Goal: Task Accomplishment & Management: Use online tool/utility

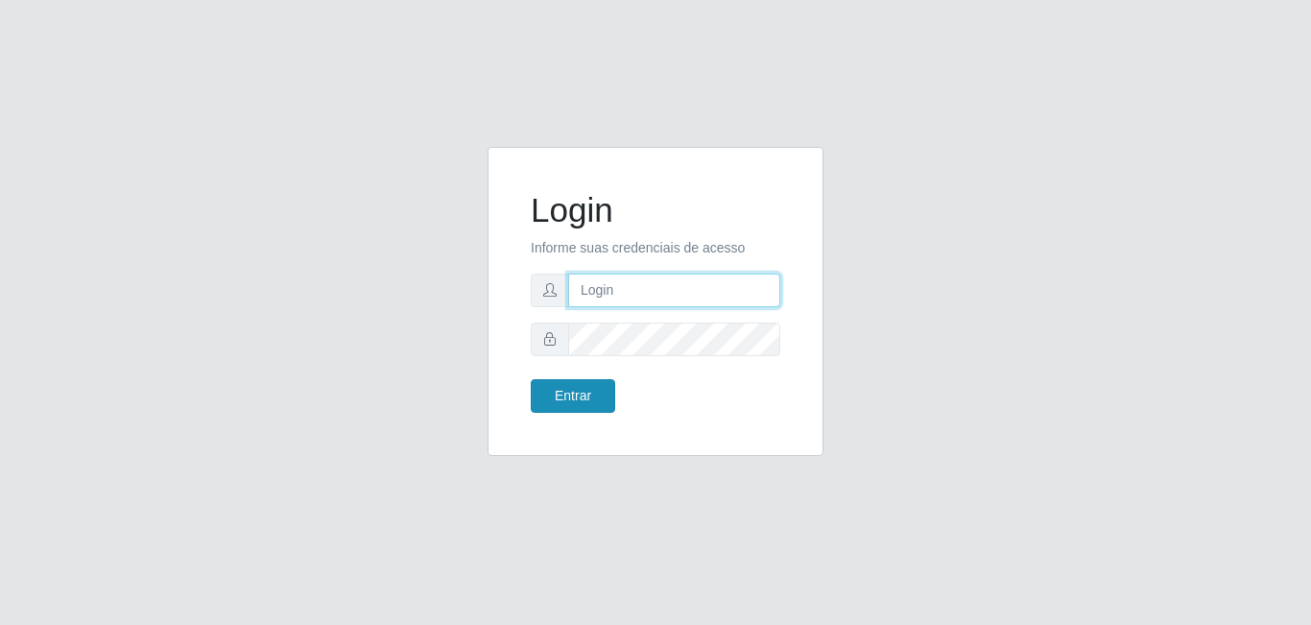
type input "[EMAIL_ADDRESS][DOMAIN_NAME]"
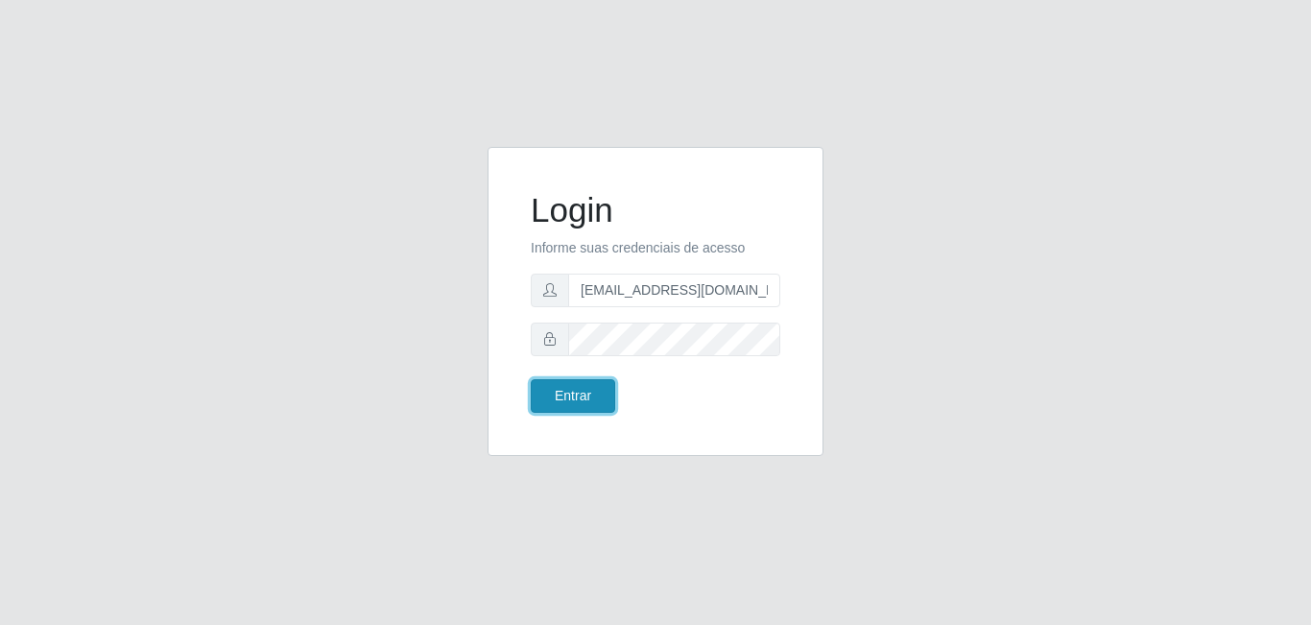
click at [572, 396] on button "Entrar" at bounding box center [573, 396] width 84 height 34
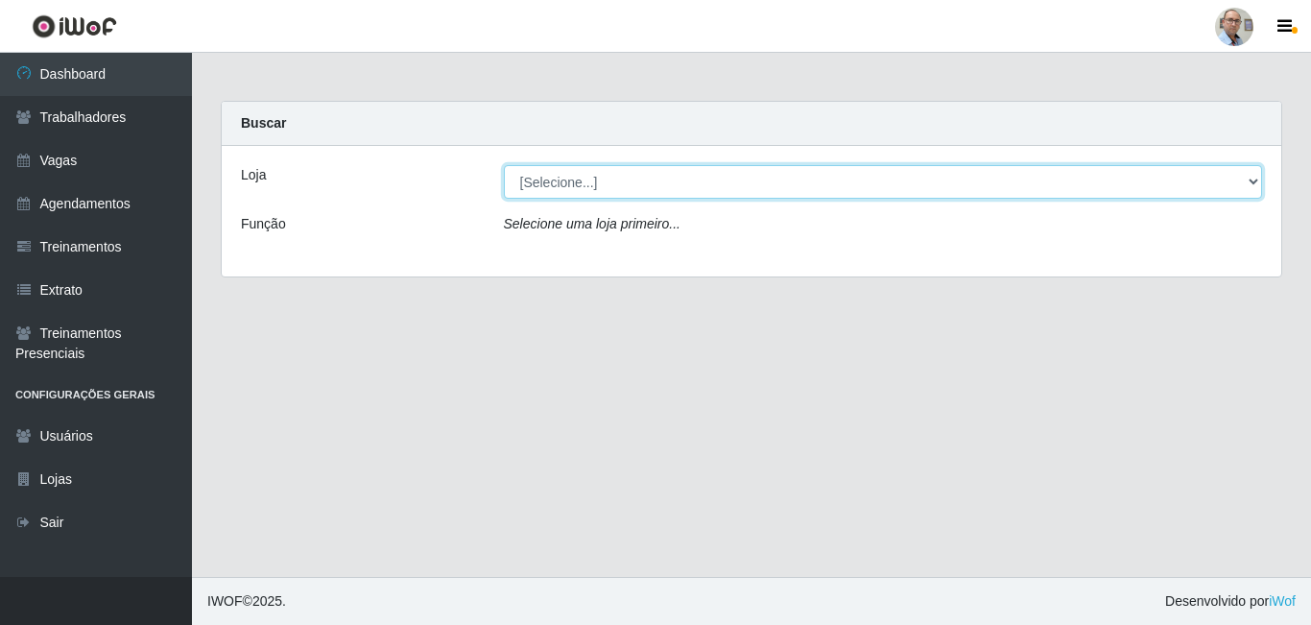
click at [1113, 188] on select "[Selecione...] Mar Vermelho - Loja 04" at bounding box center [883, 182] width 759 height 34
select select "251"
click at [504, 165] on select "[Selecione...] Mar Vermelho - Loja 04" at bounding box center [883, 182] width 759 height 34
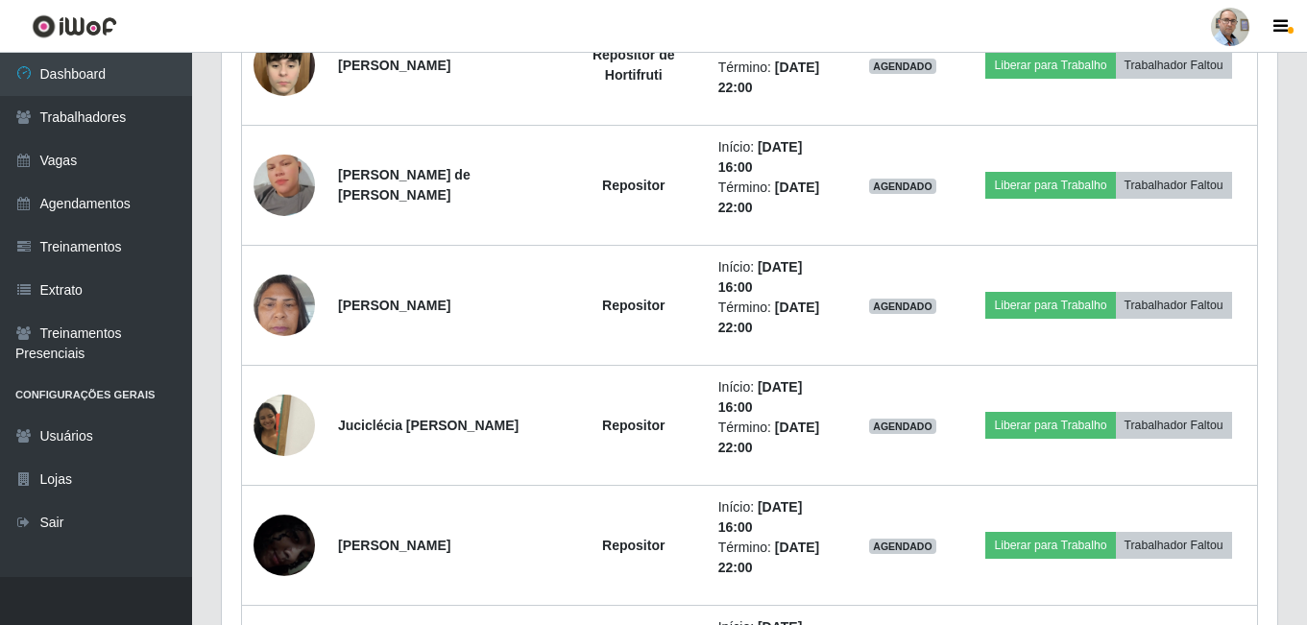
scroll to position [1440, 0]
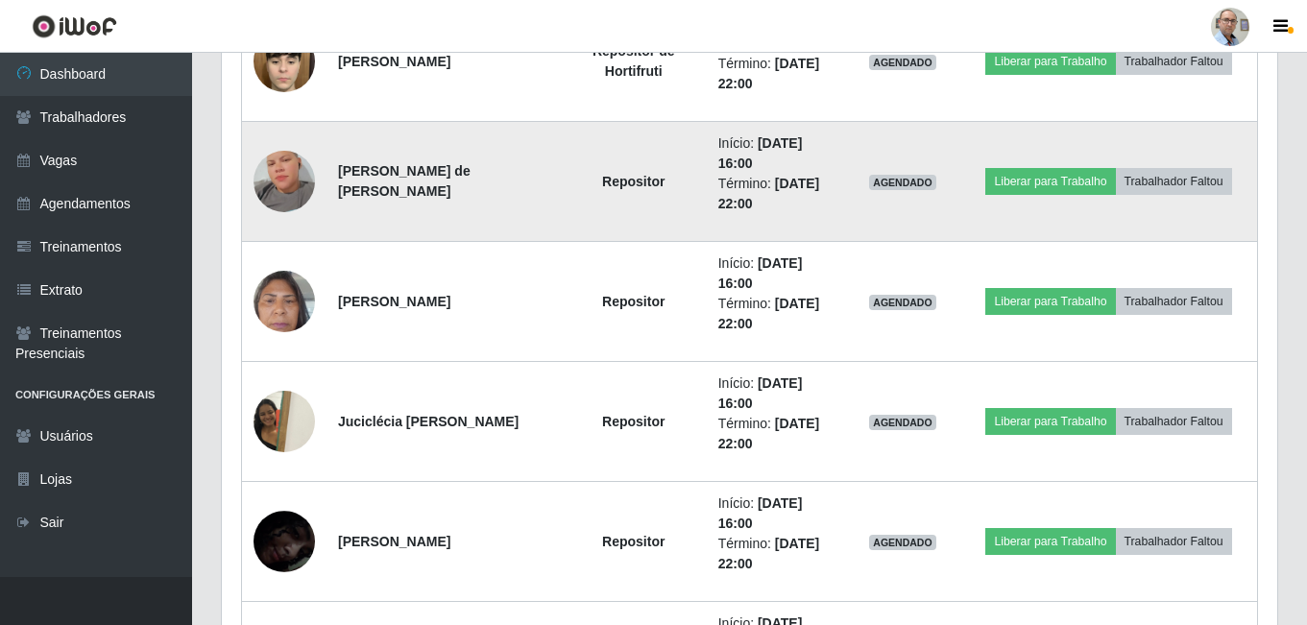
click at [289, 192] on img at bounding box center [283, 181] width 61 height 109
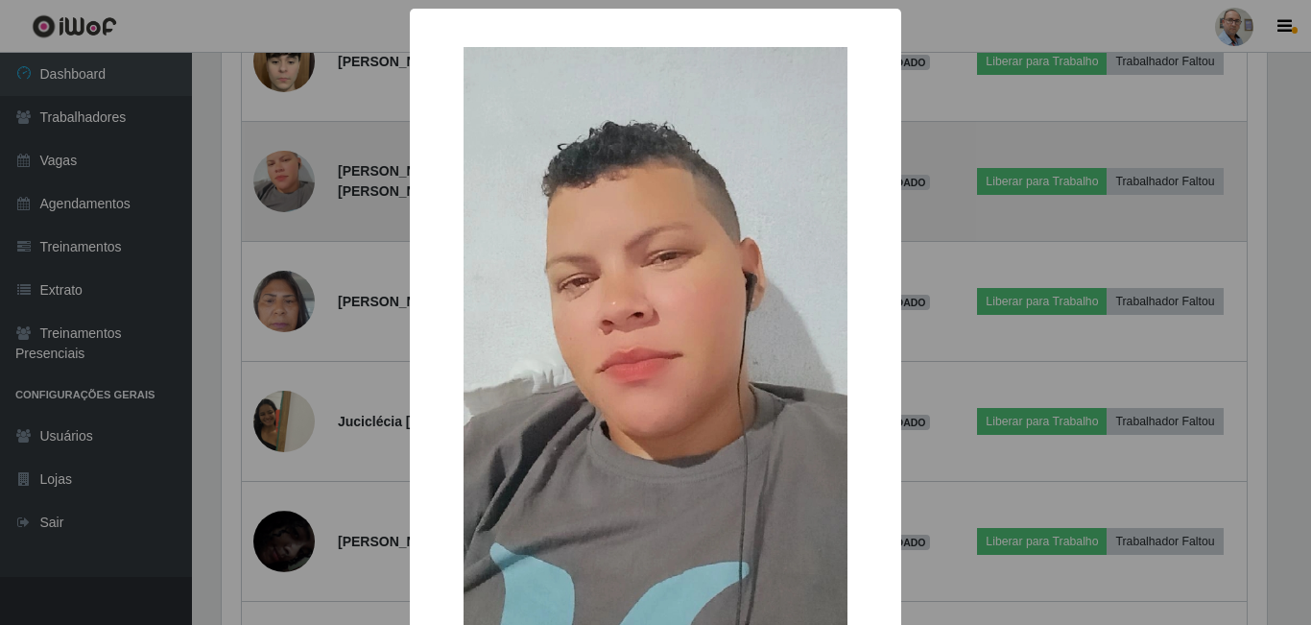
click at [289, 192] on div "× OK Cancel" at bounding box center [655, 312] width 1311 height 625
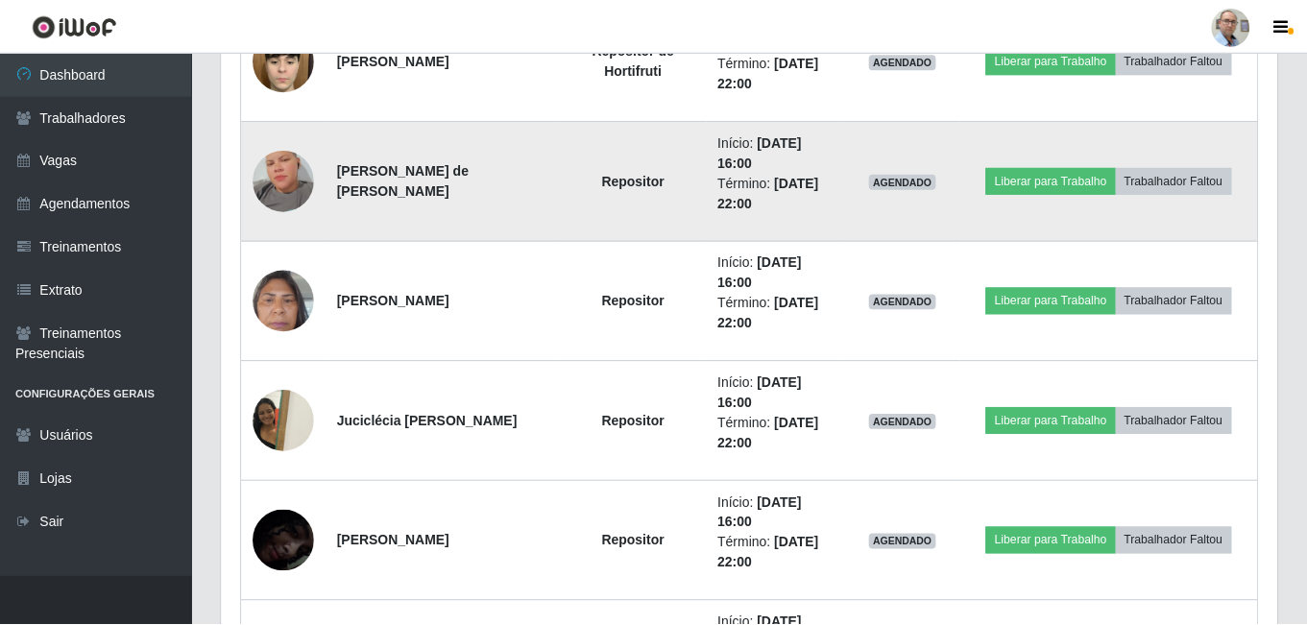
scroll to position [398, 1055]
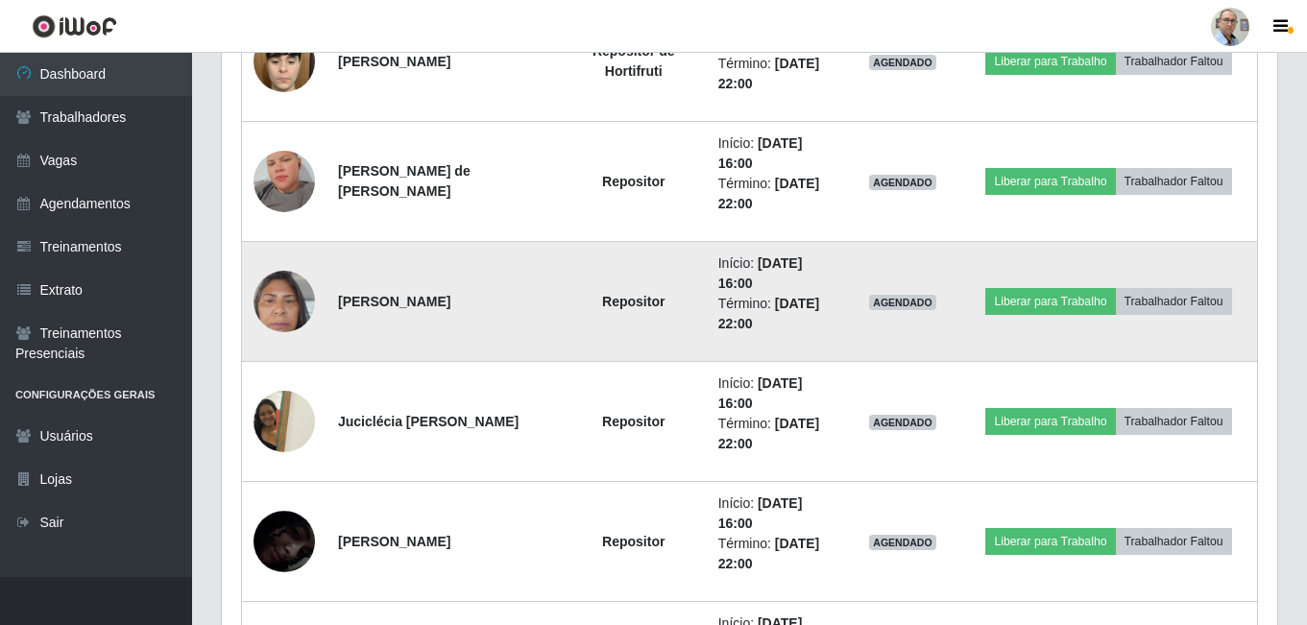
click at [284, 298] on img at bounding box center [283, 301] width 61 height 82
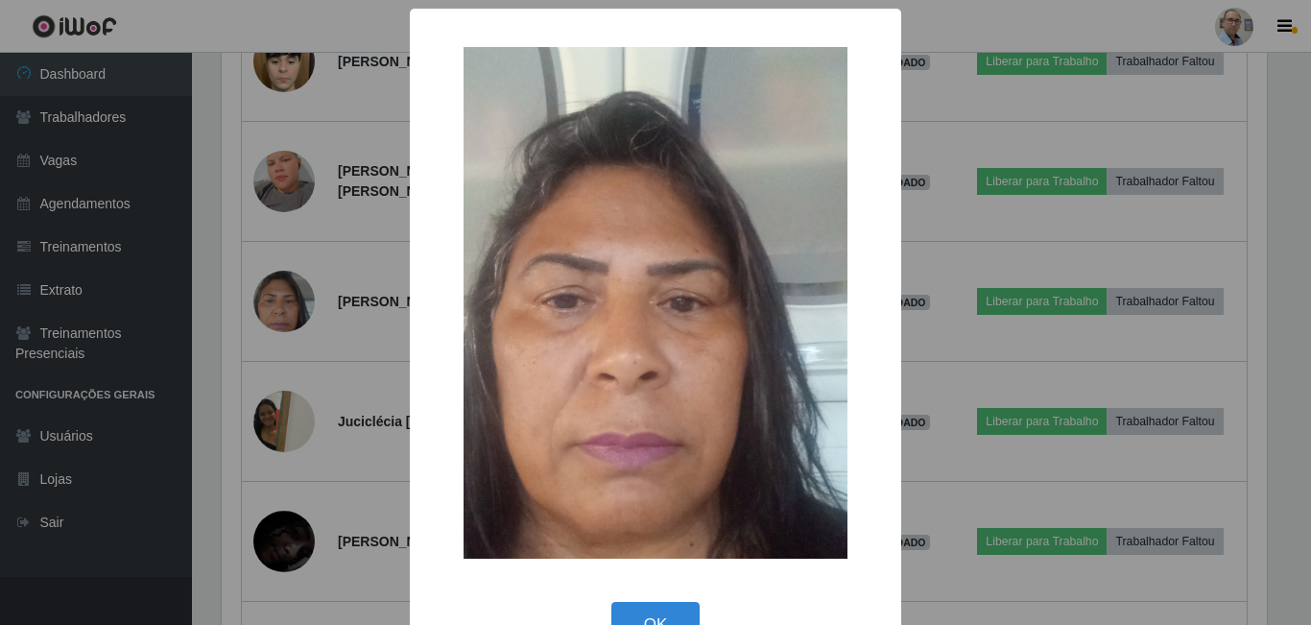
click at [285, 309] on div "× OK Cancel" at bounding box center [655, 312] width 1311 height 625
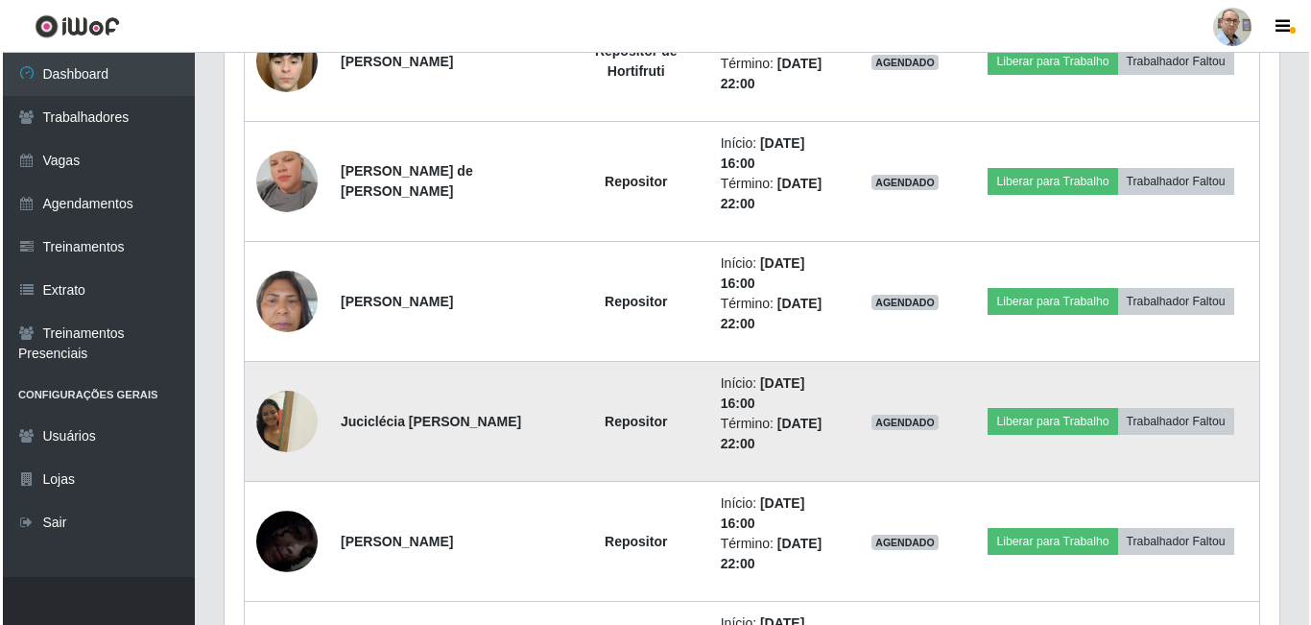
scroll to position [398, 1055]
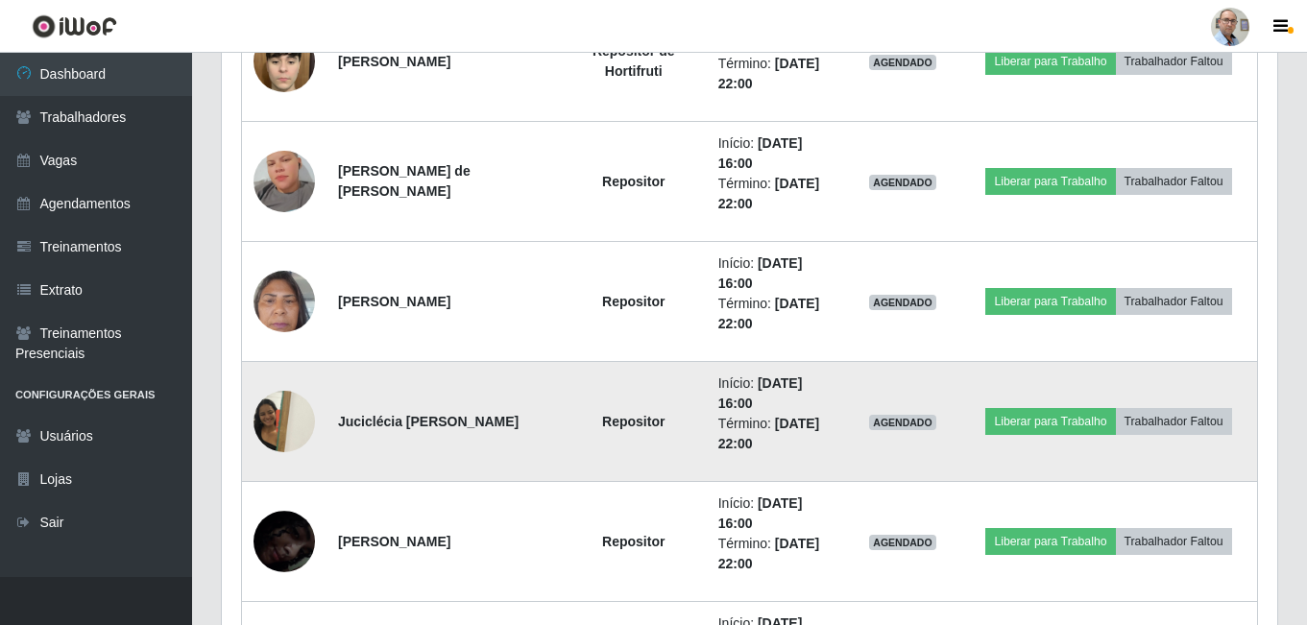
click at [278, 418] on img at bounding box center [283, 421] width 61 height 82
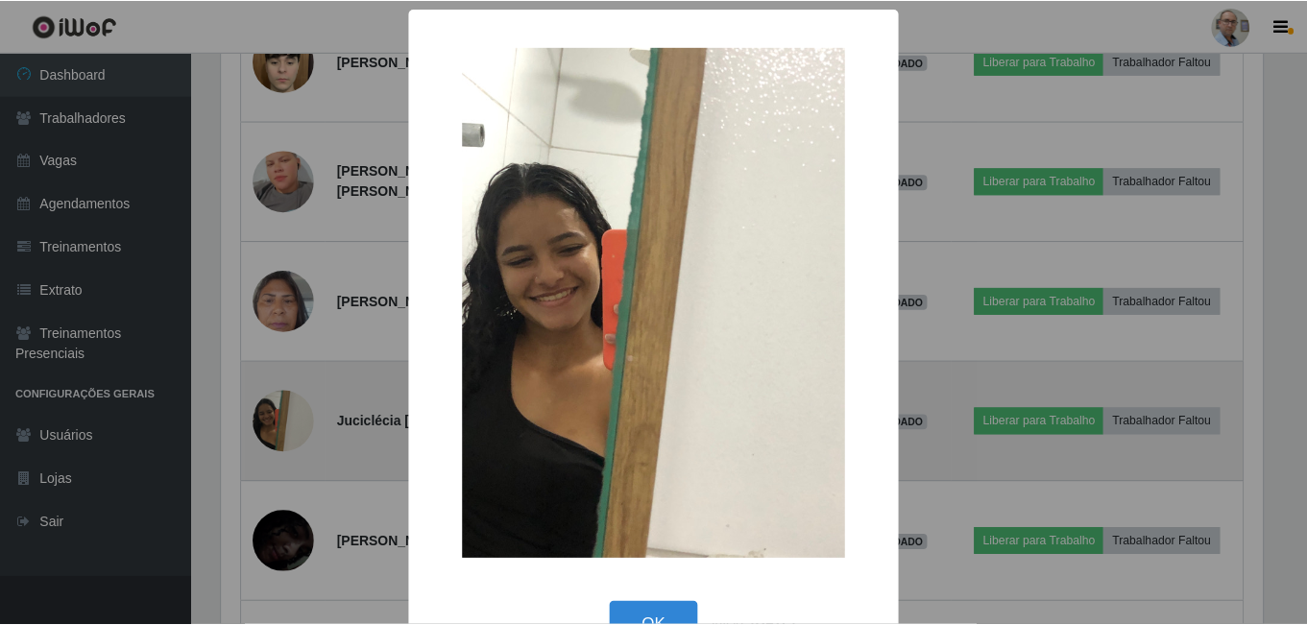
scroll to position [398, 1045]
click at [278, 418] on div "× OK Cancel" at bounding box center [655, 312] width 1311 height 625
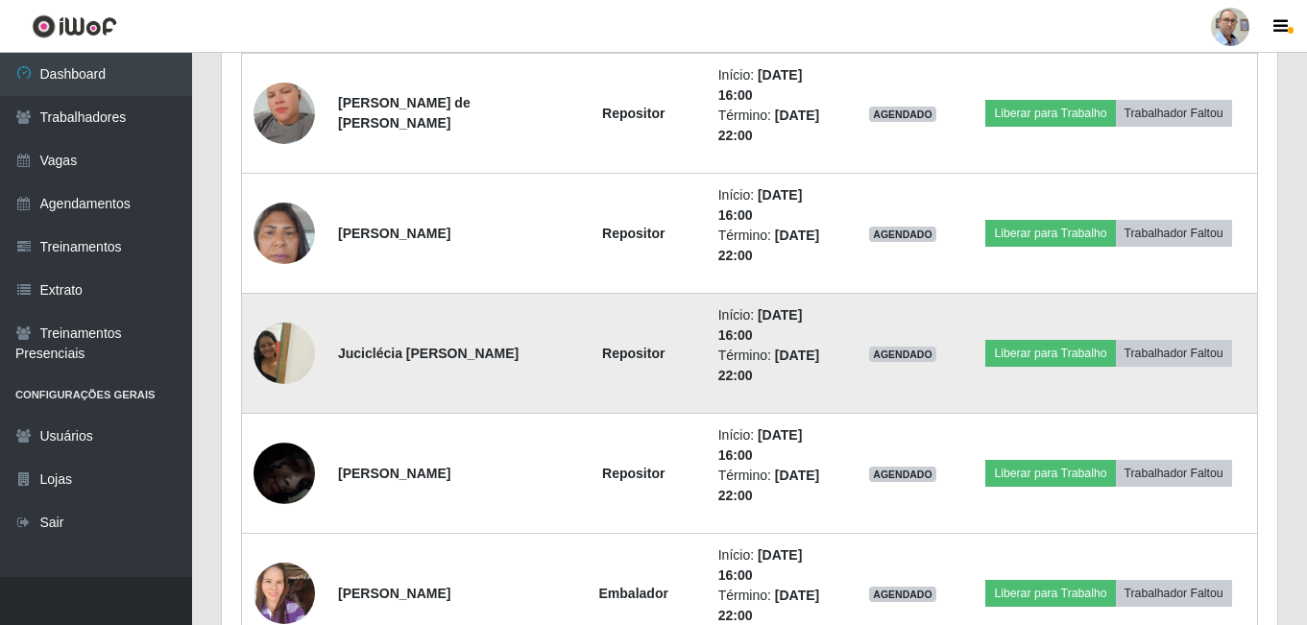
scroll to position [1632, 0]
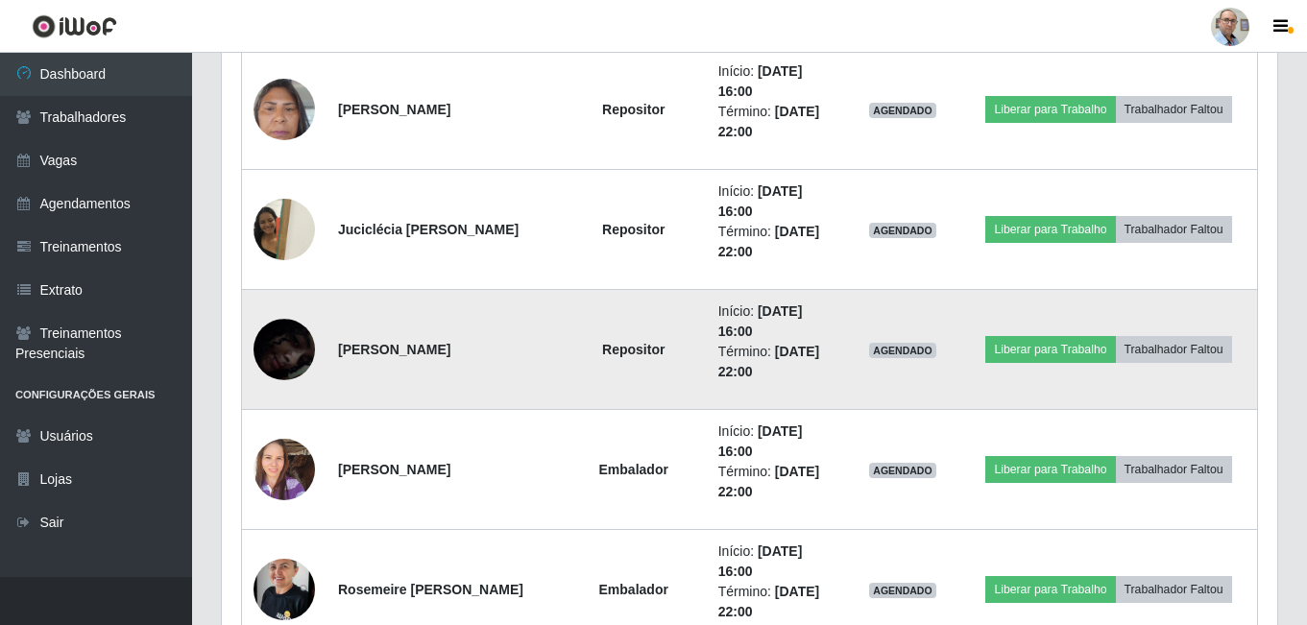
click at [288, 349] on img at bounding box center [283, 349] width 61 height 133
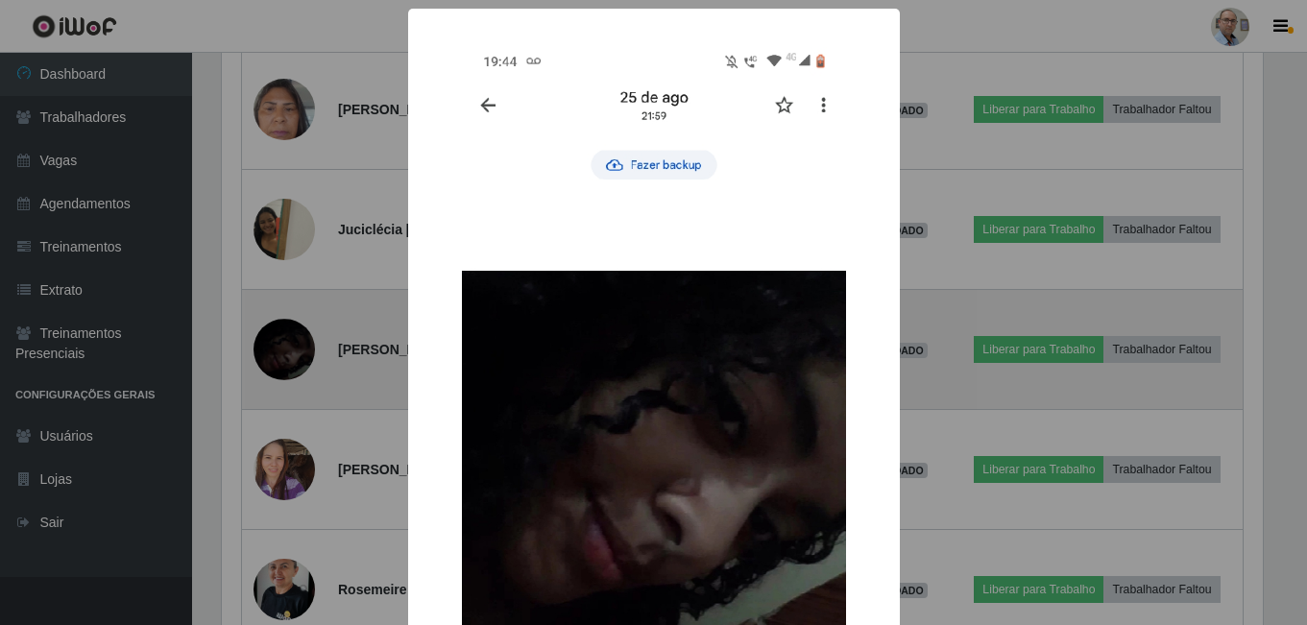
scroll to position [398, 1045]
click at [288, 349] on div "× OK Cancel" at bounding box center [655, 312] width 1311 height 625
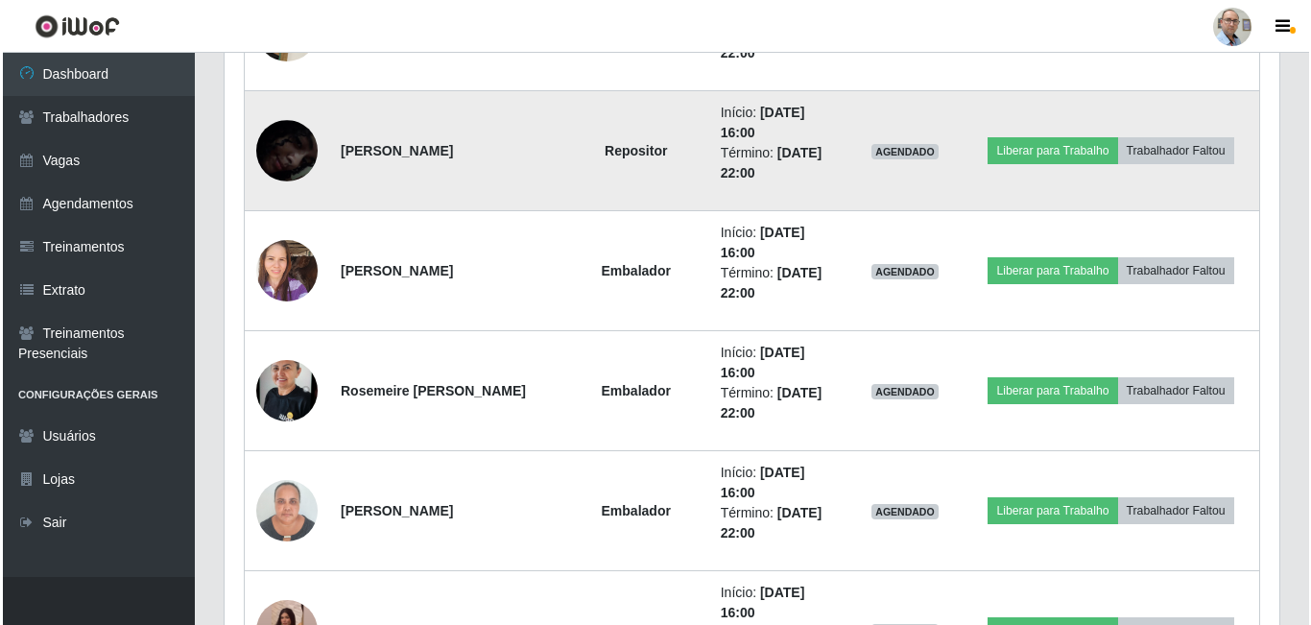
scroll to position [2016, 0]
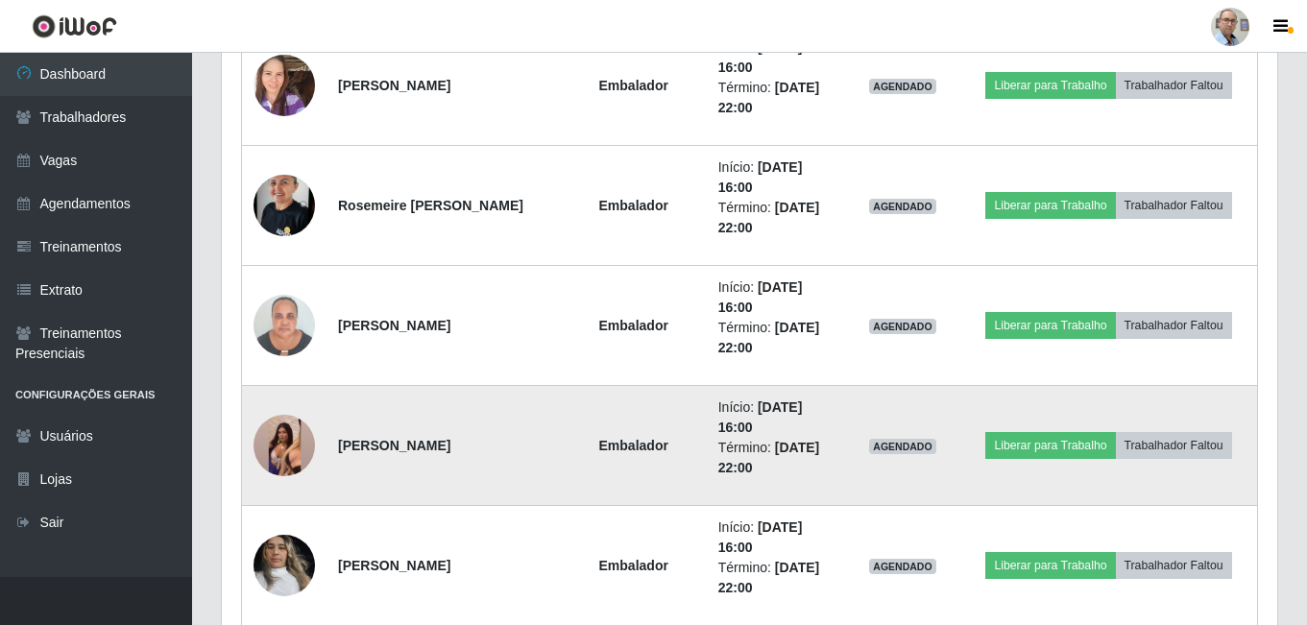
click at [280, 444] on img at bounding box center [283, 445] width 61 height 136
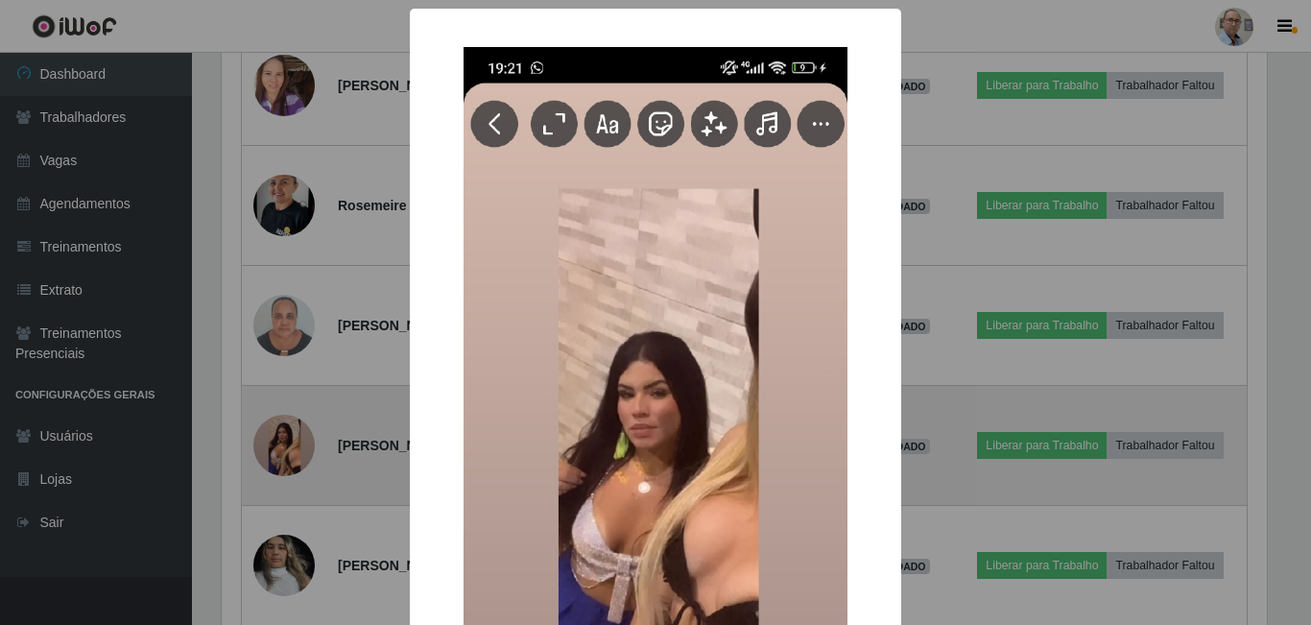
click at [280, 444] on div "× OK Cancel" at bounding box center [655, 312] width 1311 height 625
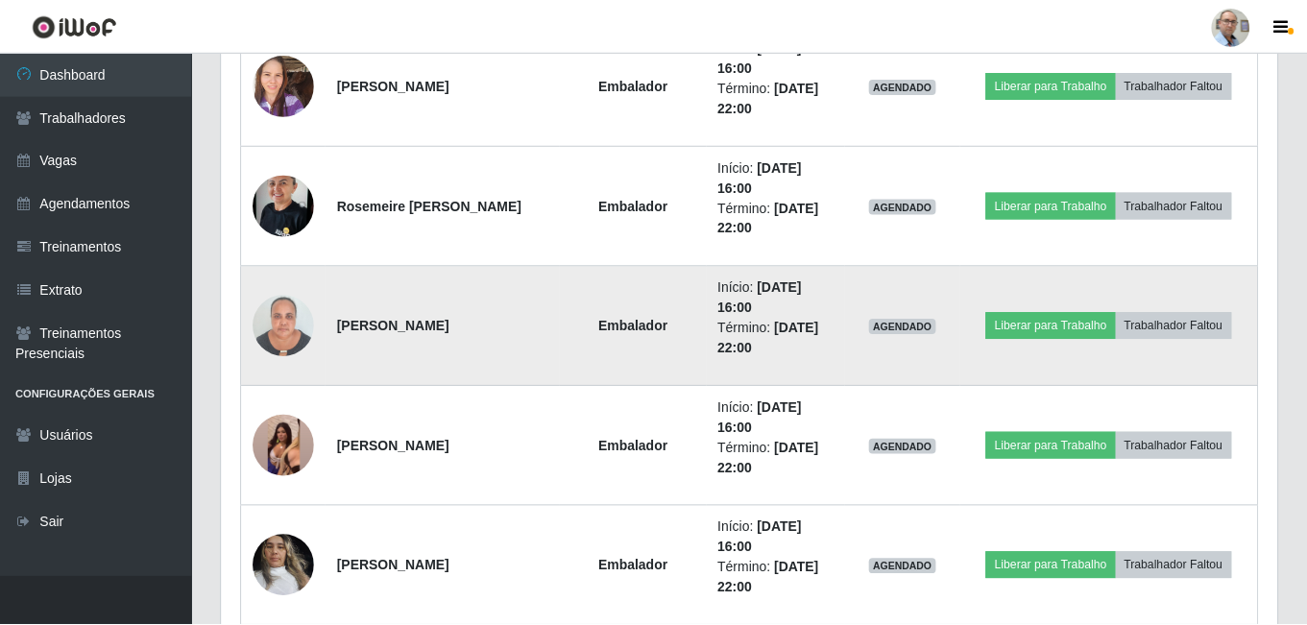
scroll to position [398, 1055]
click at [274, 326] on img at bounding box center [283, 325] width 61 height 82
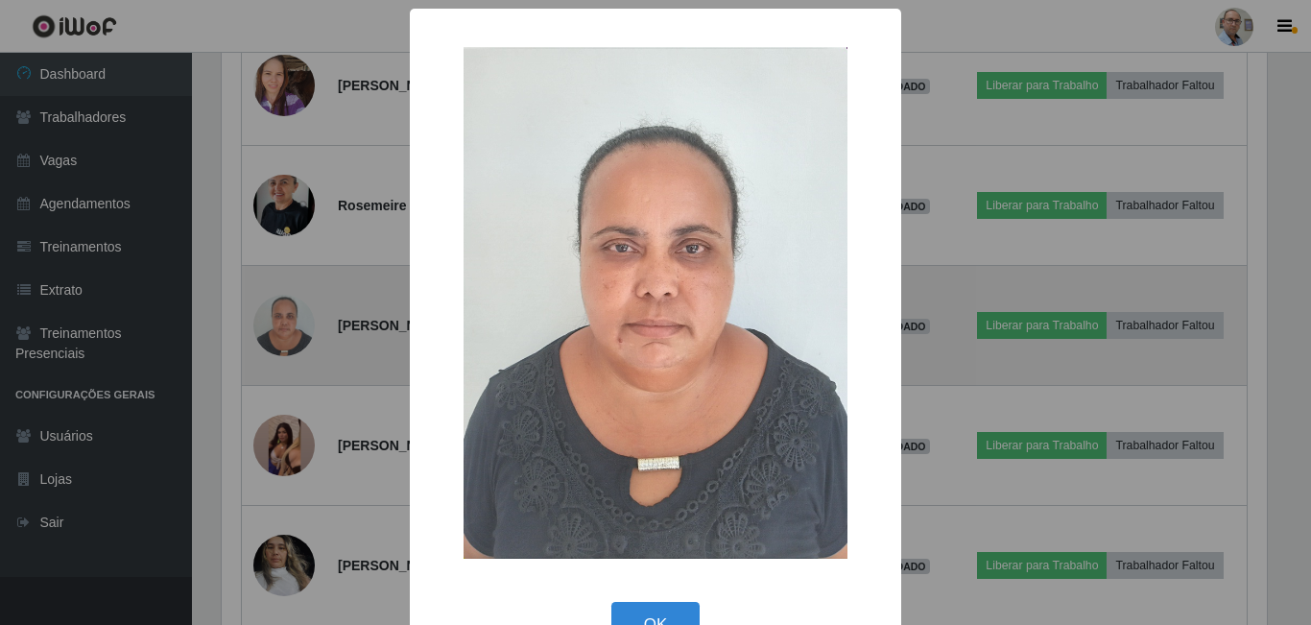
click at [274, 326] on div "× OK Cancel" at bounding box center [655, 312] width 1311 height 625
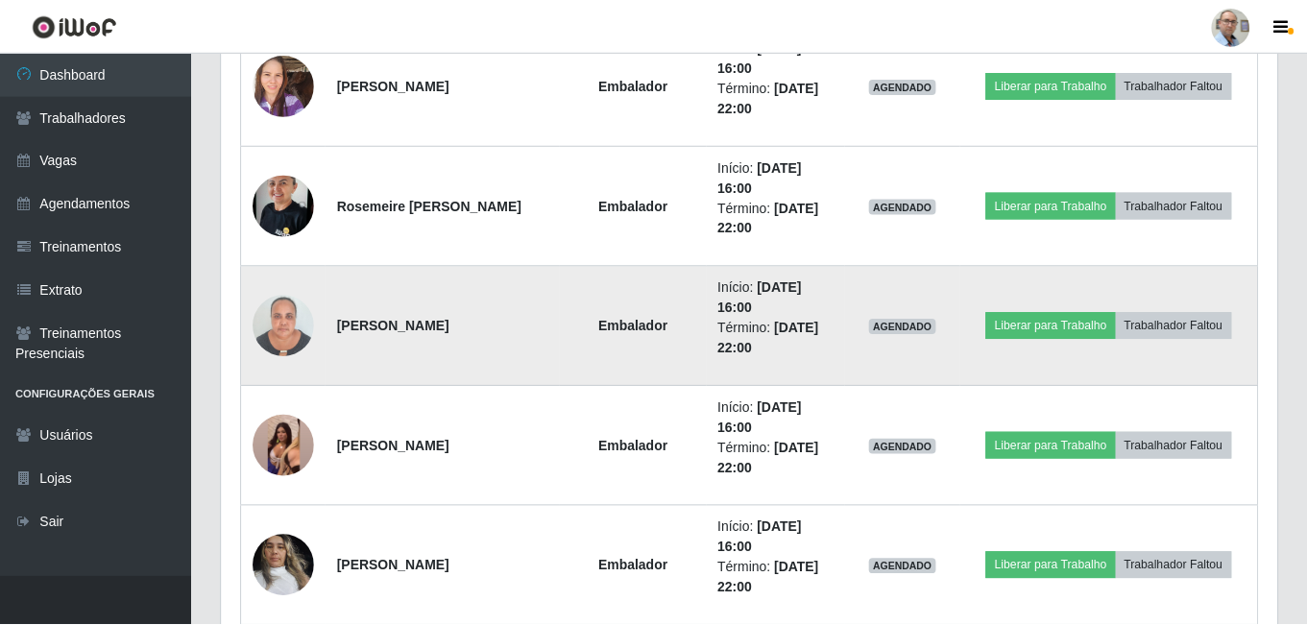
scroll to position [0, 0]
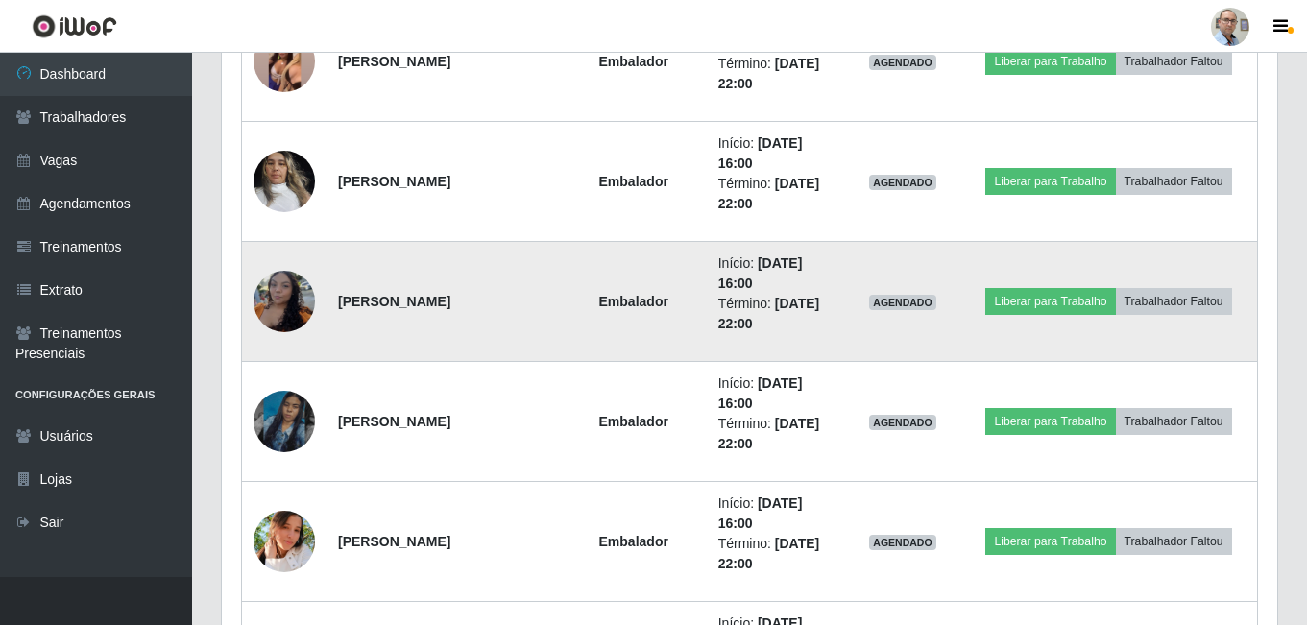
click at [292, 303] on img at bounding box center [283, 302] width 61 height 82
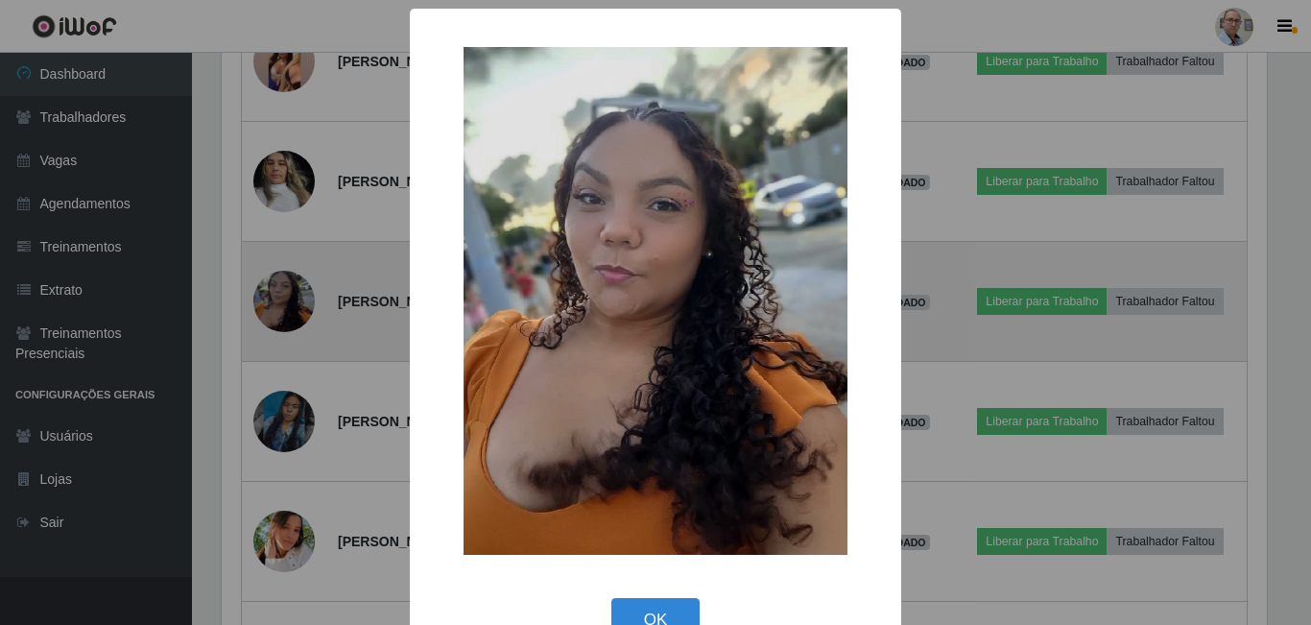
click at [292, 303] on div "× OK Cancel" at bounding box center [655, 312] width 1311 height 625
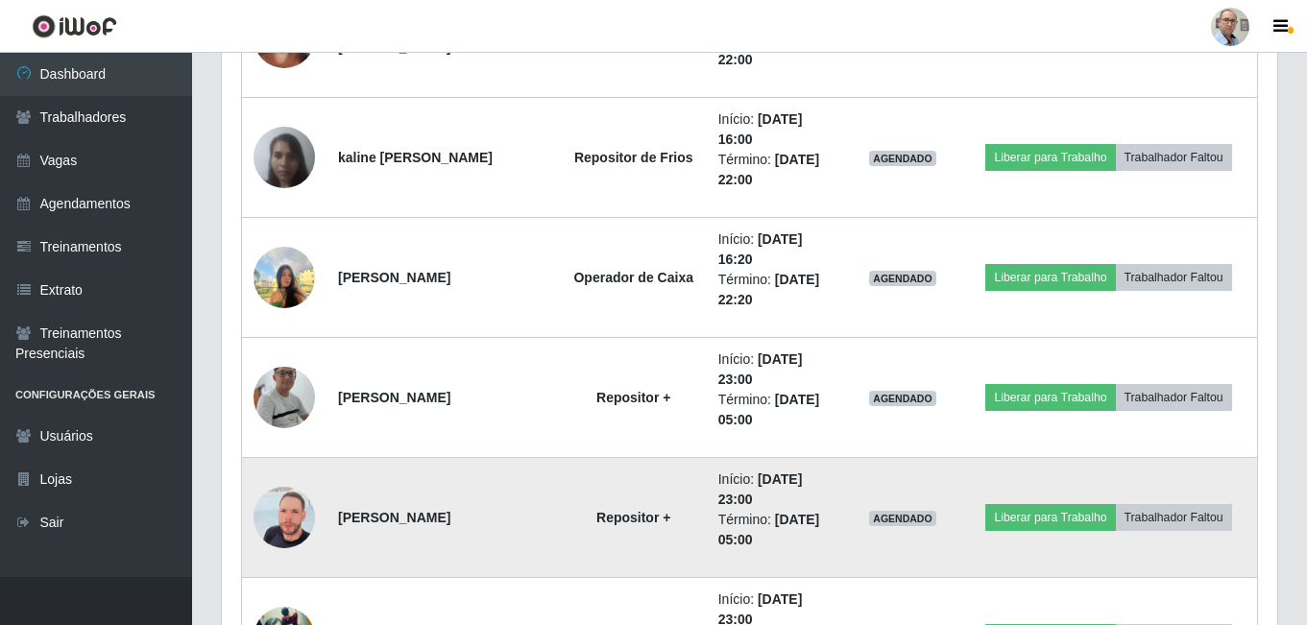
click at [274, 511] on img at bounding box center [283, 517] width 61 height 109
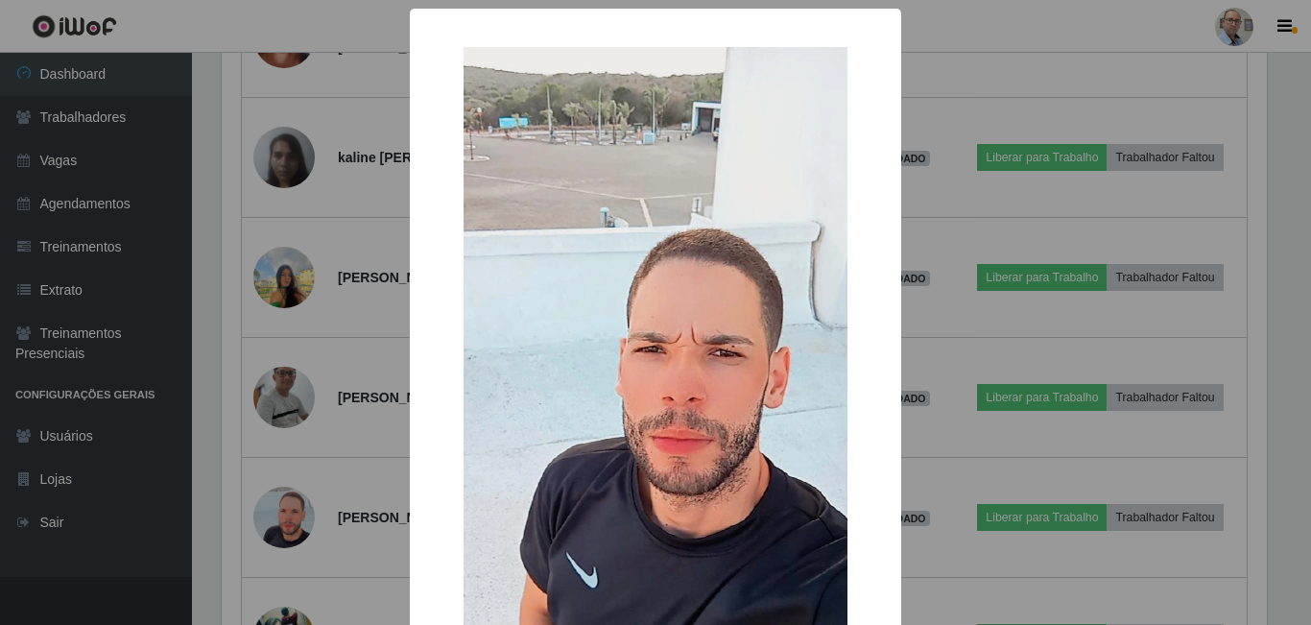
click at [280, 516] on div "× OK Cancel" at bounding box center [655, 312] width 1311 height 625
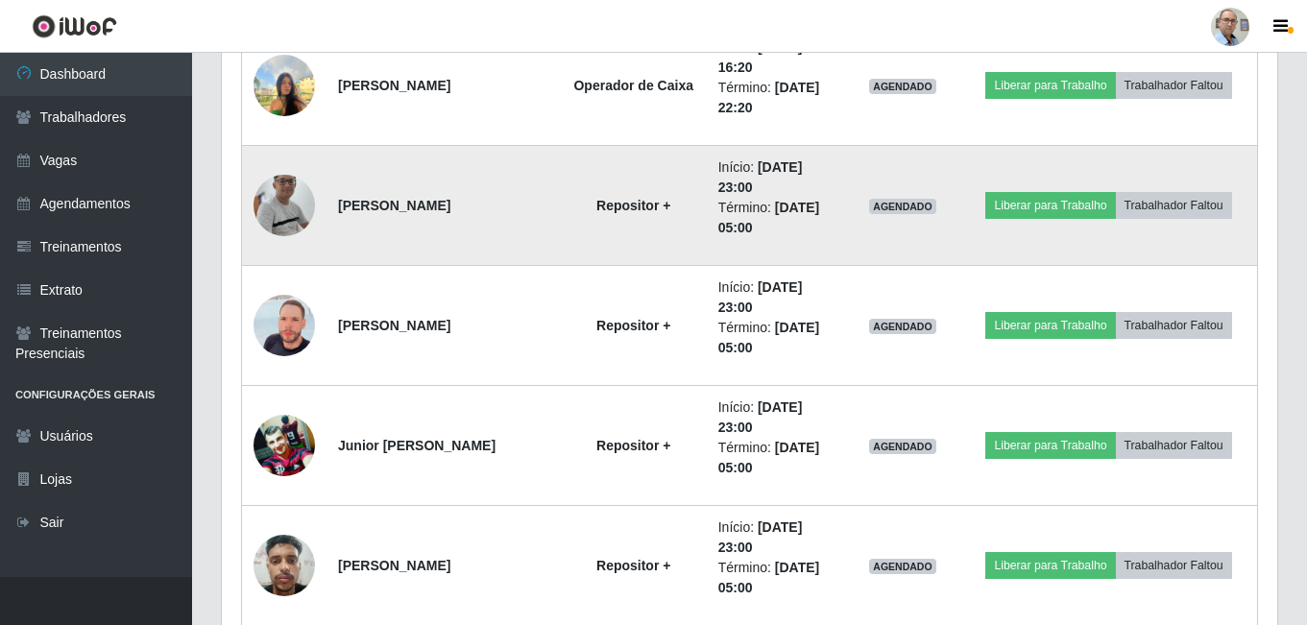
click at [292, 218] on img at bounding box center [283, 205] width 61 height 140
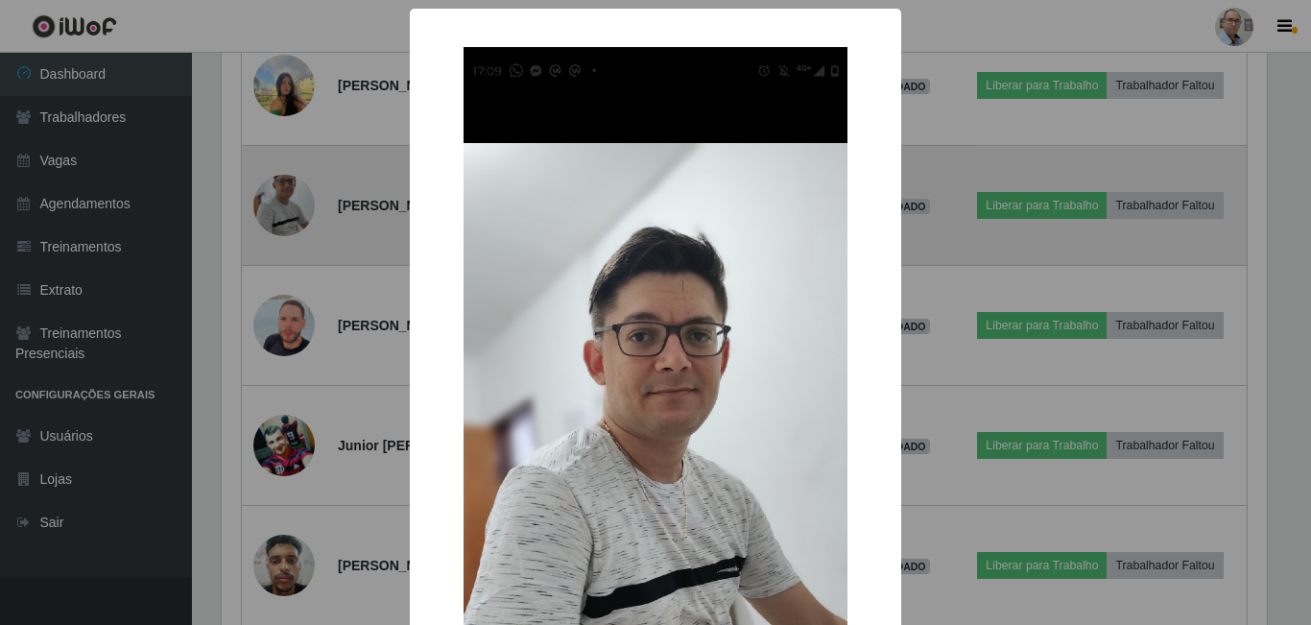
click at [292, 218] on div "× OK Cancel" at bounding box center [655, 312] width 1311 height 625
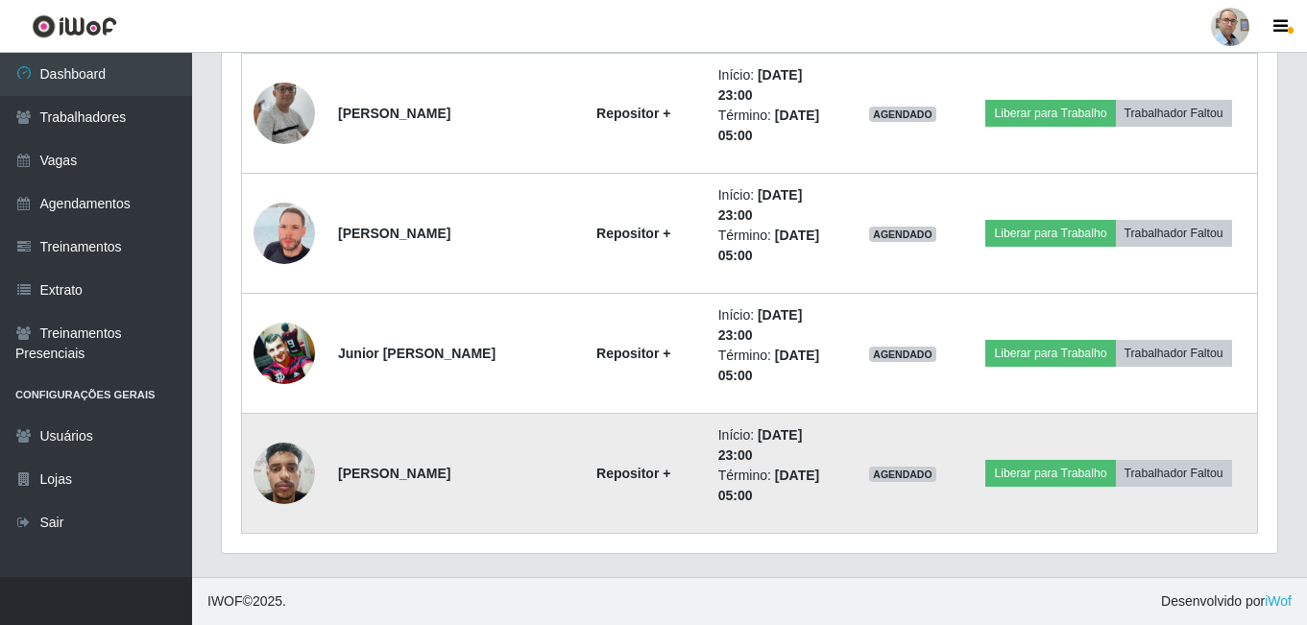
click at [285, 472] on img at bounding box center [283, 473] width 61 height 82
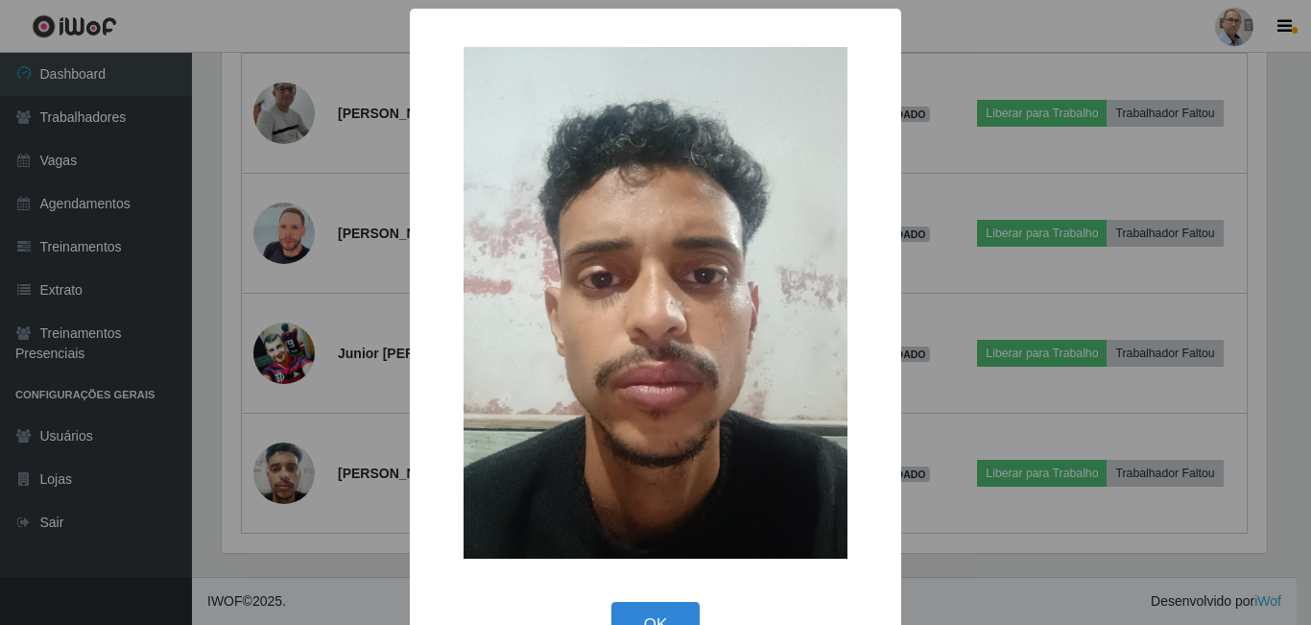
click at [288, 478] on div "× OK Cancel" at bounding box center [655, 312] width 1311 height 625
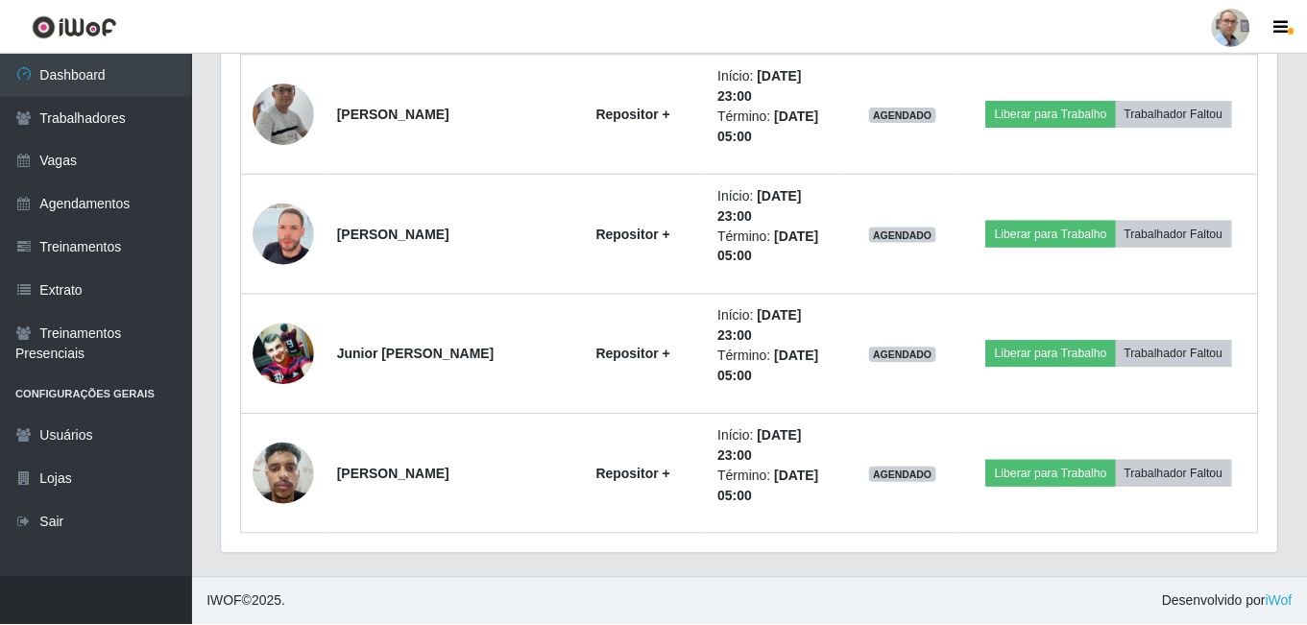
scroll to position [398, 1055]
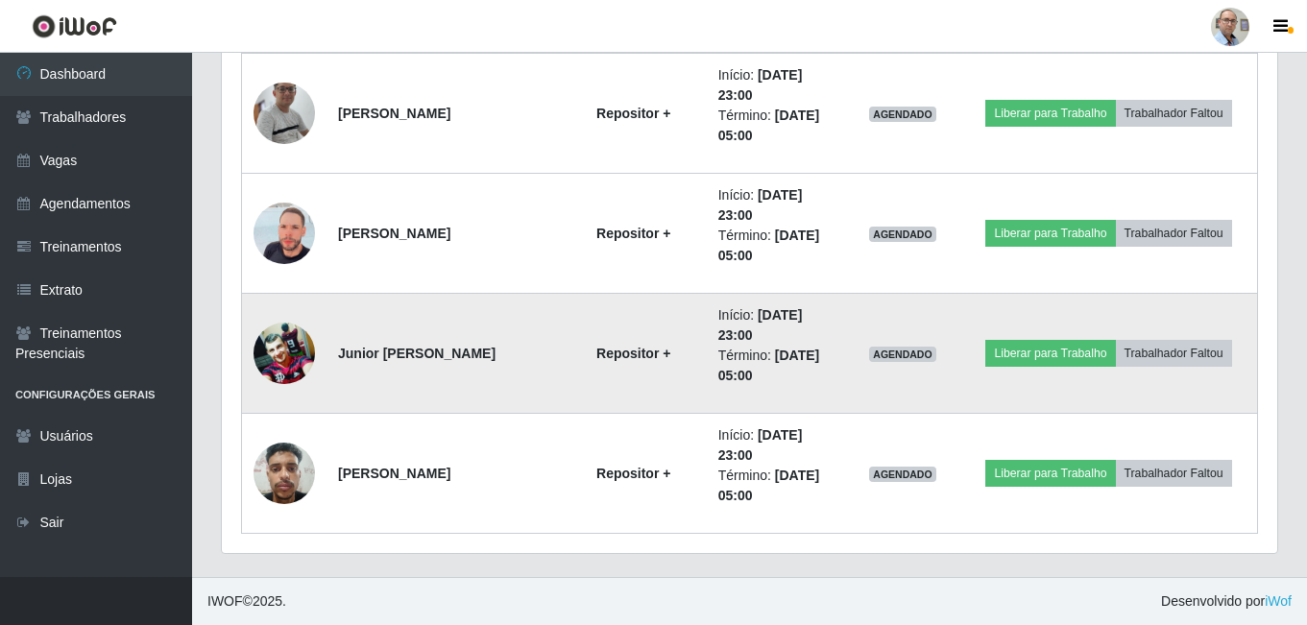
click at [285, 350] on img at bounding box center [283, 353] width 61 height 60
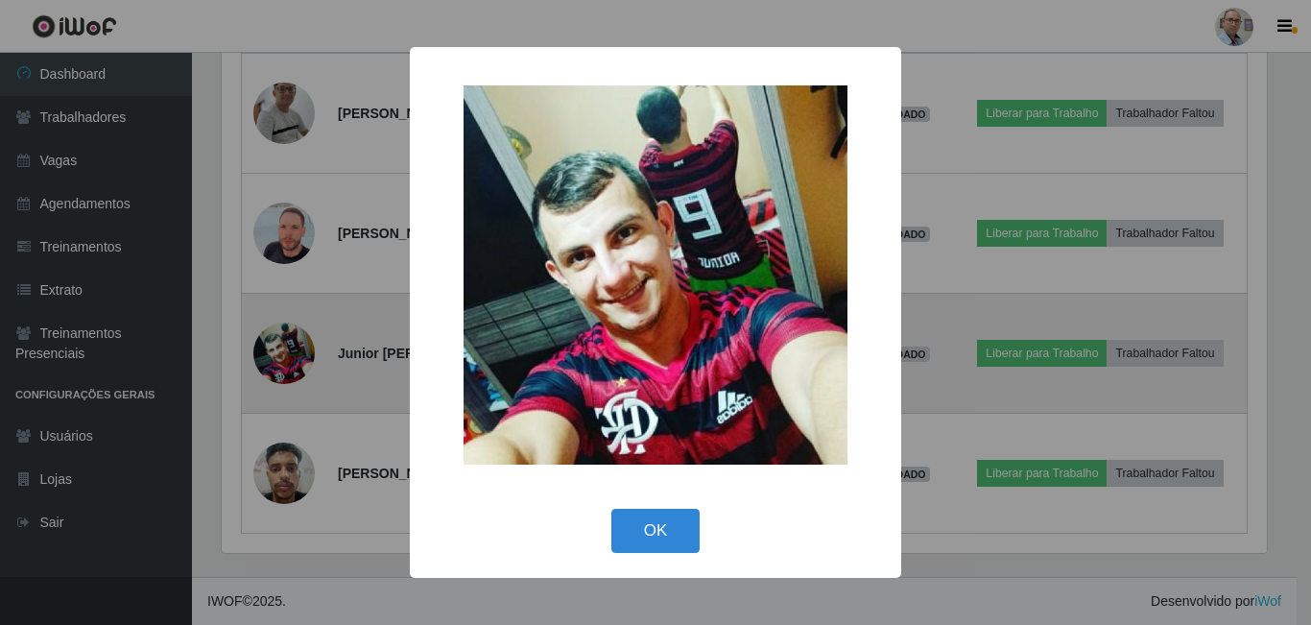
click at [285, 350] on div "× OK Cancel" at bounding box center [655, 312] width 1311 height 625
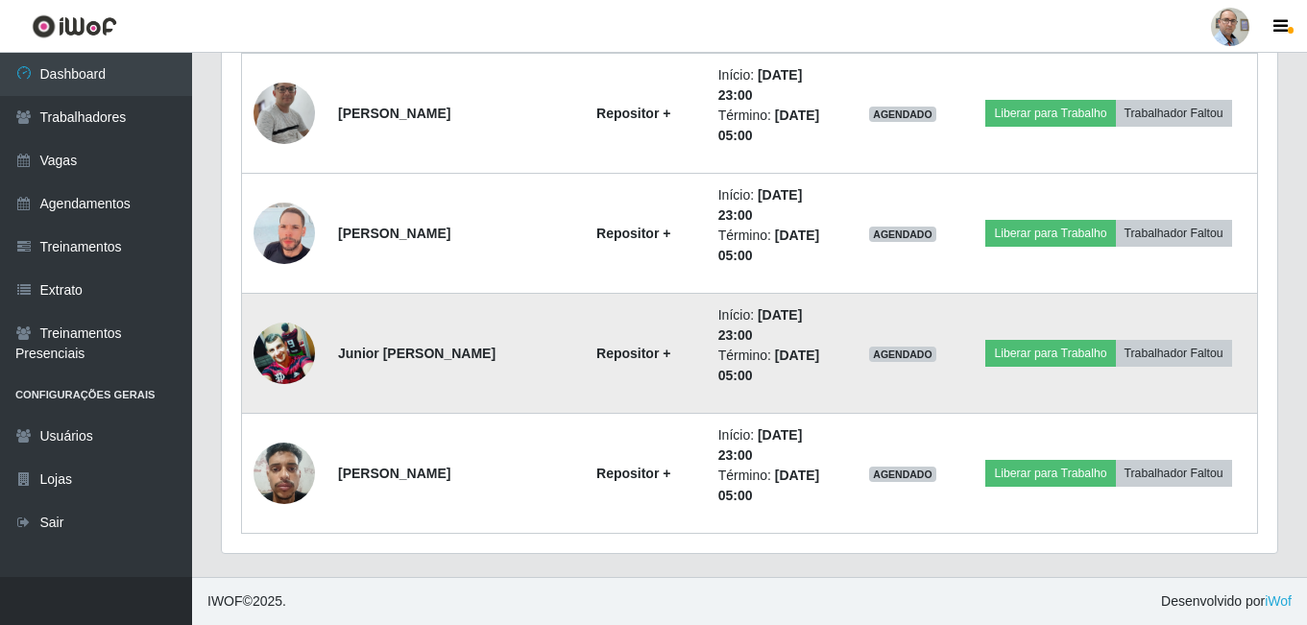
scroll to position [398, 1055]
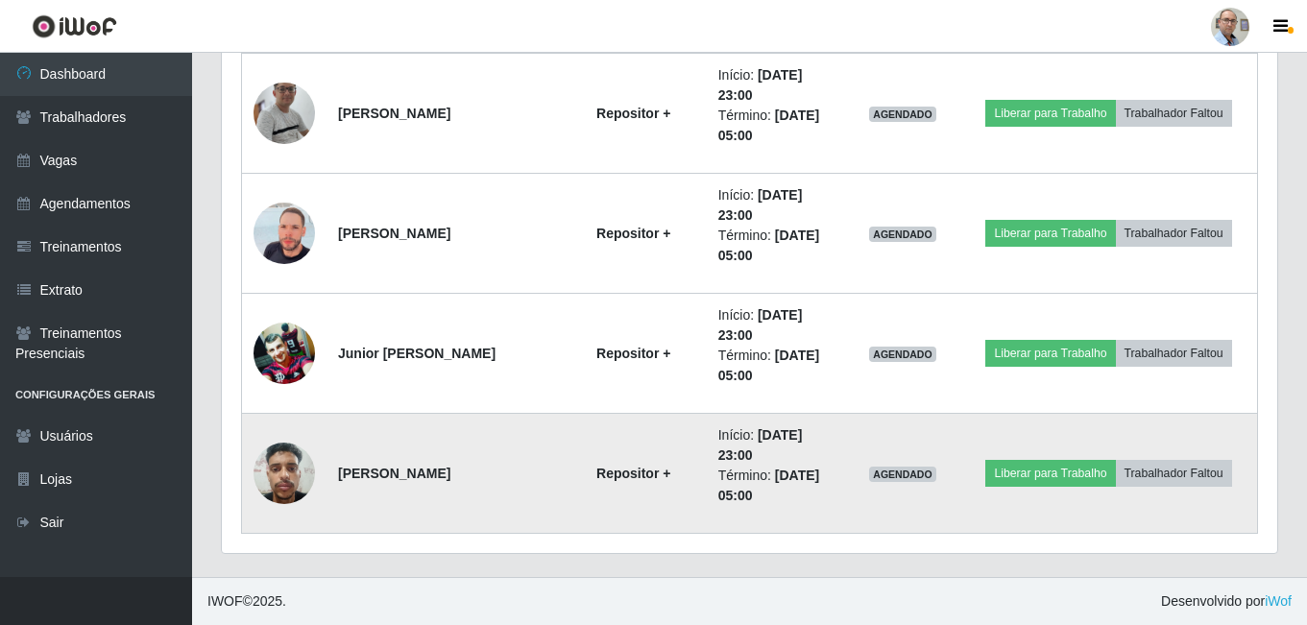
click at [291, 481] on img at bounding box center [283, 473] width 61 height 82
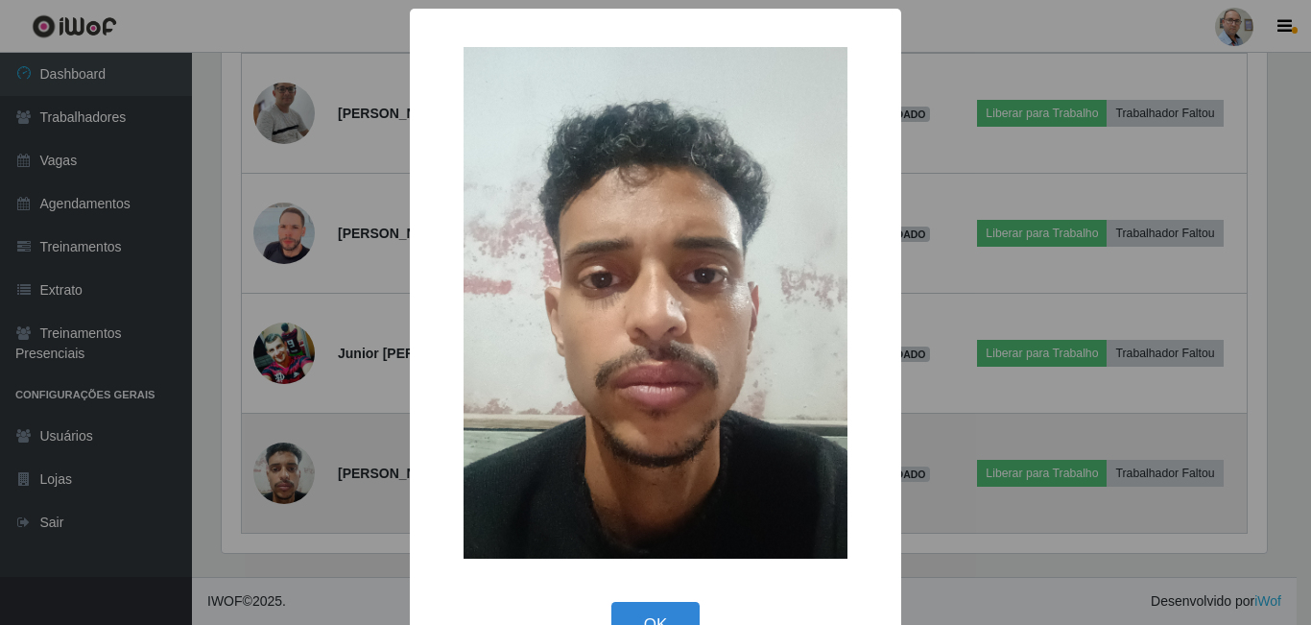
click at [291, 481] on div "× OK Cancel" at bounding box center [655, 312] width 1311 height 625
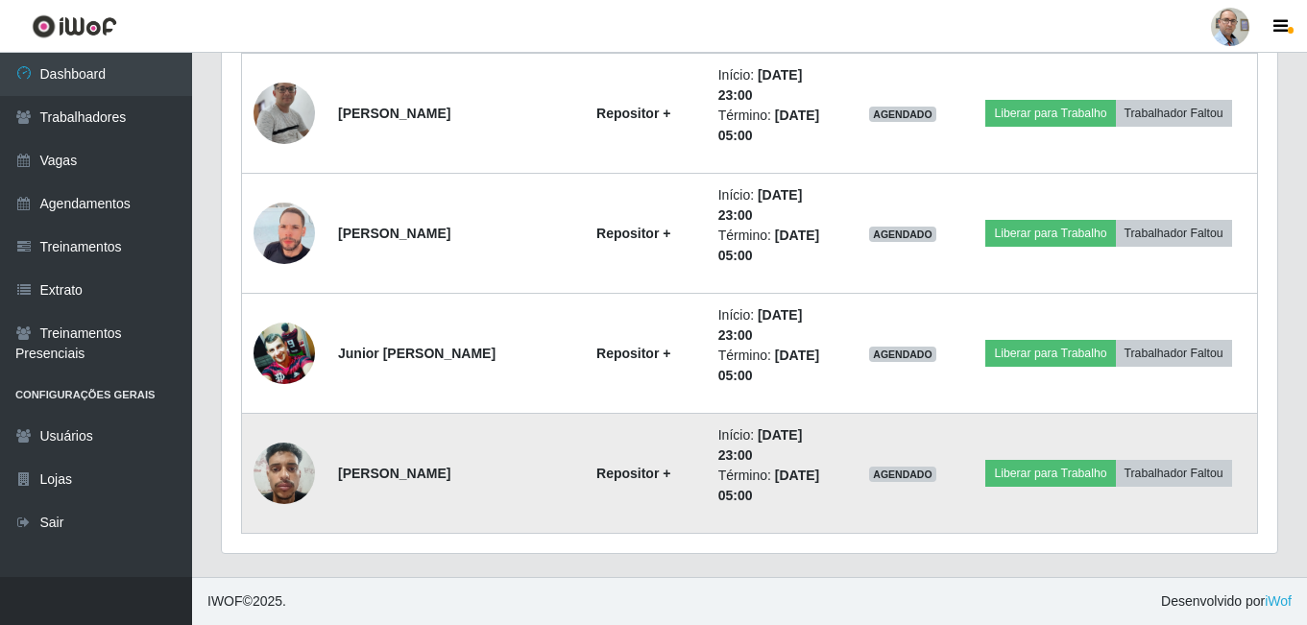
click at [291, 481] on img at bounding box center [283, 473] width 61 height 82
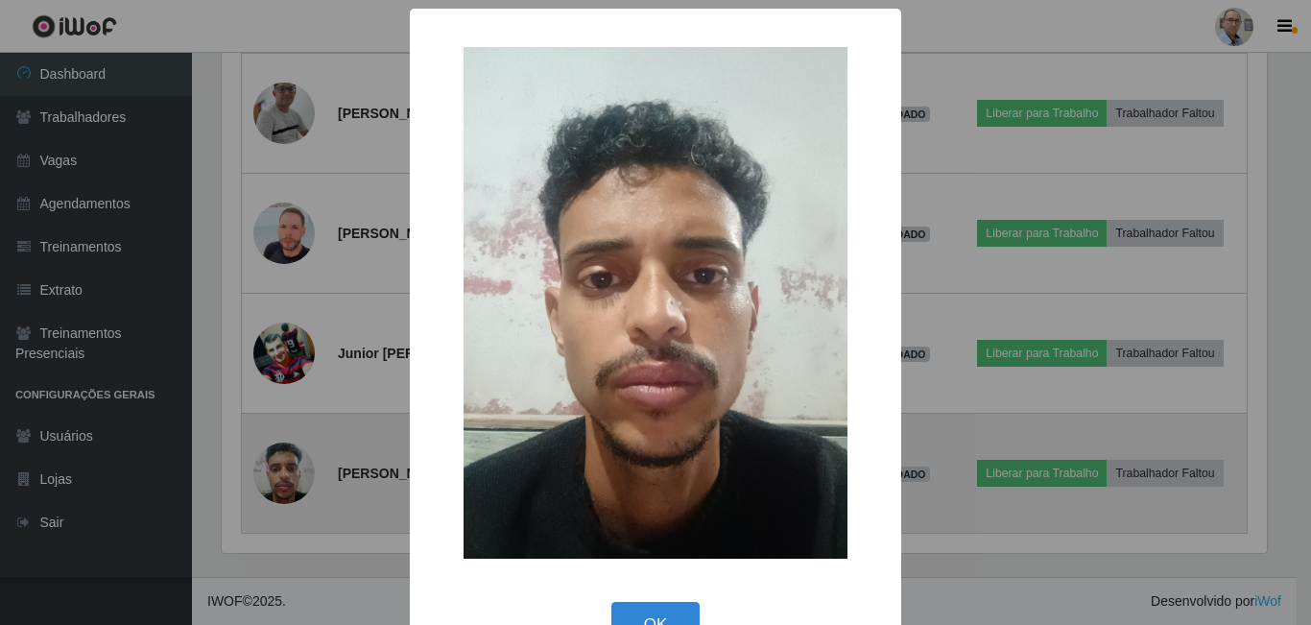
click at [291, 481] on div "× OK Cancel" at bounding box center [655, 312] width 1311 height 625
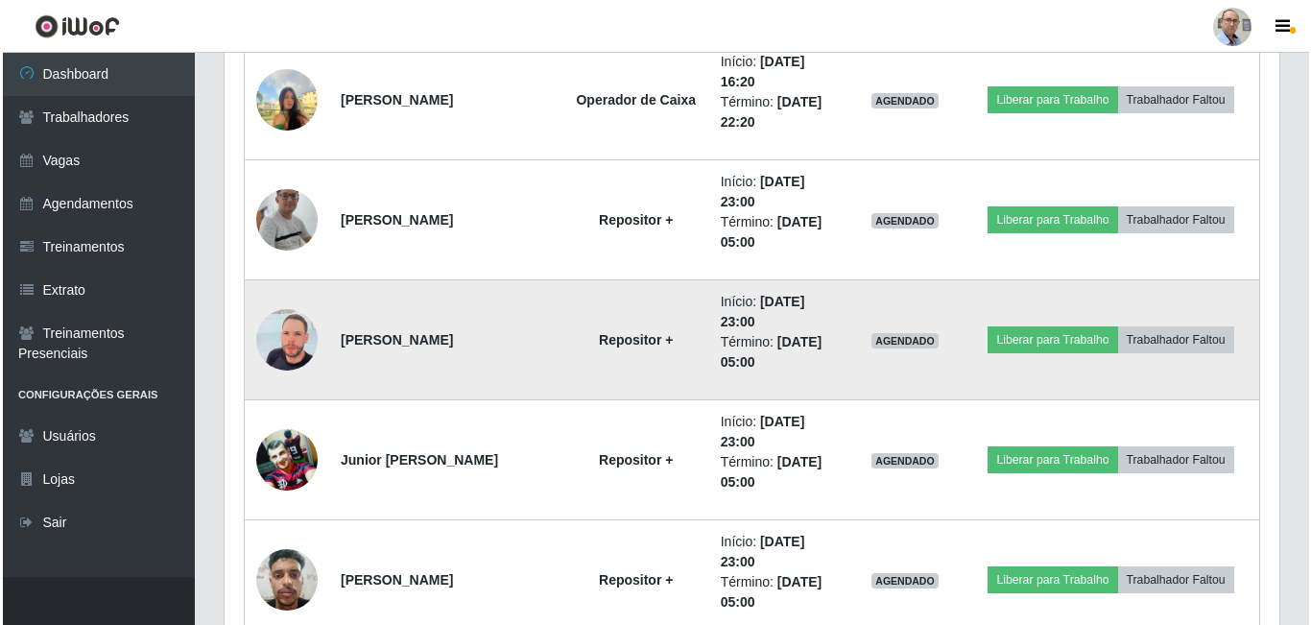
scroll to position [3452, 0]
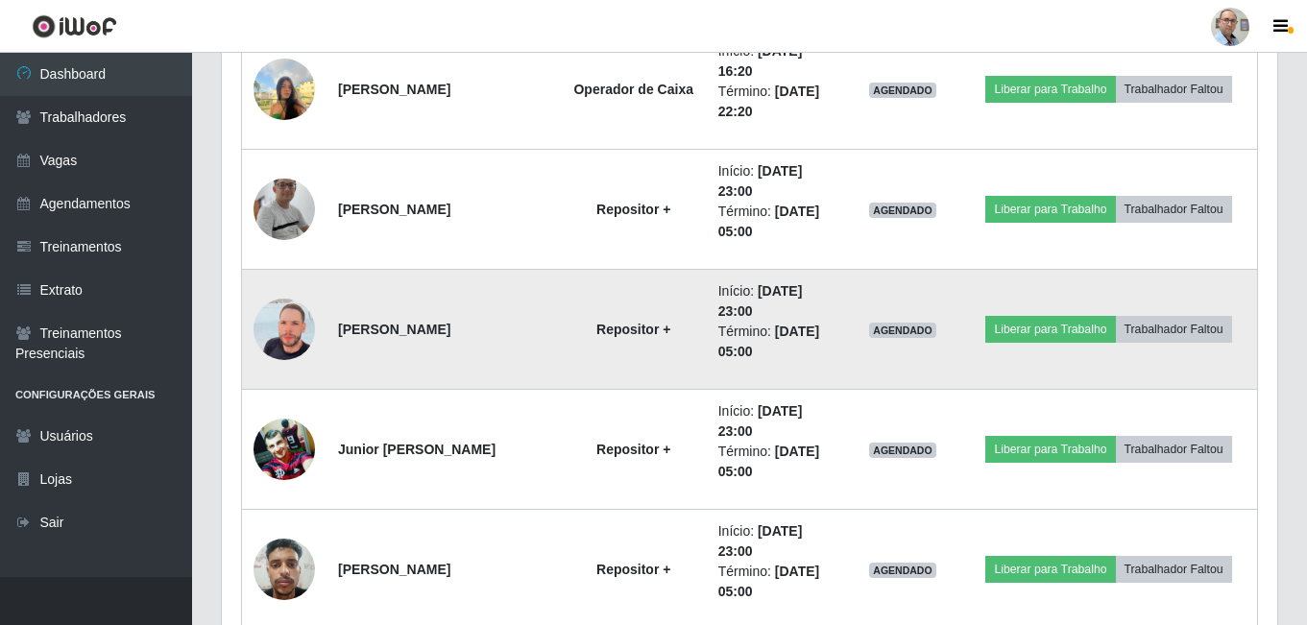
click at [285, 321] on img at bounding box center [283, 329] width 61 height 109
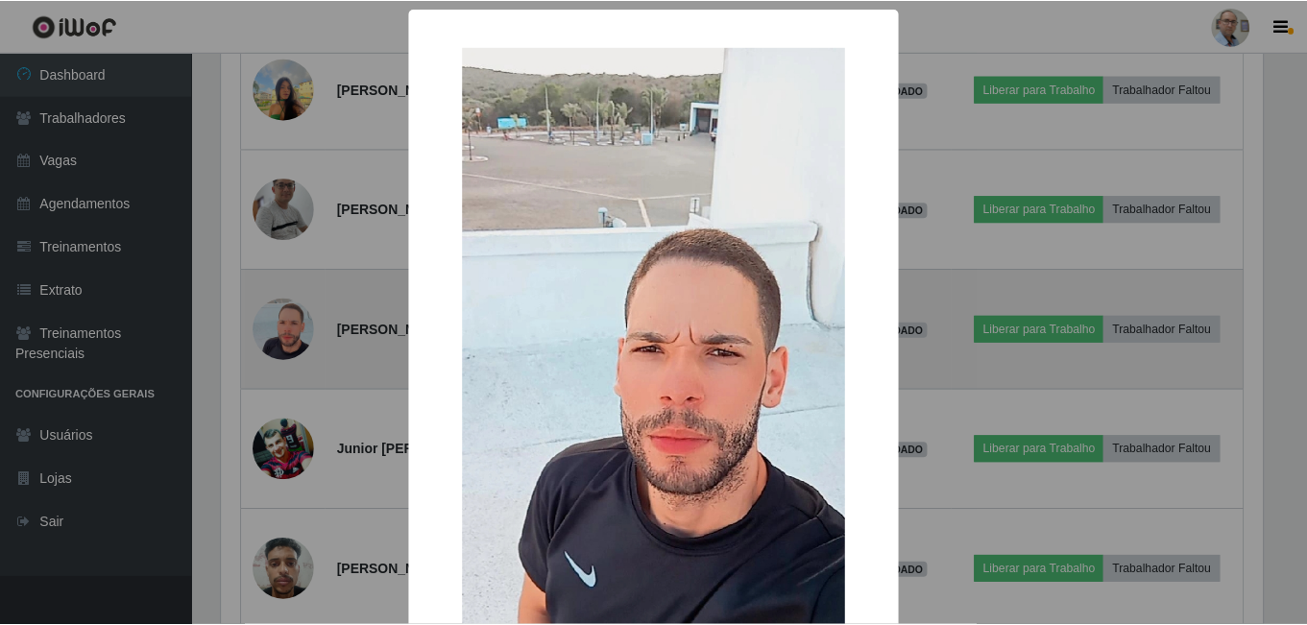
scroll to position [398, 1045]
click at [285, 321] on div "× OK Cancel" at bounding box center [655, 312] width 1311 height 625
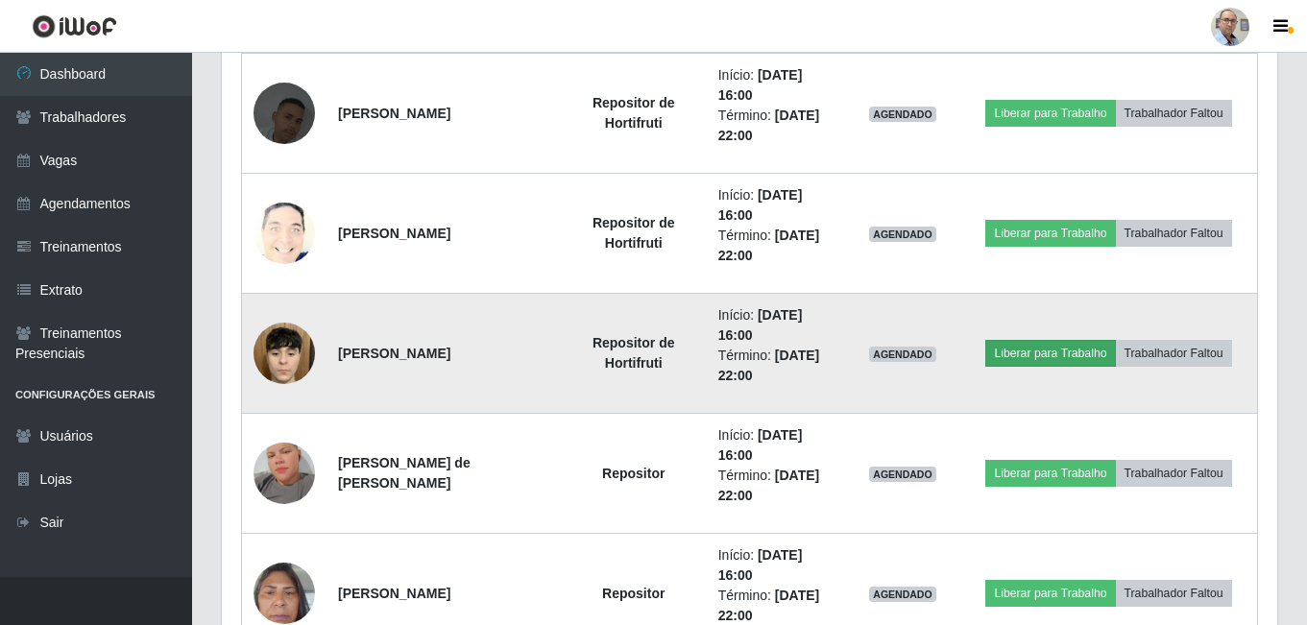
scroll to position [1052, 0]
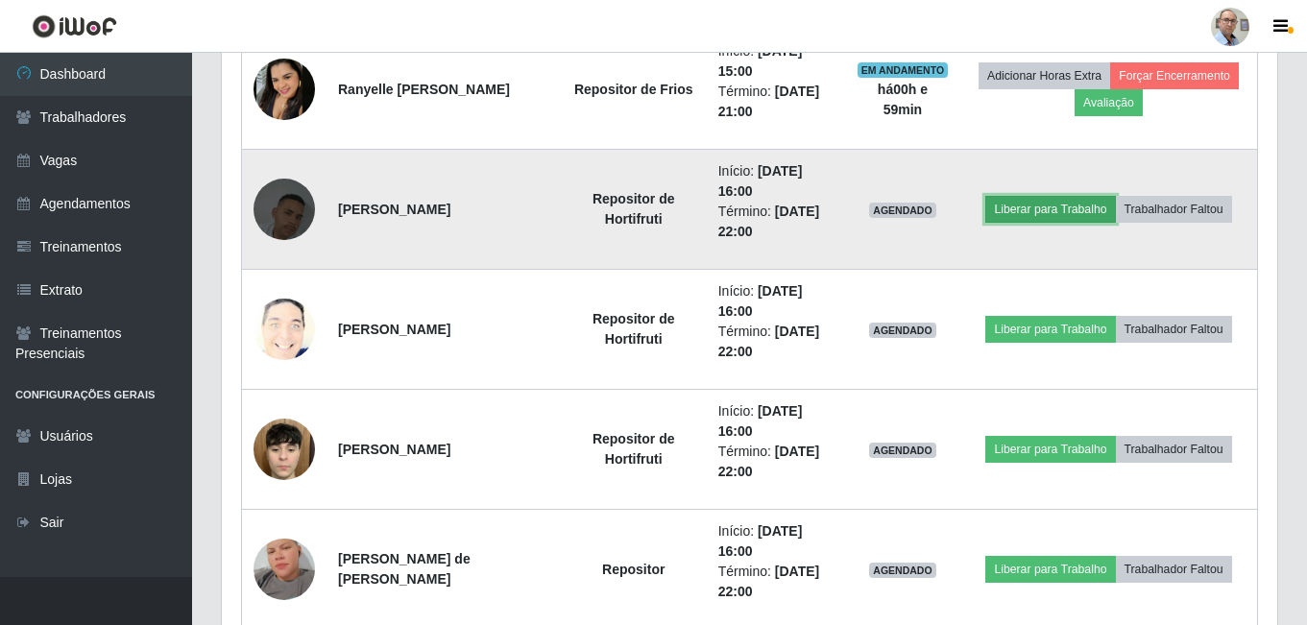
click at [1050, 213] on button "Liberar para Trabalho" at bounding box center [1050, 209] width 130 height 27
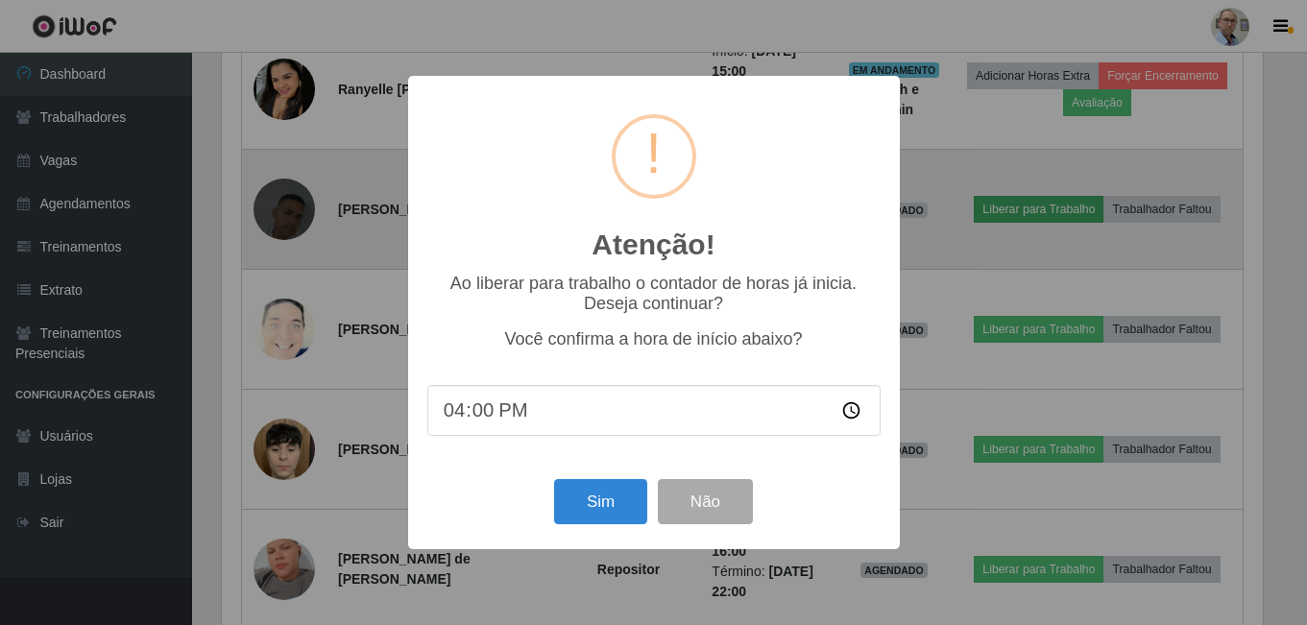
scroll to position [398, 1045]
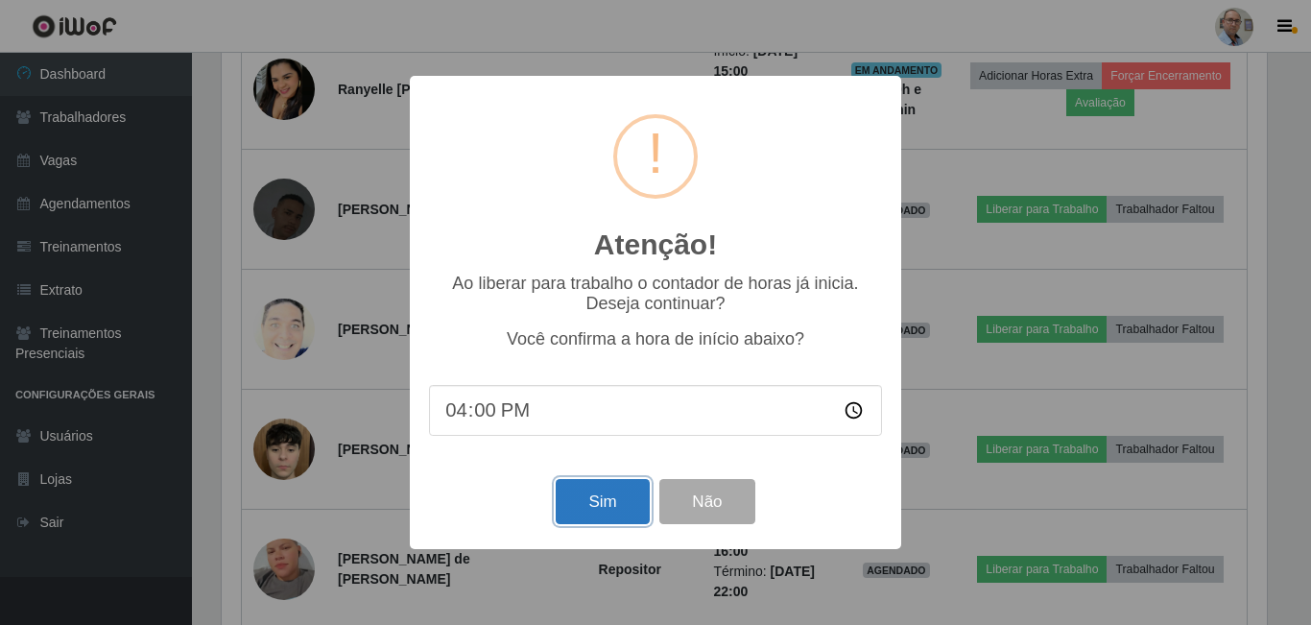
click at [607, 510] on button "Sim" at bounding box center [602, 501] width 93 height 45
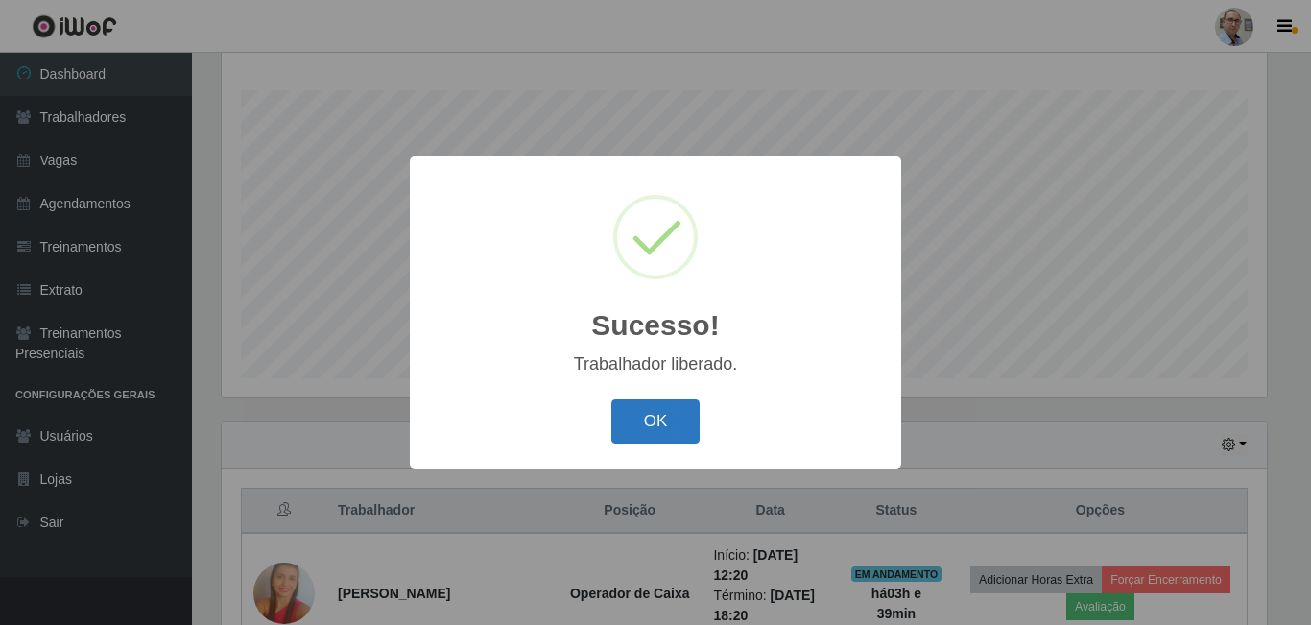
click at [674, 422] on button "OK" at bounding box center [656, 421] width 89 height 45
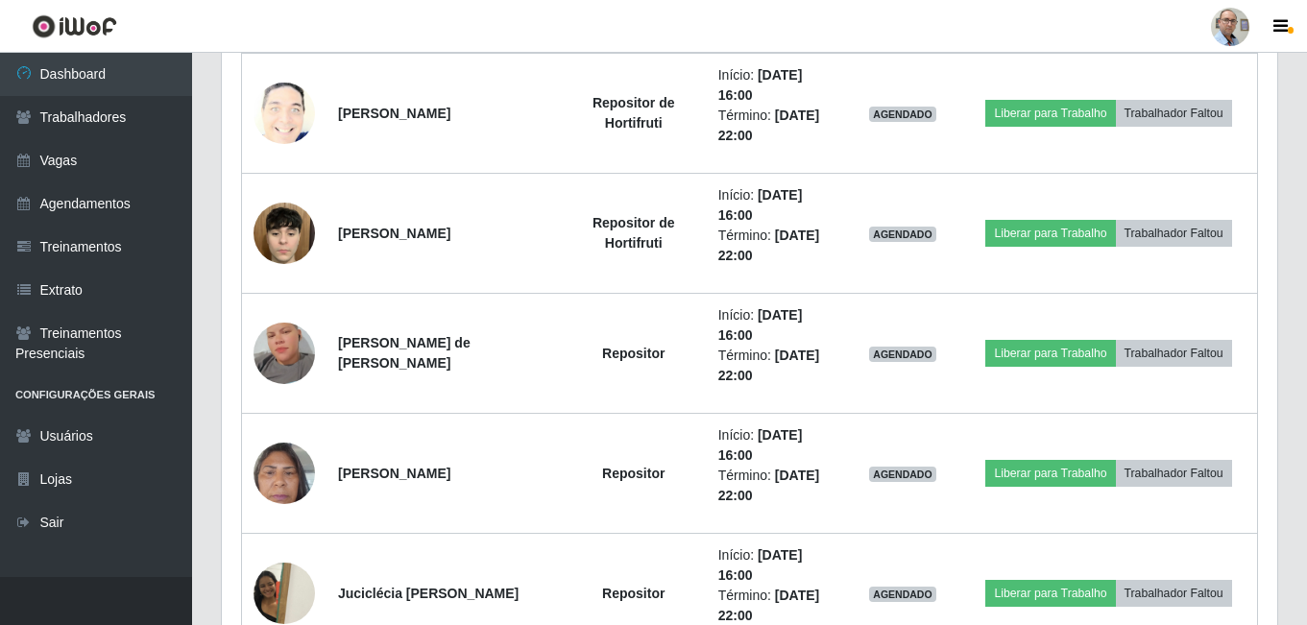
scroll to position [1172, 0]
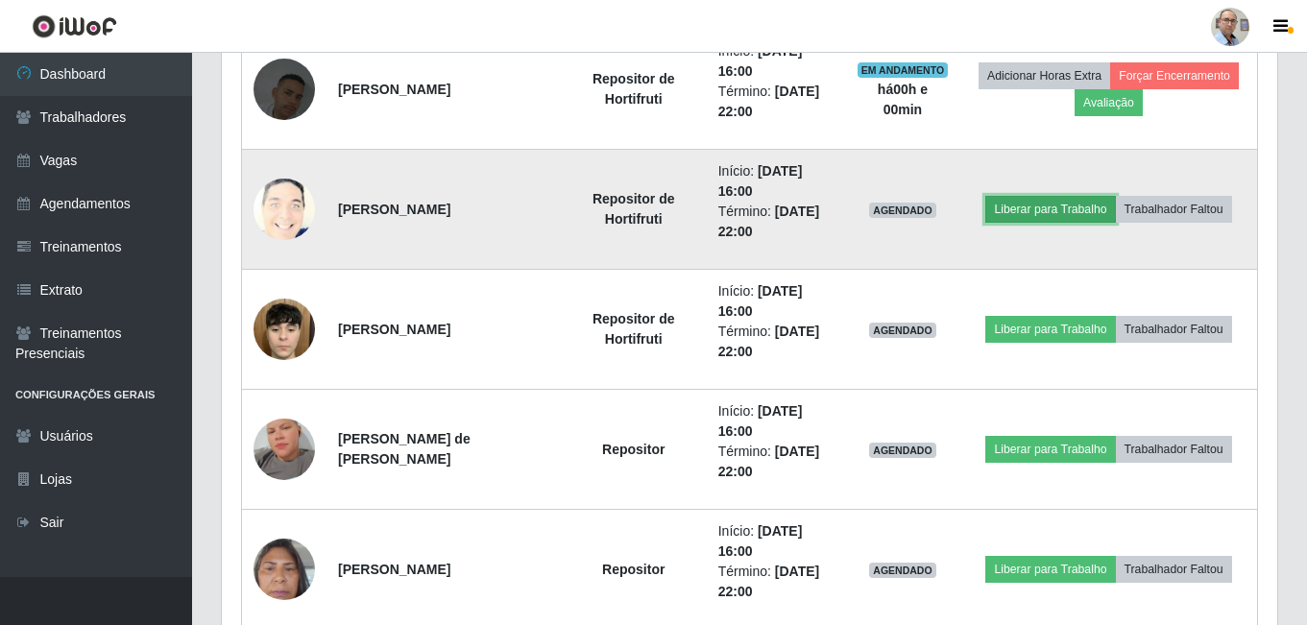
click at [1045, 214] on button "Liberar para Trabalho" at bounding box center [1050, 209] width 130 height 27
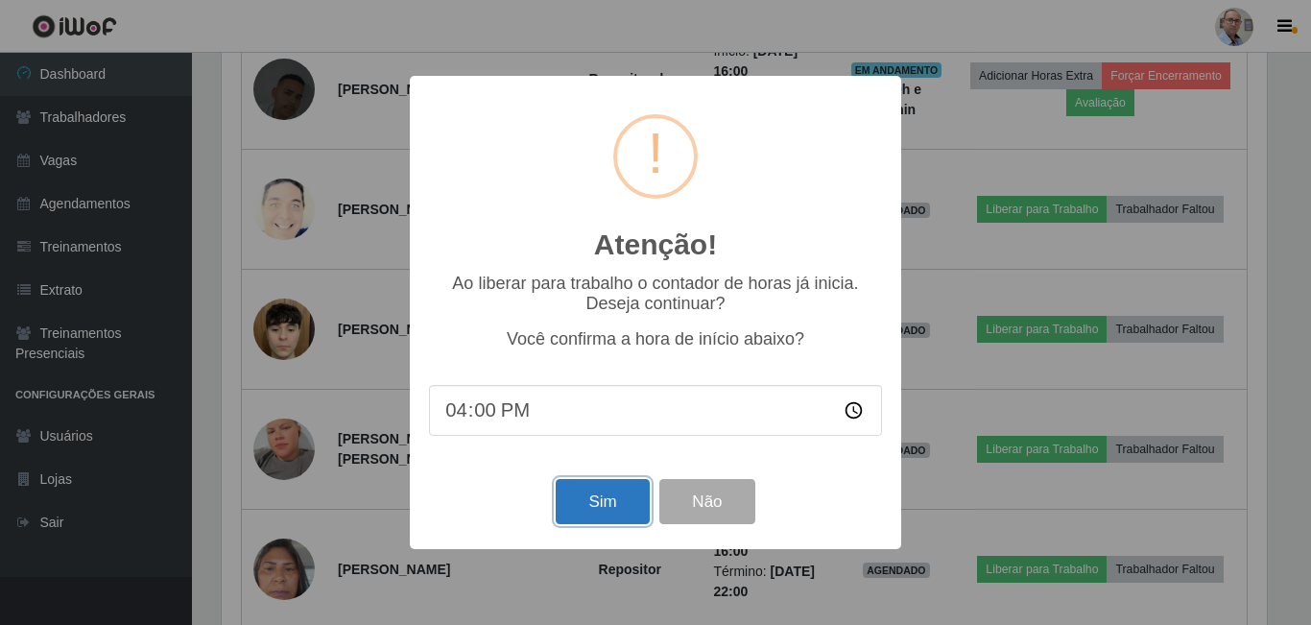
click at [615, 498] on button "Sim" at bounding box center [602, 501] width 93 height 45
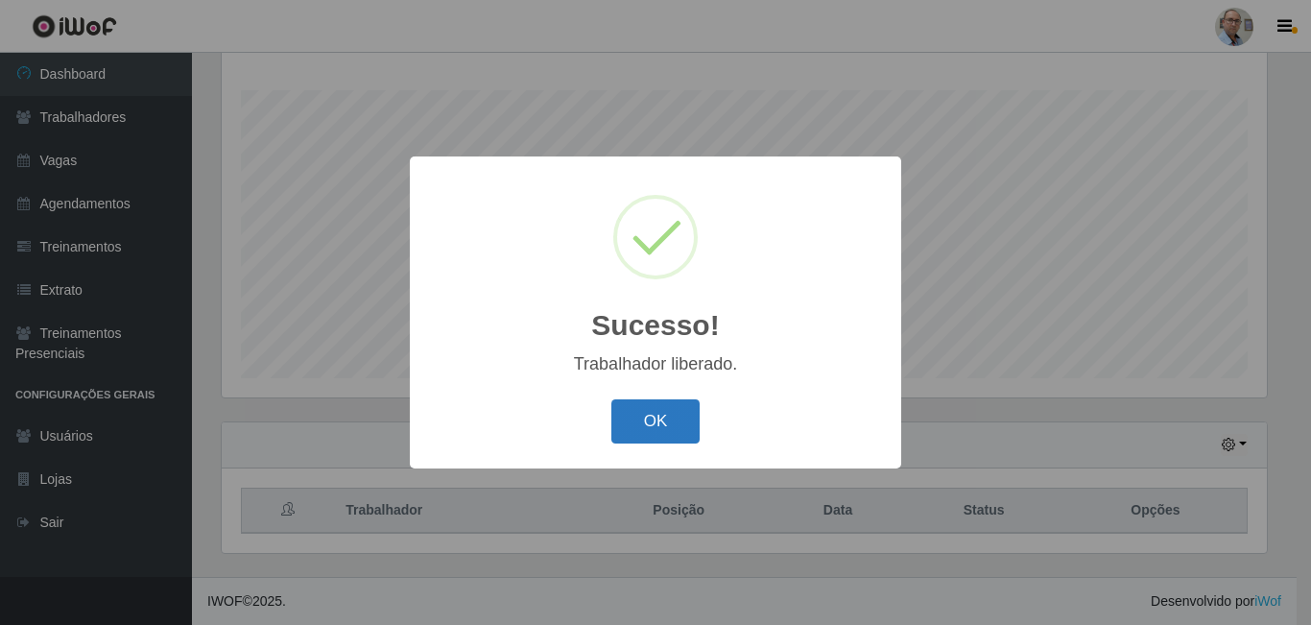
click at [659, 415] on button "OK" at bounding box center [656, 421] width 89 height 45
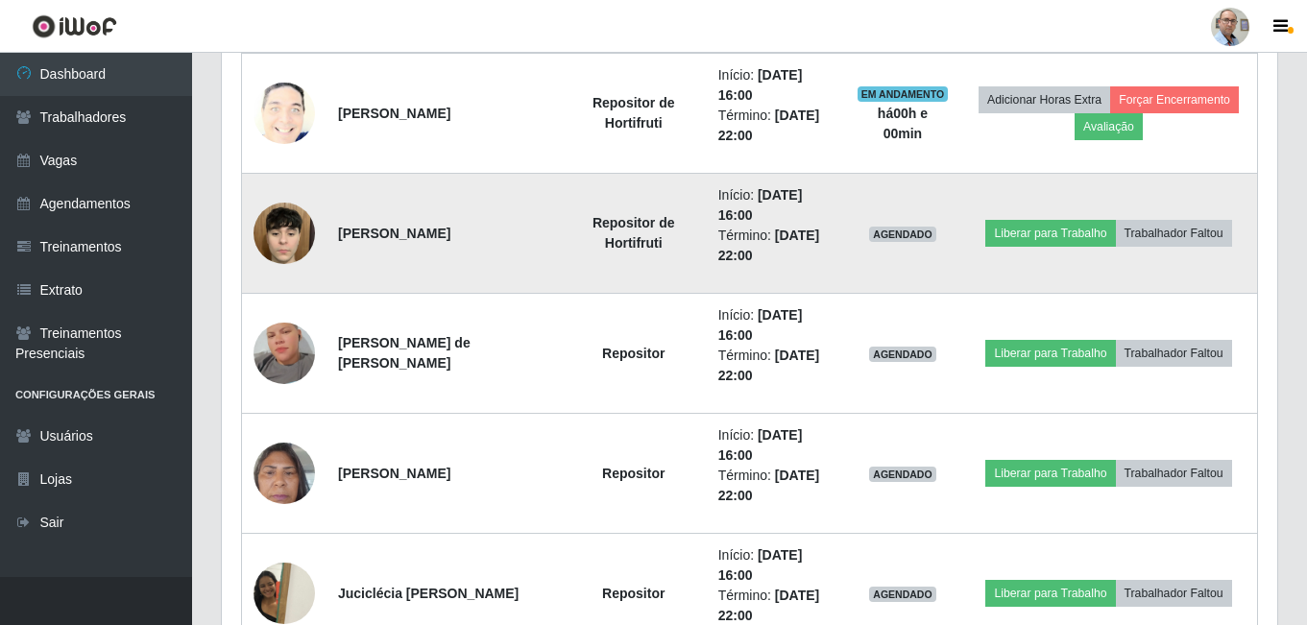
scroll to position [1364, 0]
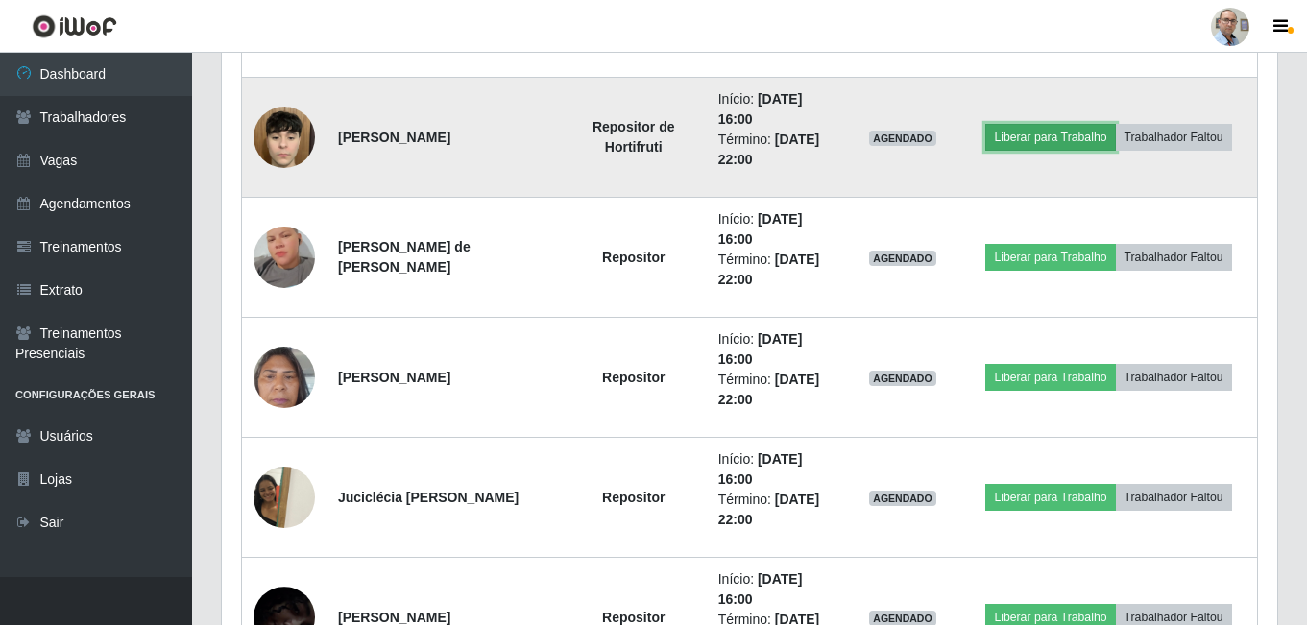
click at [1028, 138] on button "Liberar para Trabalho" at bounding box center [1050, 137] width 130 height 27
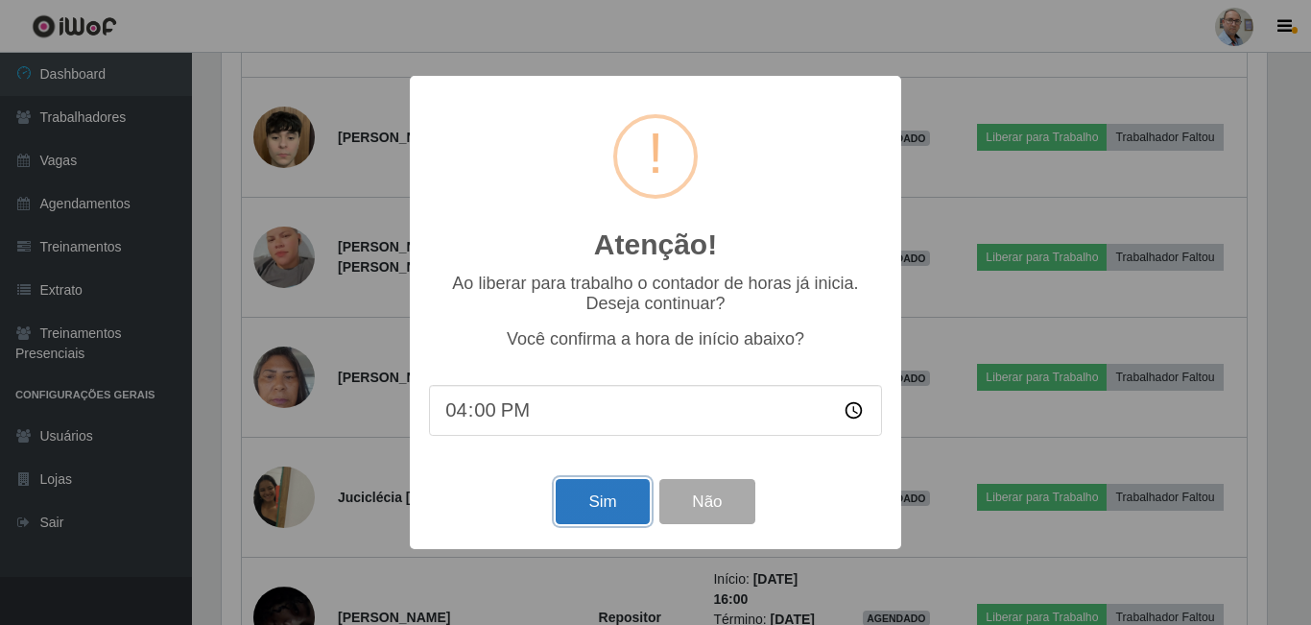
click at [613, 499] on button "Sim" at bounding box center [602, 501] width 93 height 45
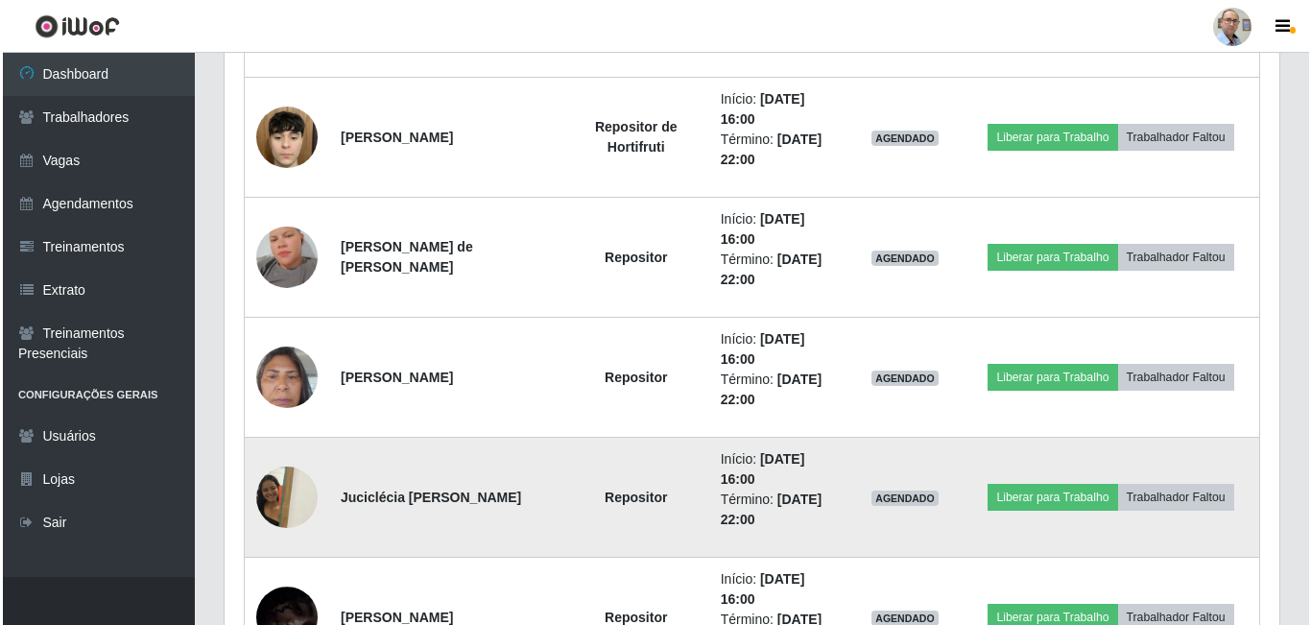
scroll to position [308, 0]
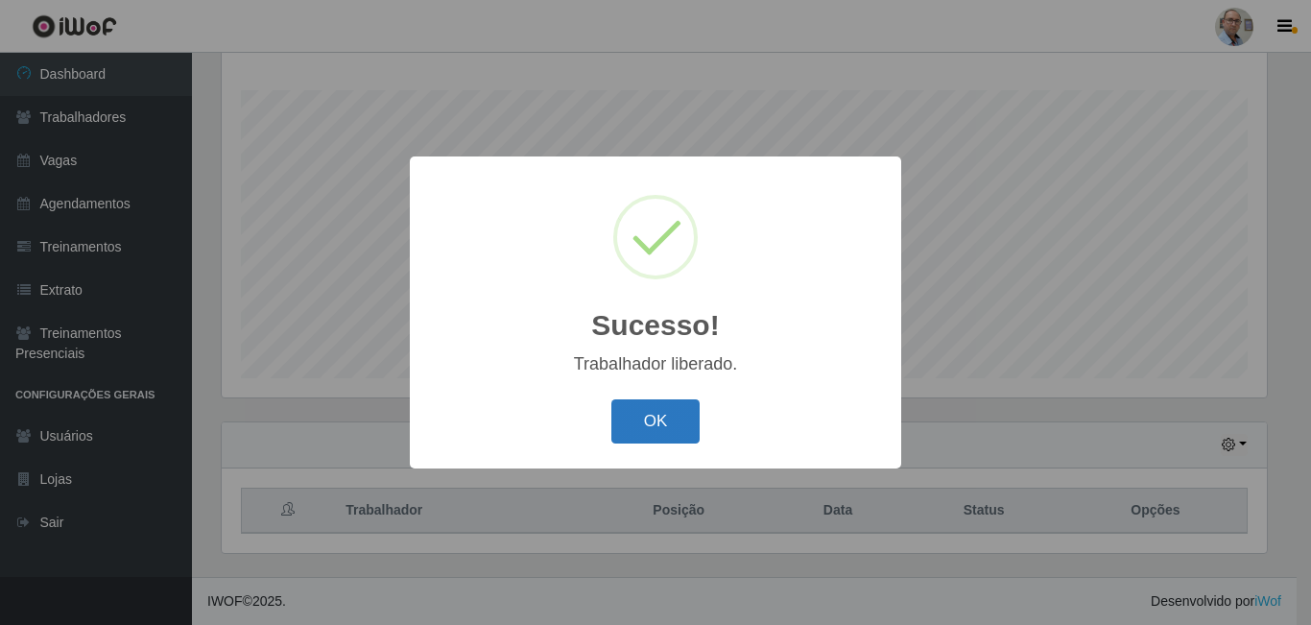
click at [666, 422] on button "OK" at bounding box center [656, 421] width 89 height 45
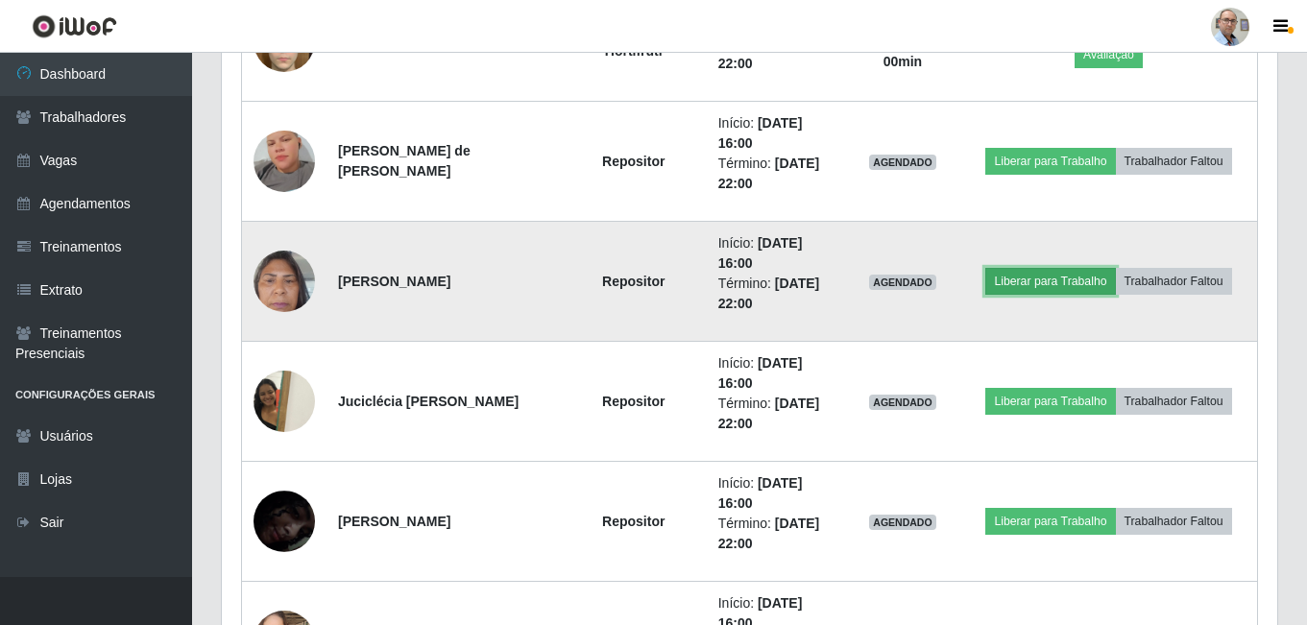
click at [1042, 278] on button "Liberar para Trabalho" at bounding box center [1050, 281] width 130 height 27
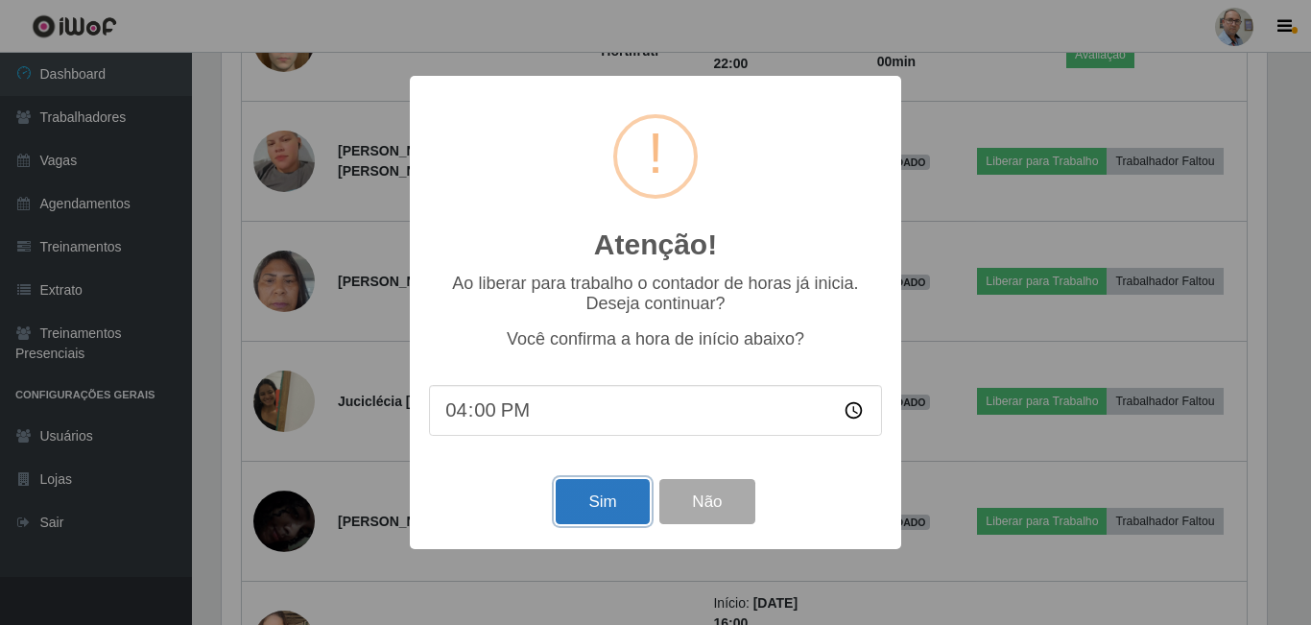
click at [611, 502] on button "Sim" at bounding box center [602, 501] width 93 height 45
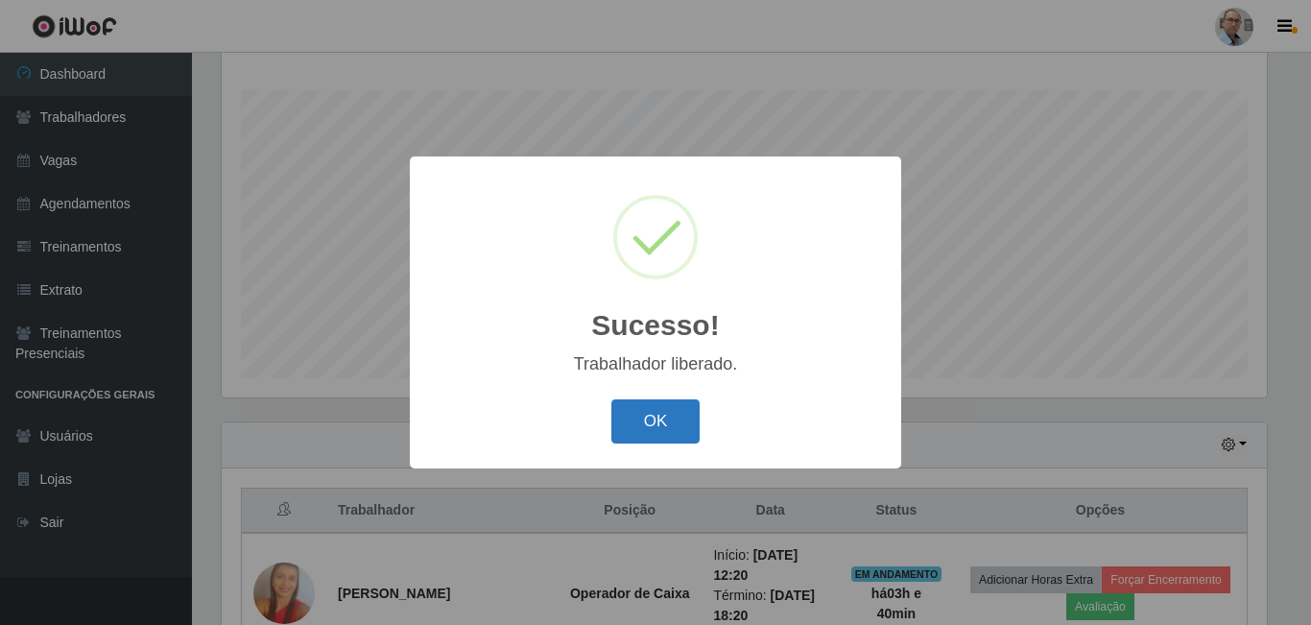
click at [662, 435] on button "OK" at bounding box center [656, 421] width 89 height 45
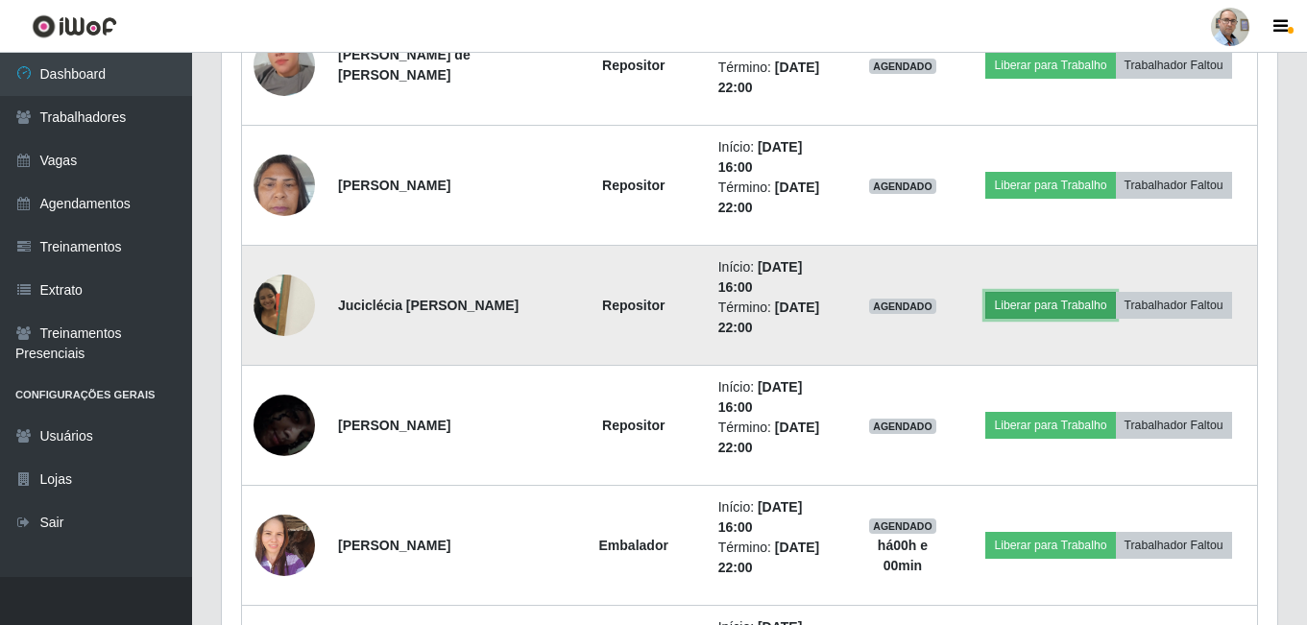
click at [1036, 300] on button "Liberar para Trabalho" at bounding box center [1050, 305] width 130 height 27
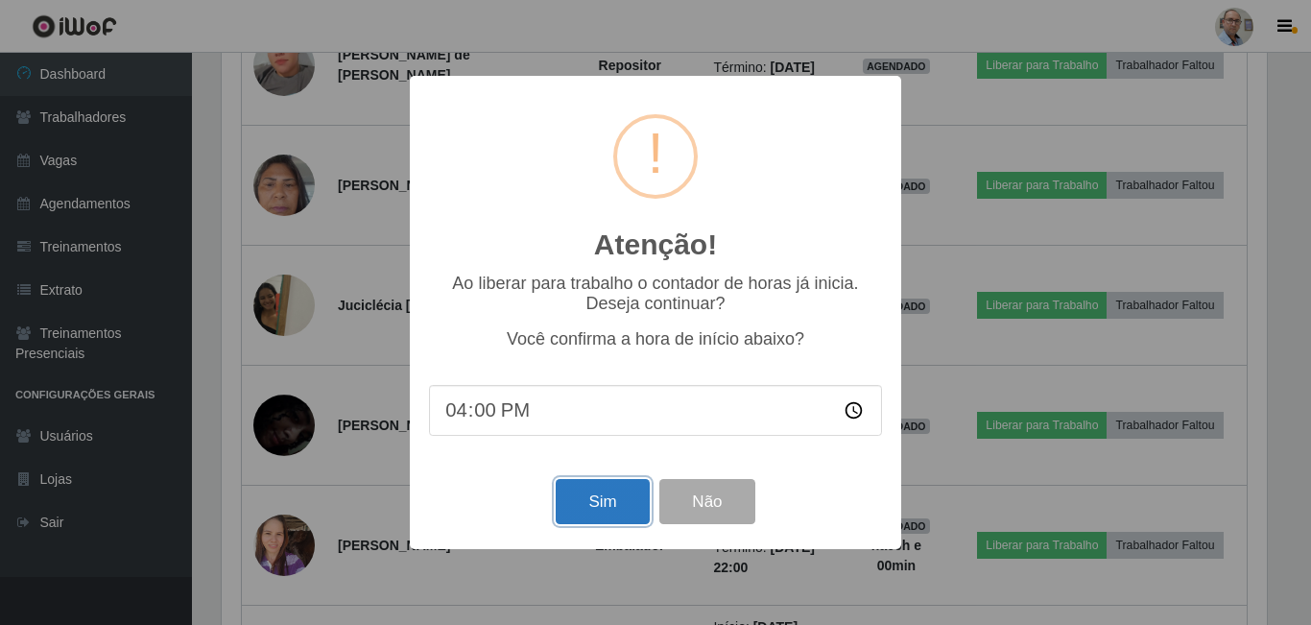
click at [632, 493] on button "Sim" at bounding box center [602, 501] width 93 height 45
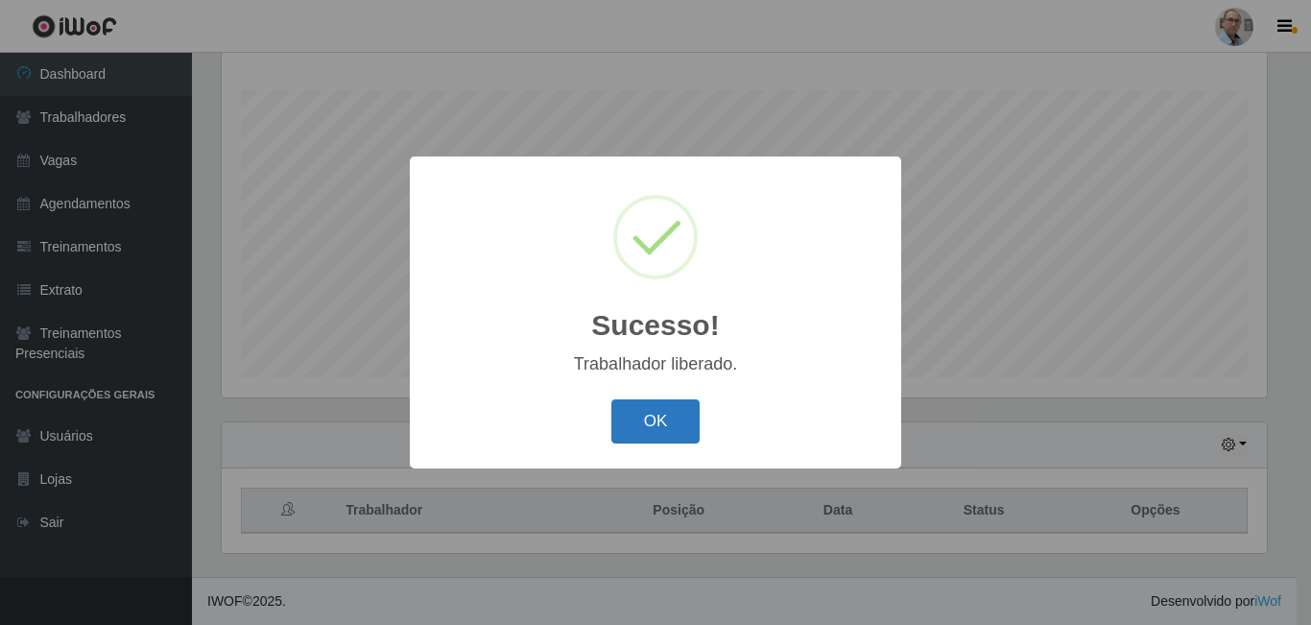
click at [671, 419] on button "OK" at bounding box center [656, 421] width 89 height 45
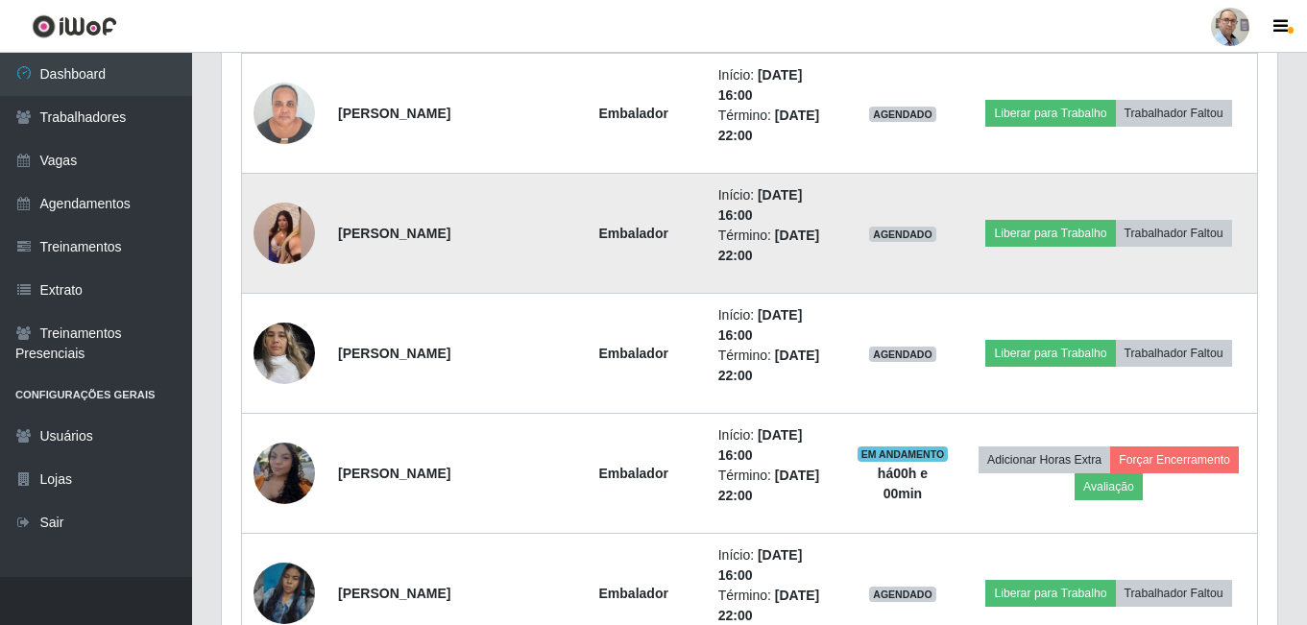
click at [293, 245] on img at bounding box center [283, 233] width 61 height 136
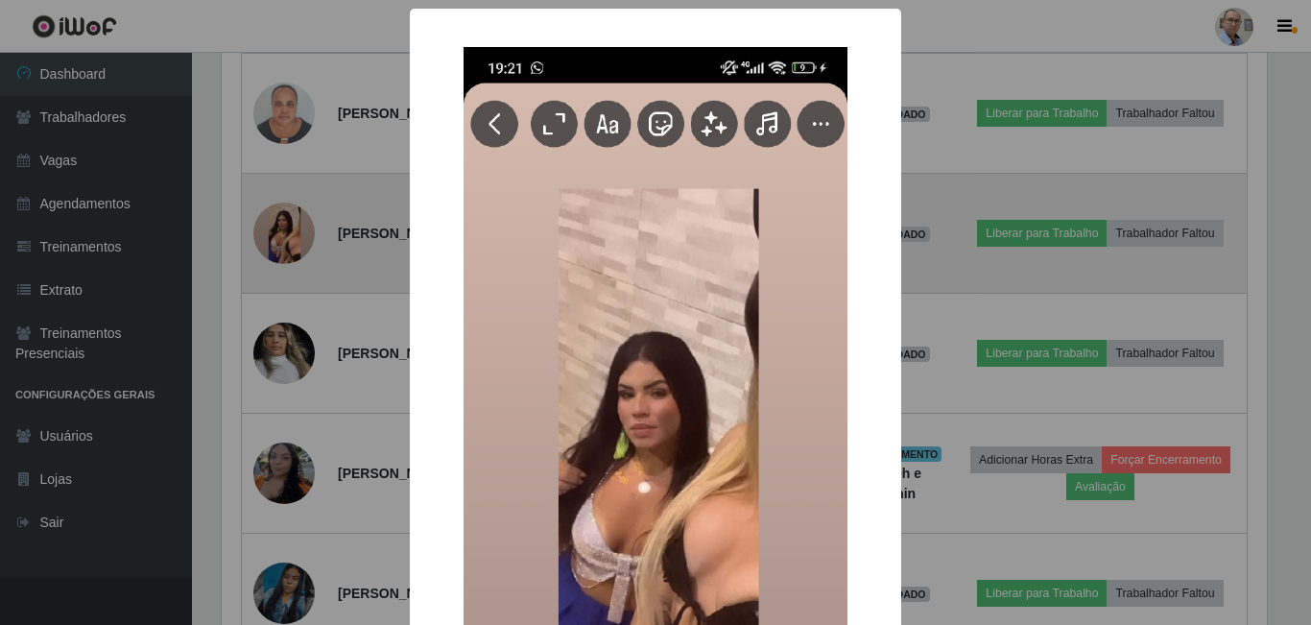
click at [293, 245] on div "× OK Cancel" at bounding box center [655, 312] width 1311 height 625
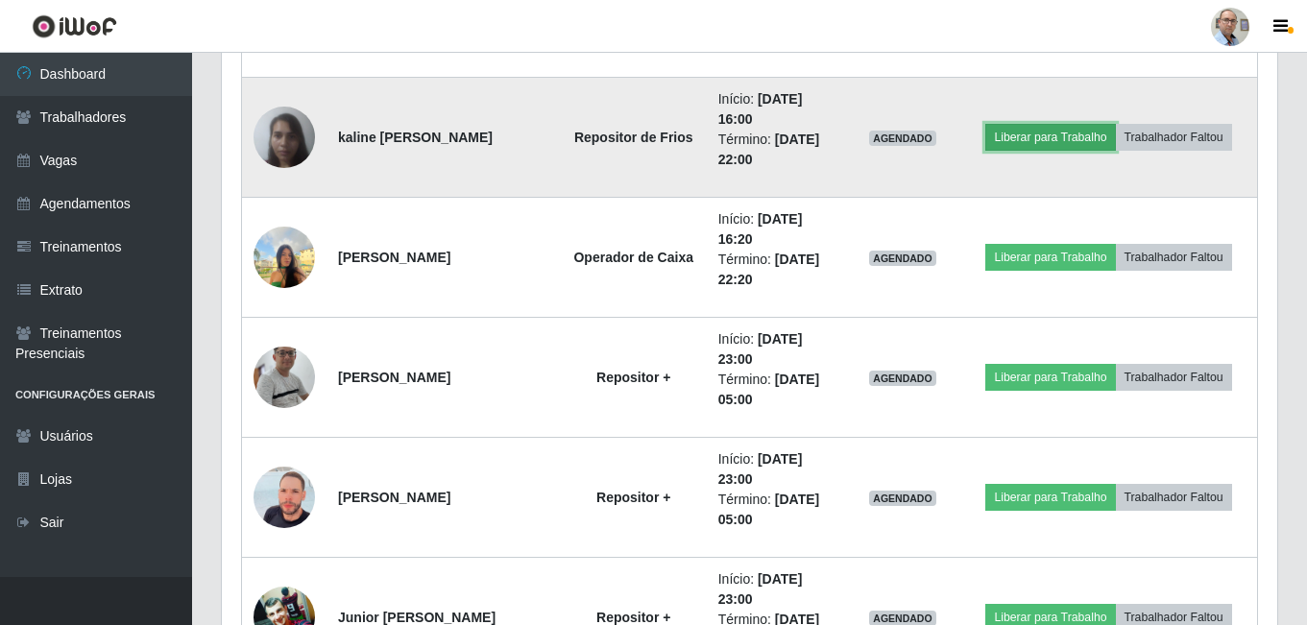
click at [1026, 139] on button "Liberar para Trabalho" at bounding box center [1050, 137] width 130 height 27
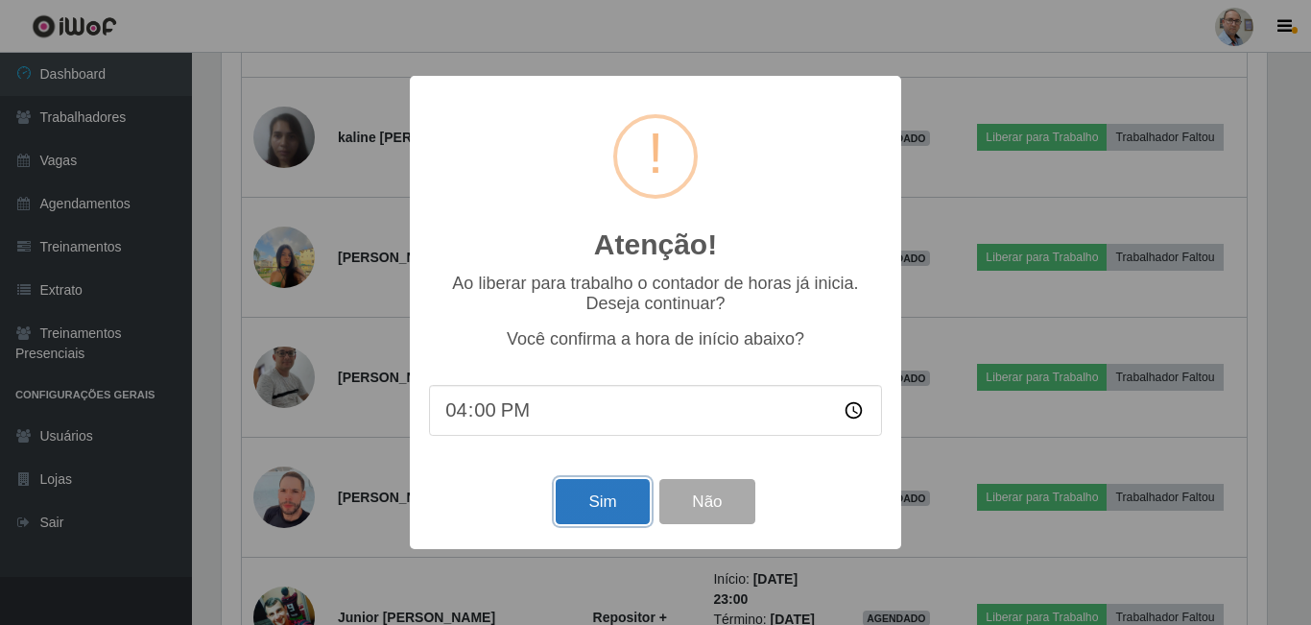
click at [611, 499] on button "Sim" at bounding box center [602, 501] width 93 height 45
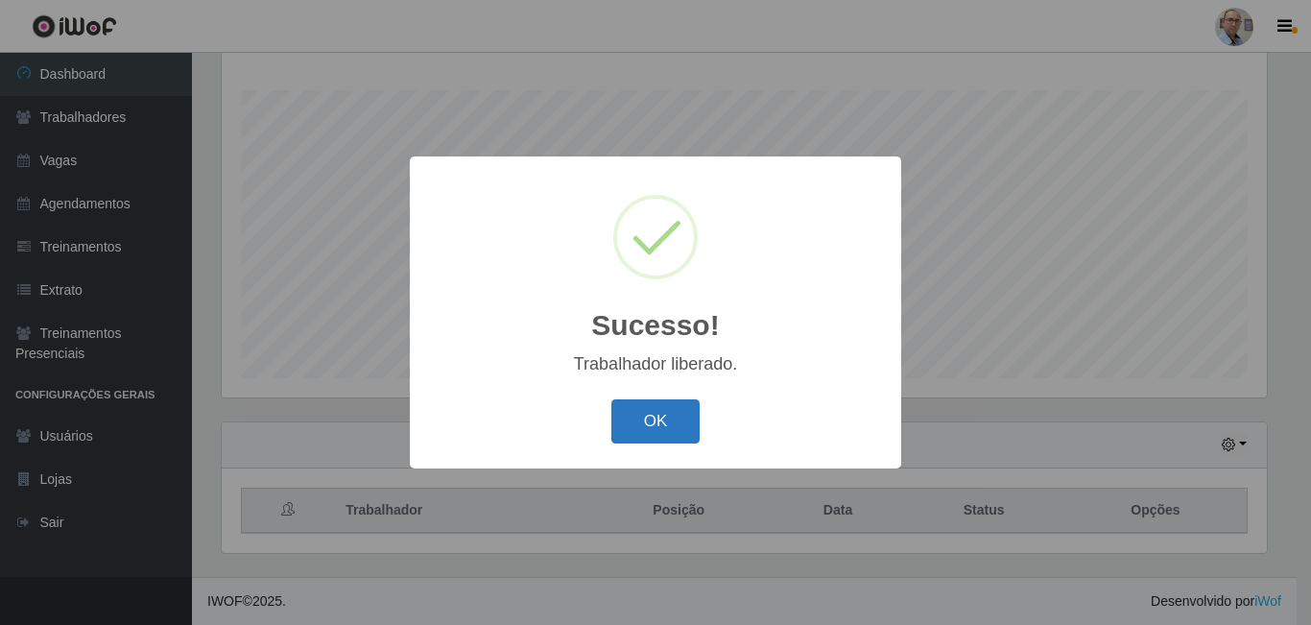
click at [662, 427] on button "OK" at bounding box center [656, 421] width 89 height 45
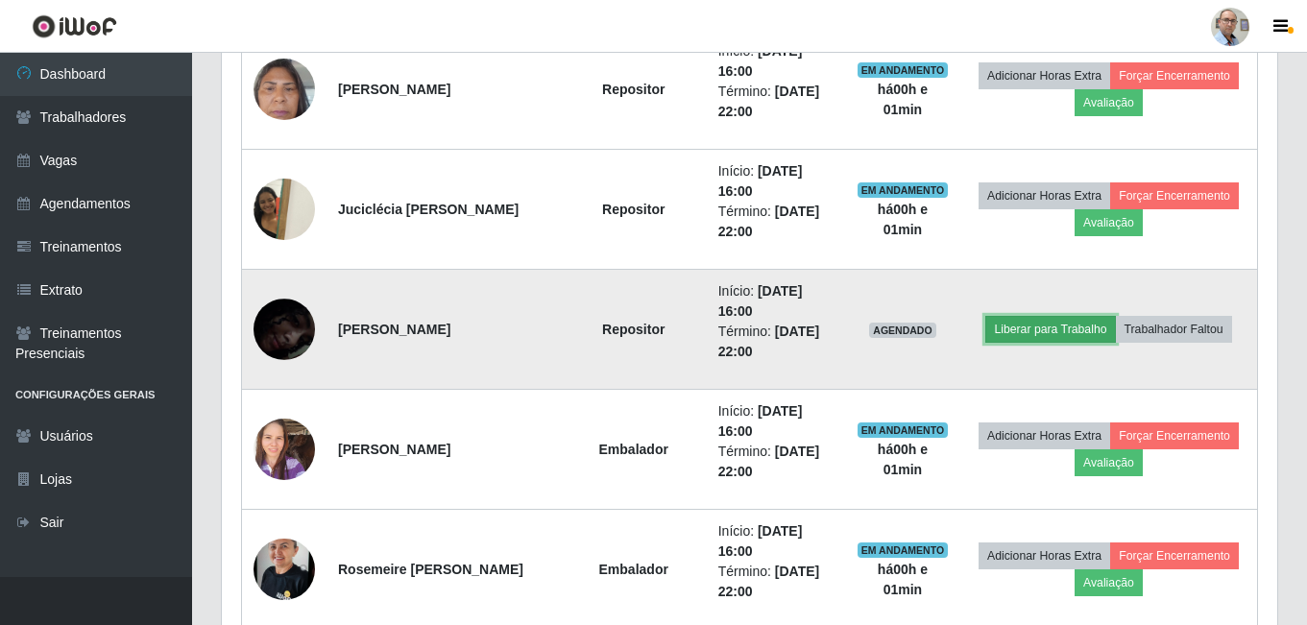
click at [1062, 332] on button "Liberar para Trabalho" at bounding box center [1050, 329] width 130 height 27
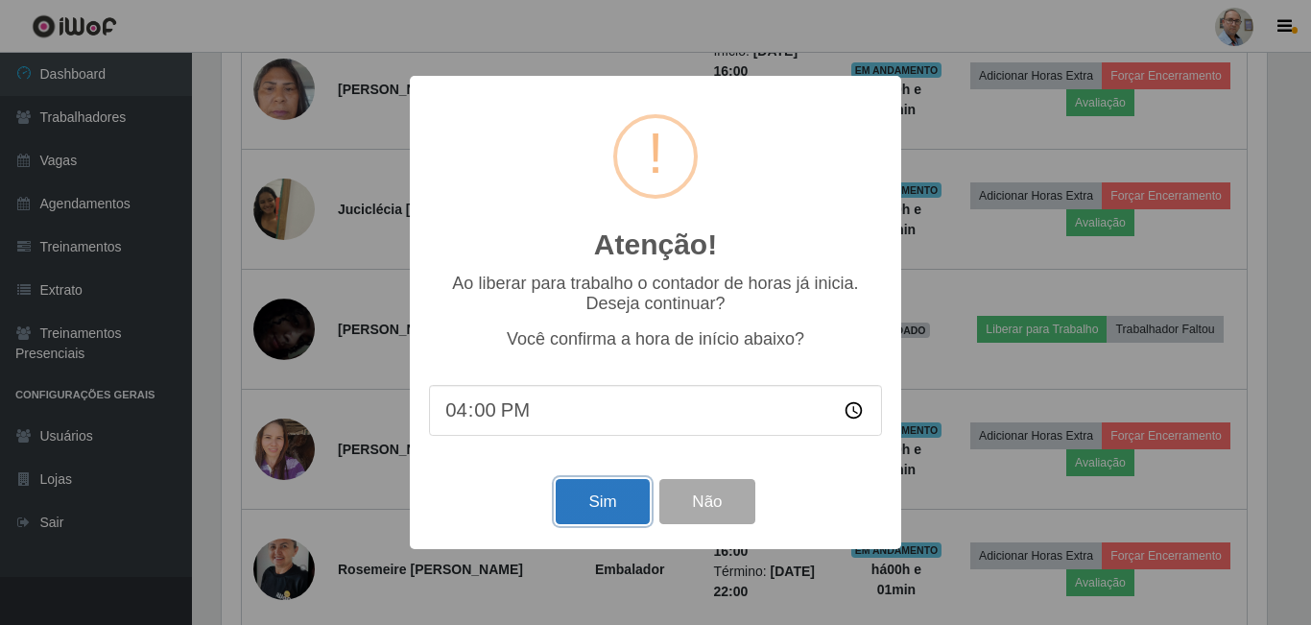
click at [623, 505] on button "Sim" at bounding box center [602, 501] width 93 height 45
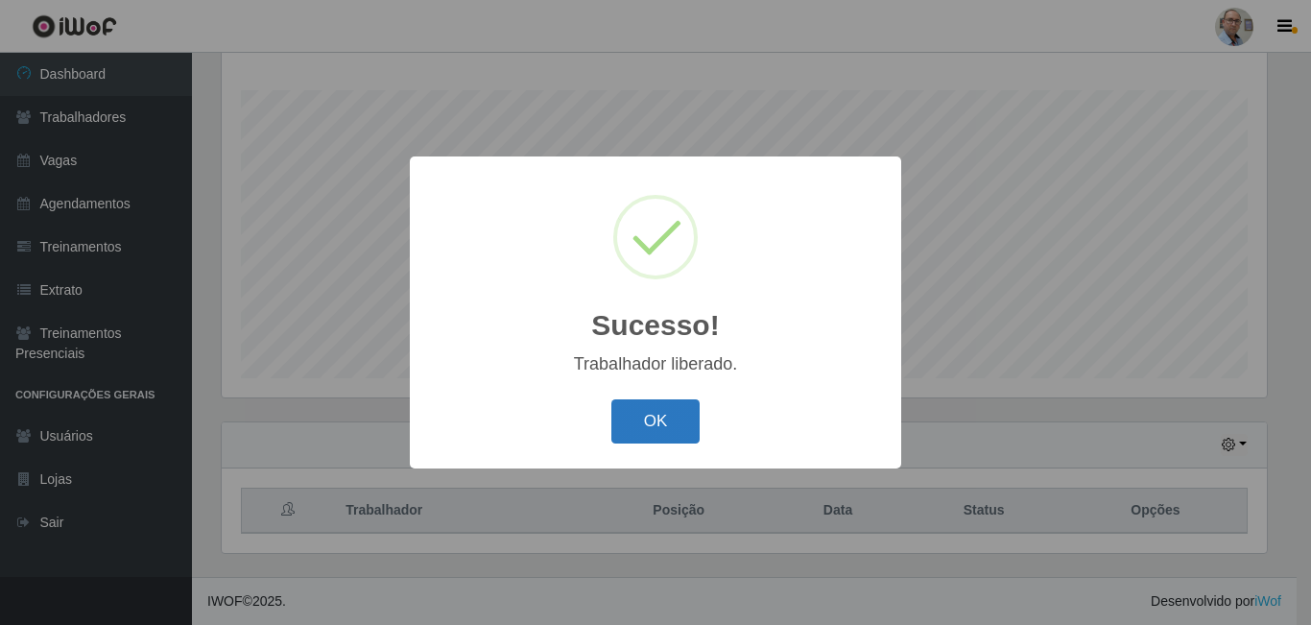
click at [662, 429] on button "OK" at bounding box center [656, 421] width 89 height 45
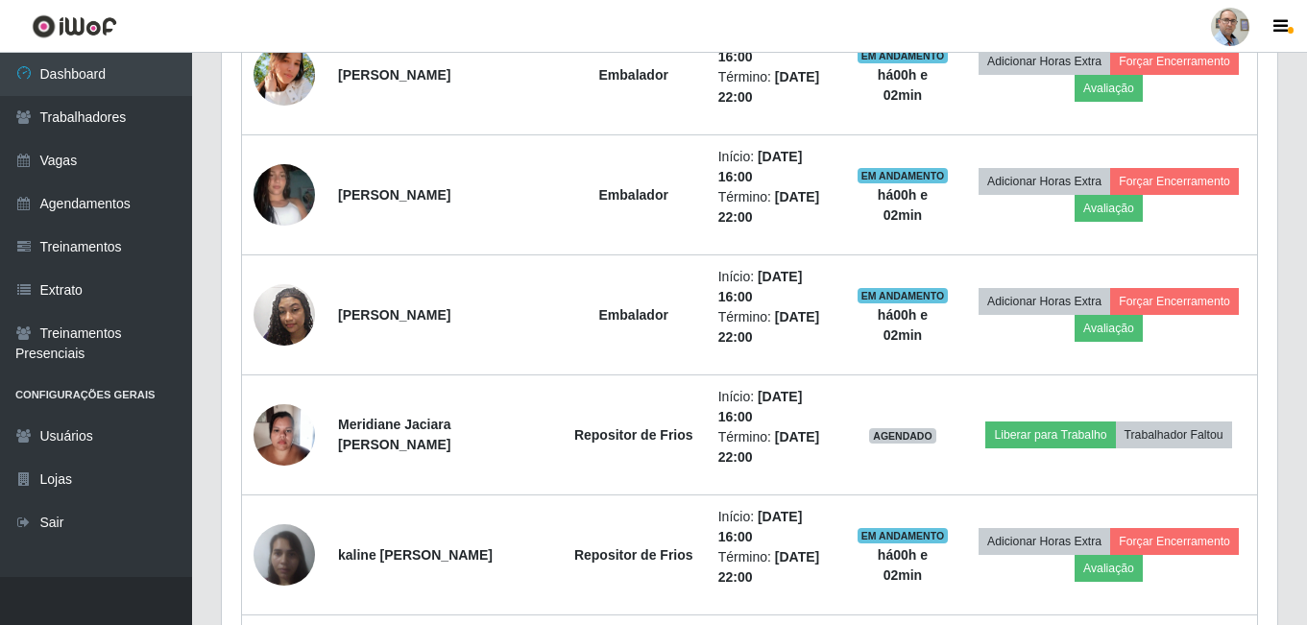
scroll to position [2900, 0]
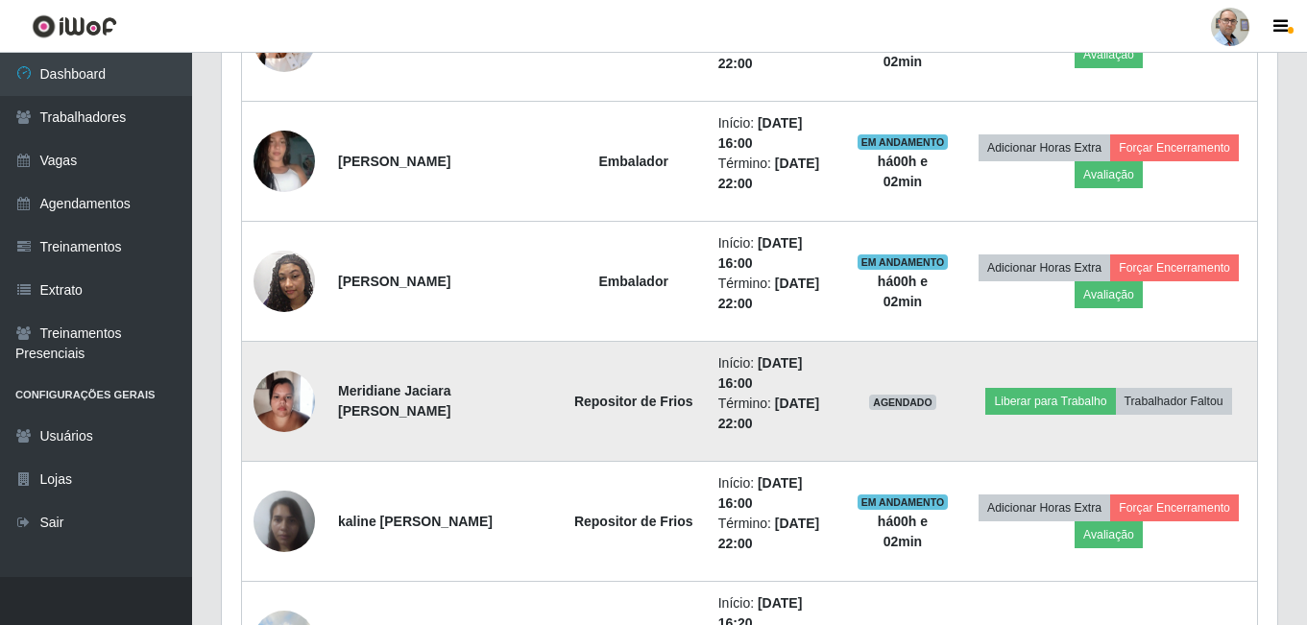
click at [281, 401] on img at bounding box center [283, 401] width 61 height 82
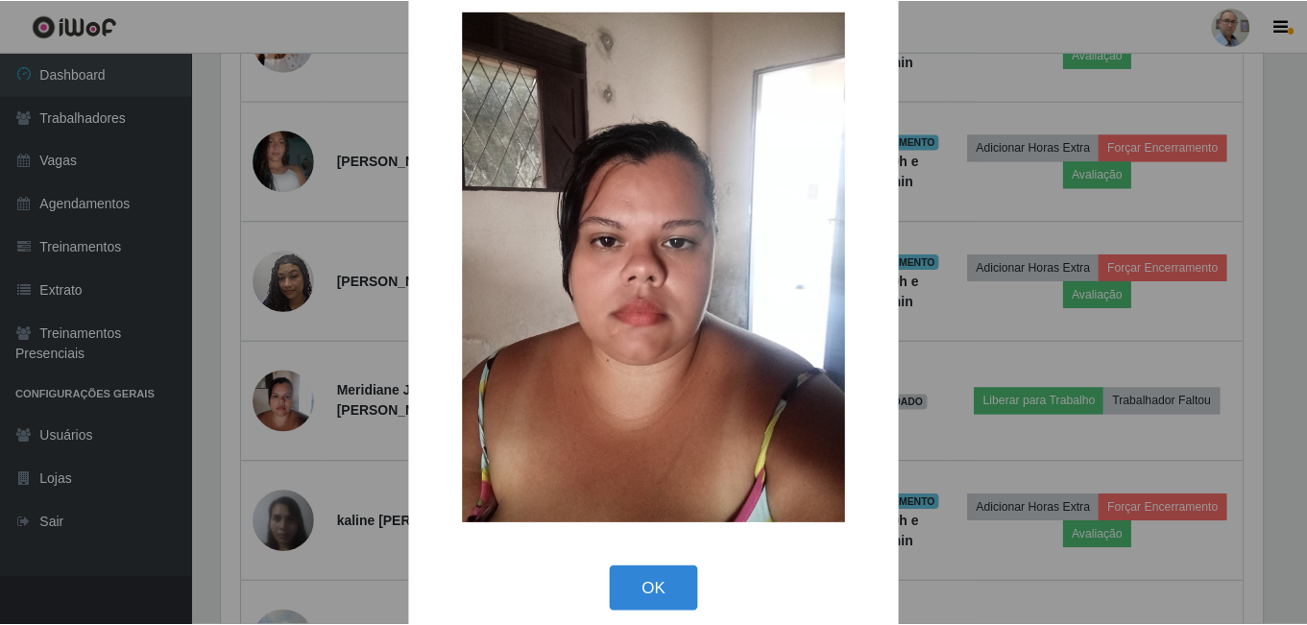
scroll to position [55, 0]
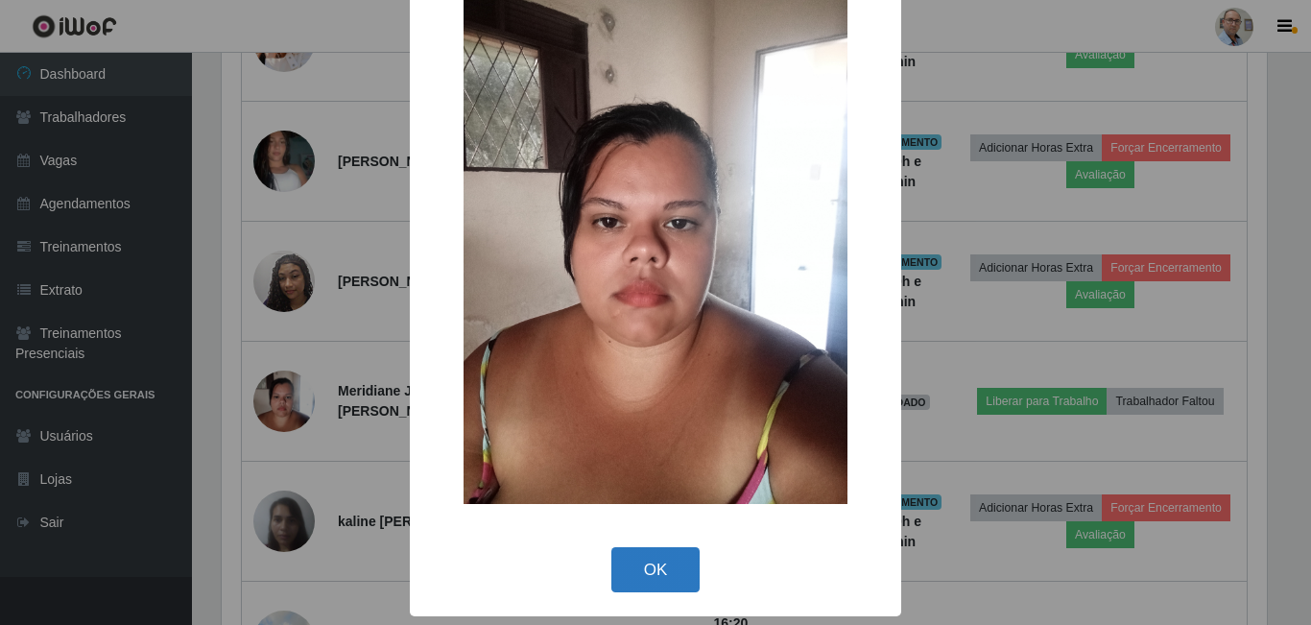
click at [654, 561] on button "OK" at bounding box center [656, 569] width 89 height 45
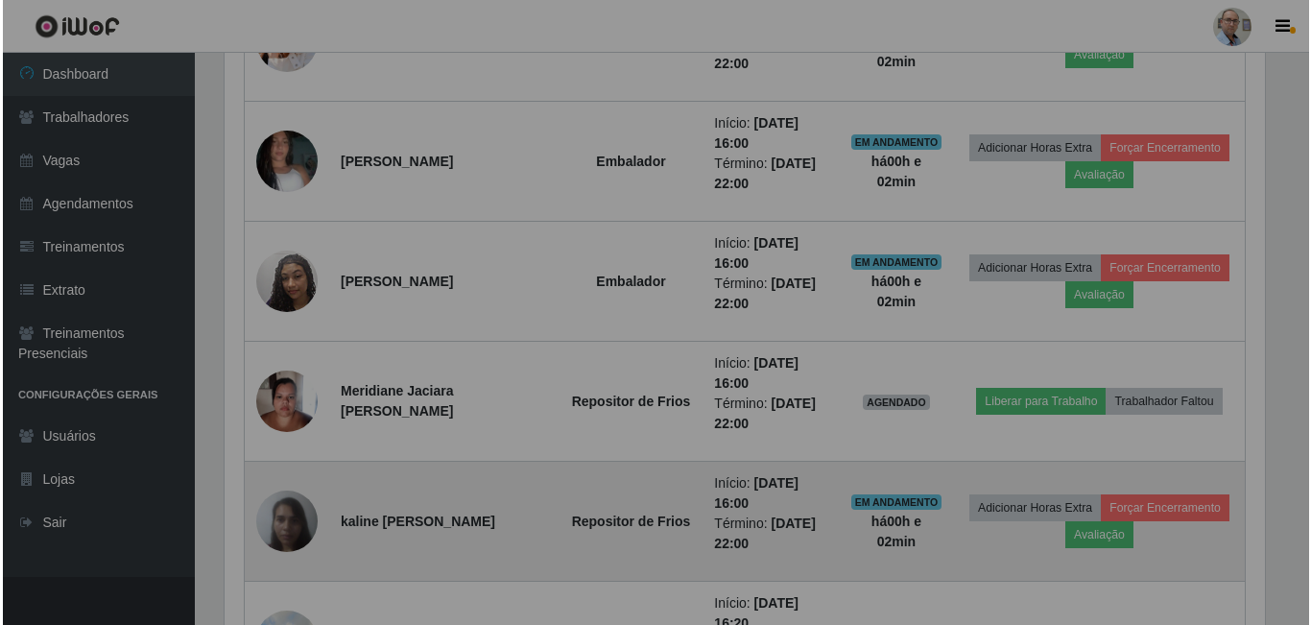
scroll to position [398, 1055]
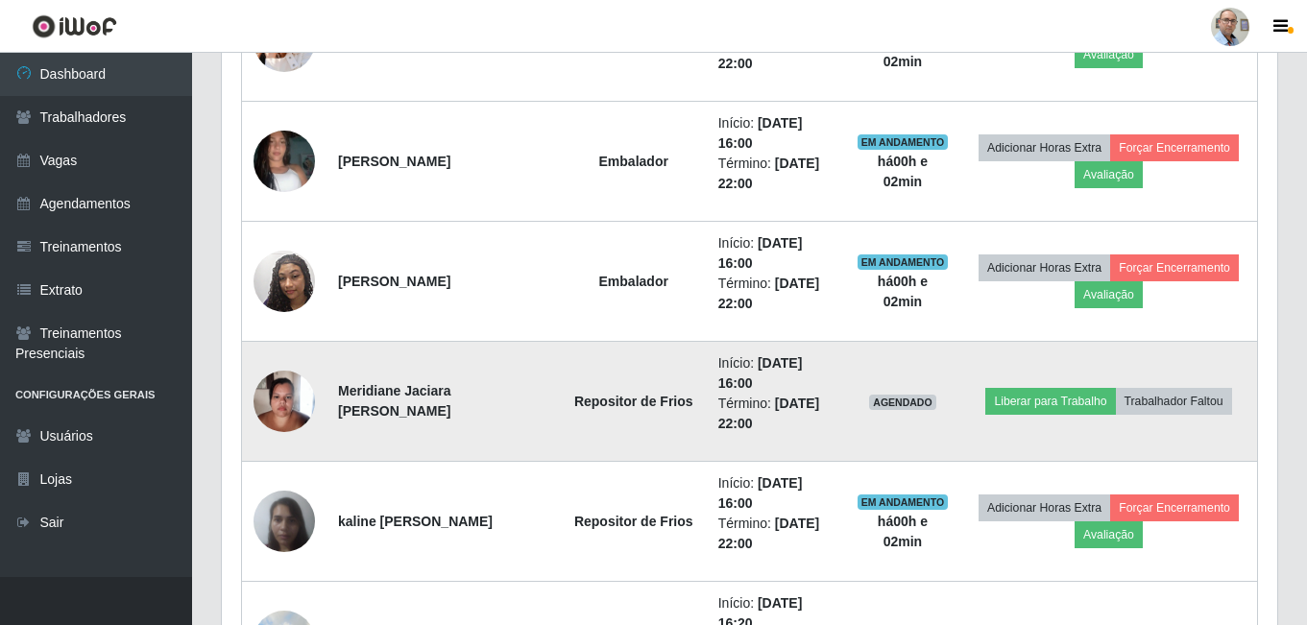
click at [280, 409] on img at bounding box center [283, 401] width 61 height 82
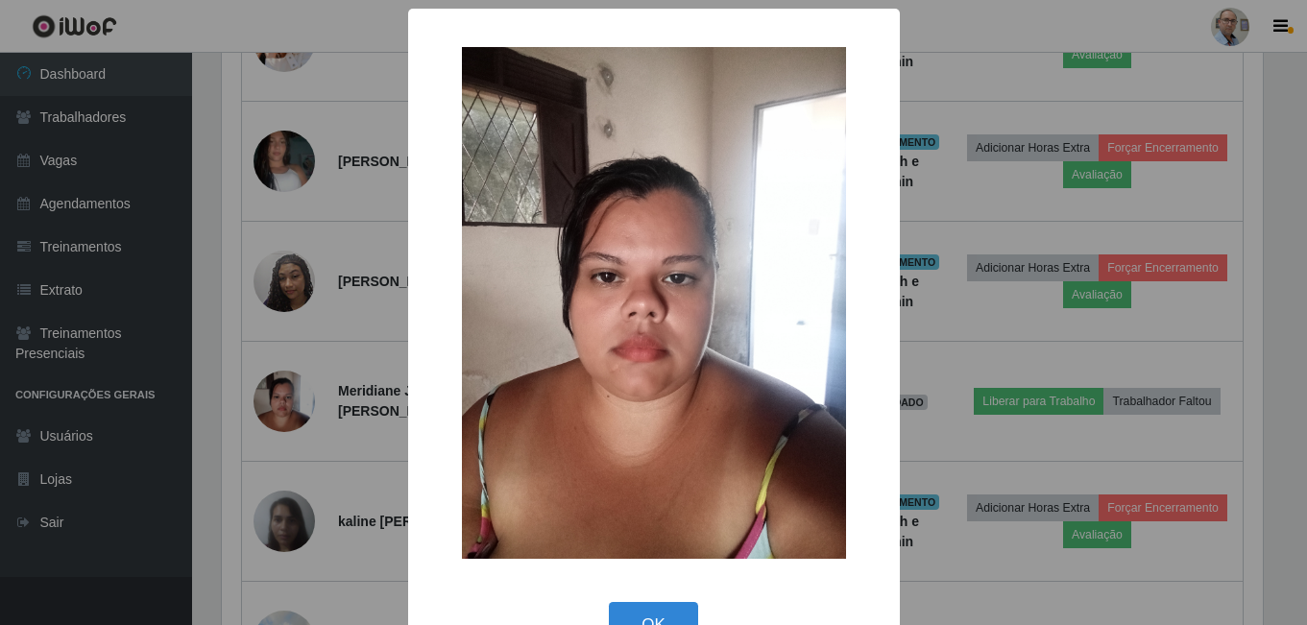
scroll to position [398, 1045]
click at [644, 614] on button "OK" at bounding box center [656, 624] width 89 height 45
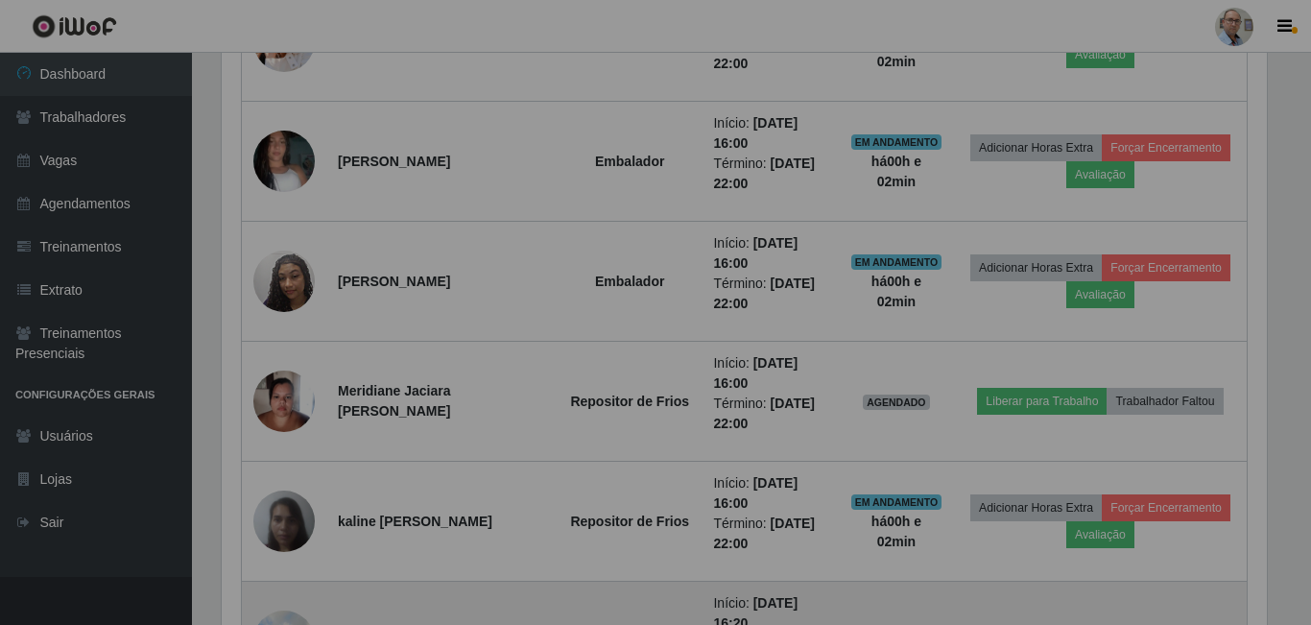
scroll to position [398, 1055]
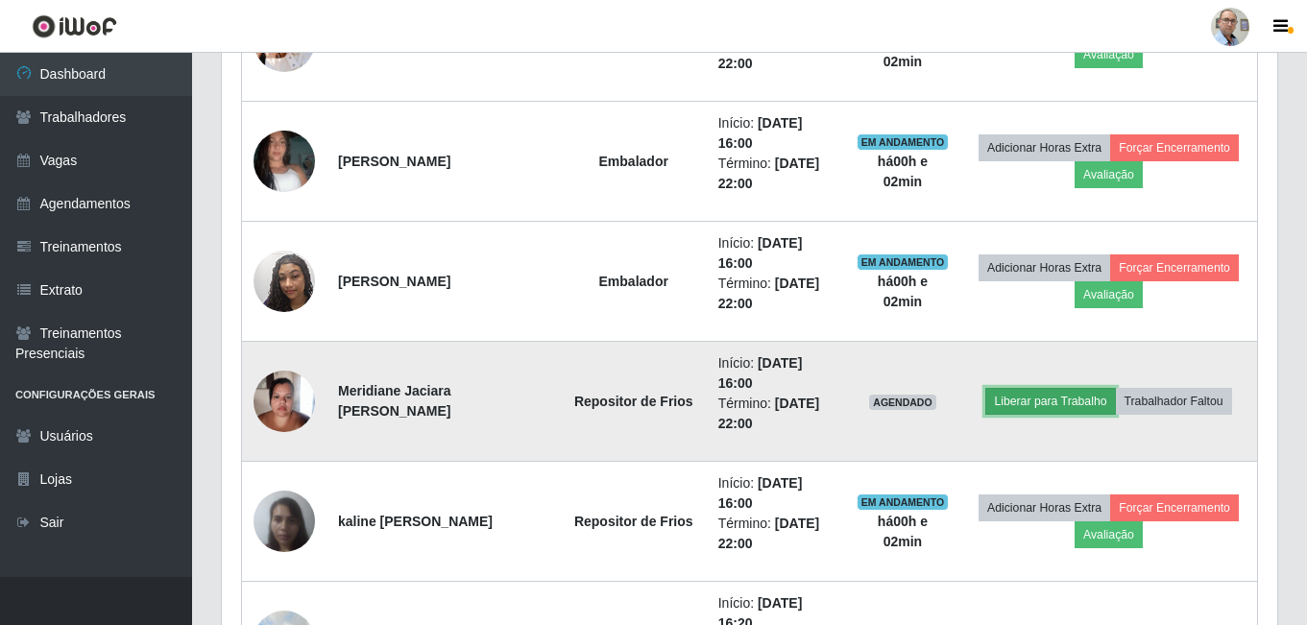
click at [1029, 397] on button "Liberar para Trabalho" at bounding box center [1050, 401] width 130 height 27
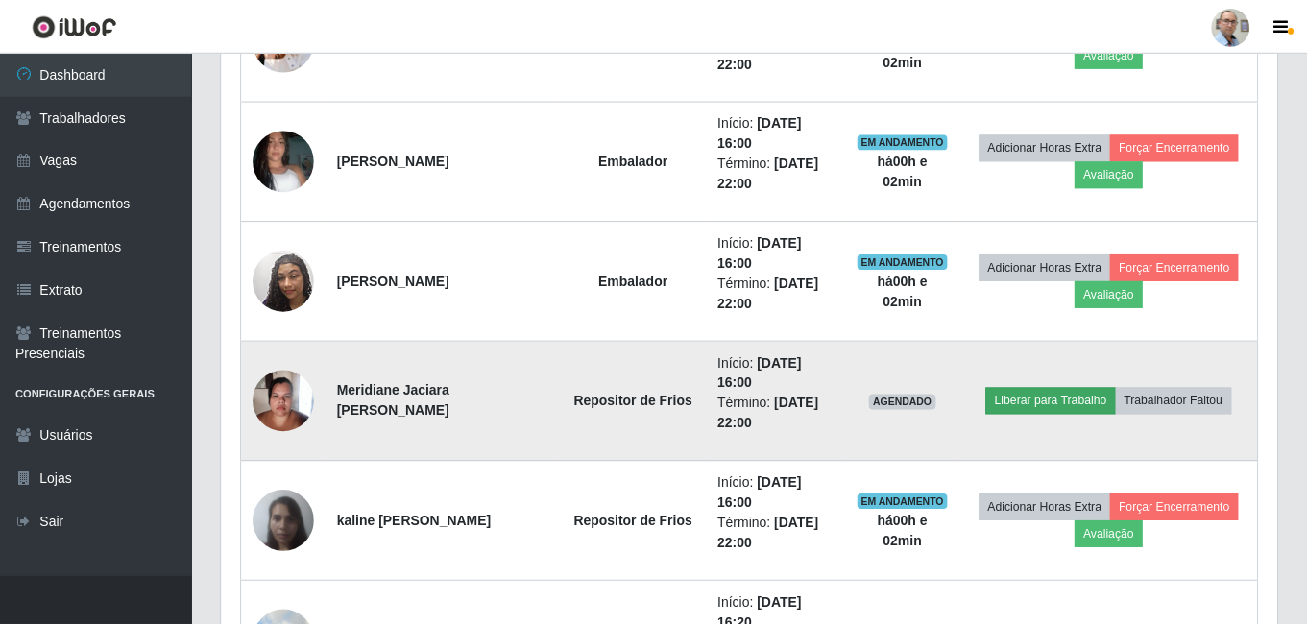
scroll to position [398, 1045]
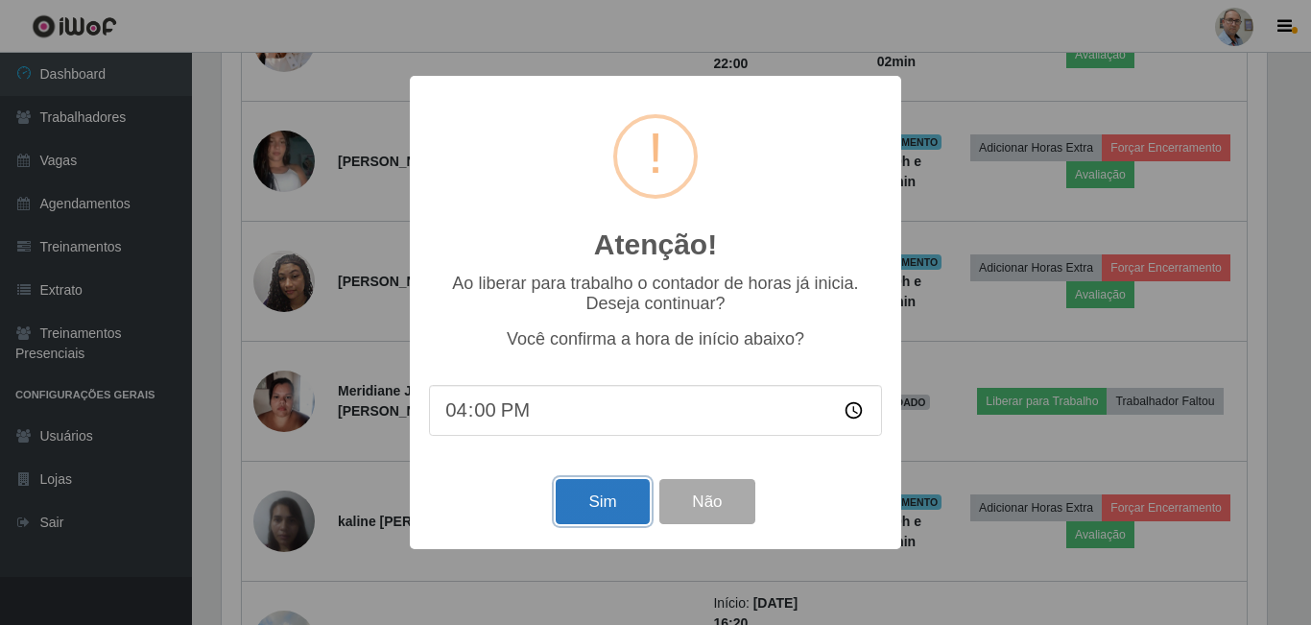
click at [616, 513] on button "Sim" at bounding box center [602, 501] width 93 height 45
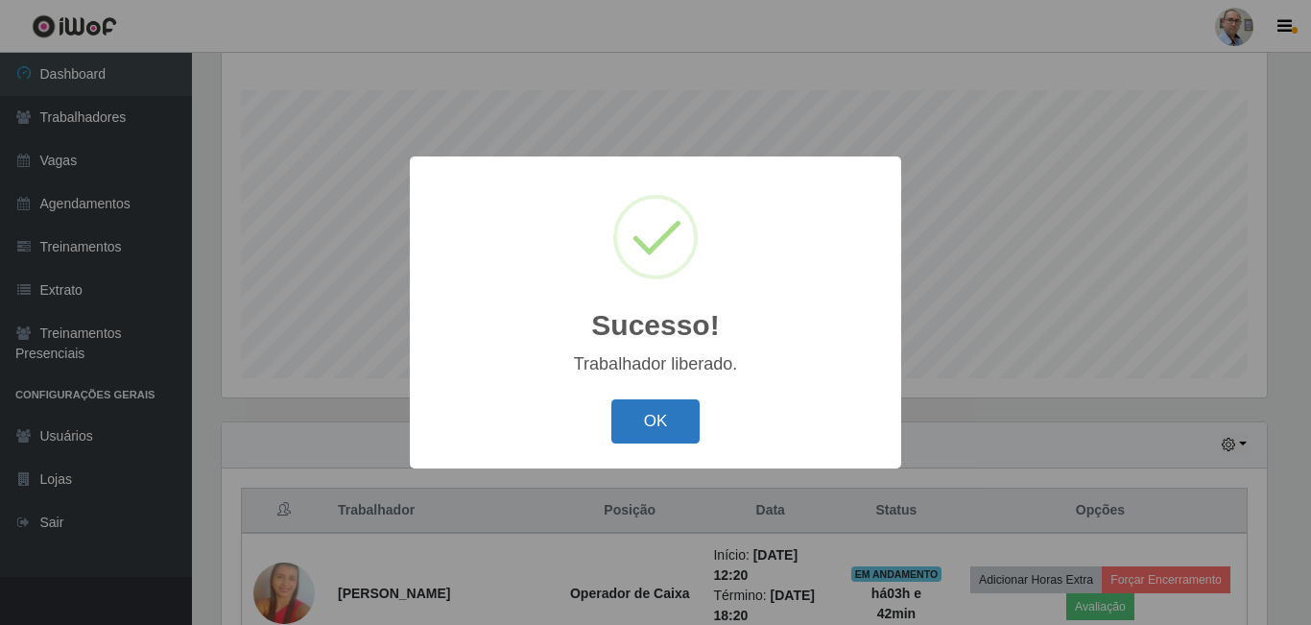
click at [674, 424] on button "OK" at bounding box center [656, 421] width 89 height 45
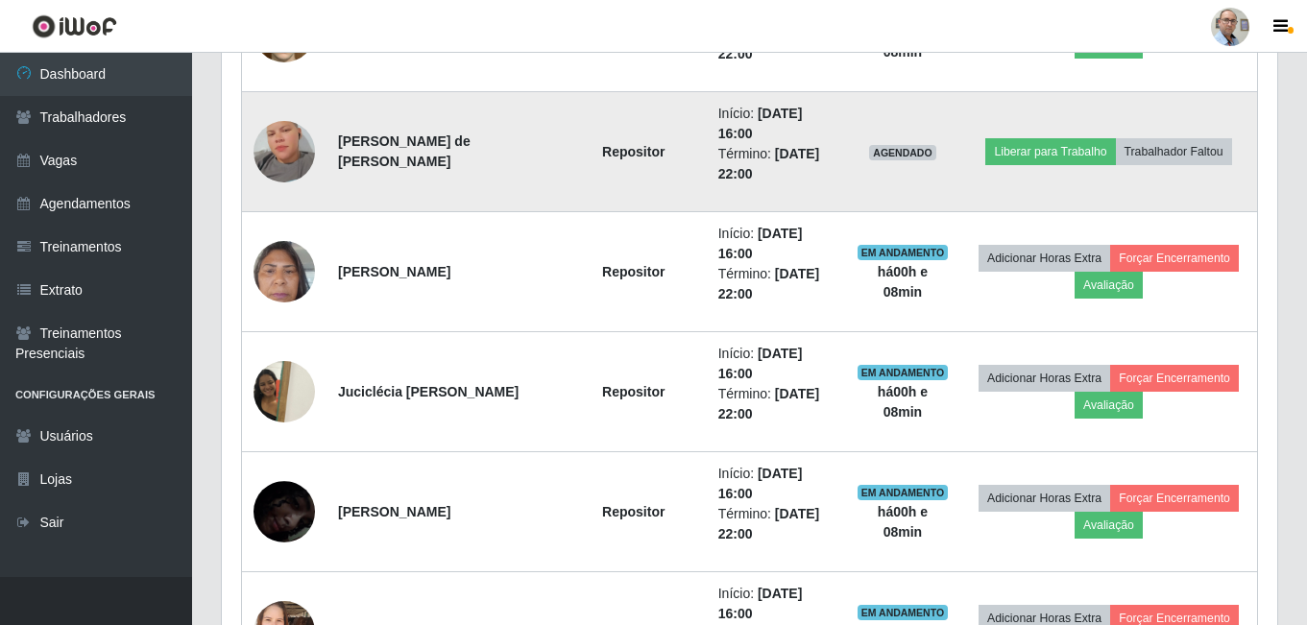
scroll to position [1436, 0]
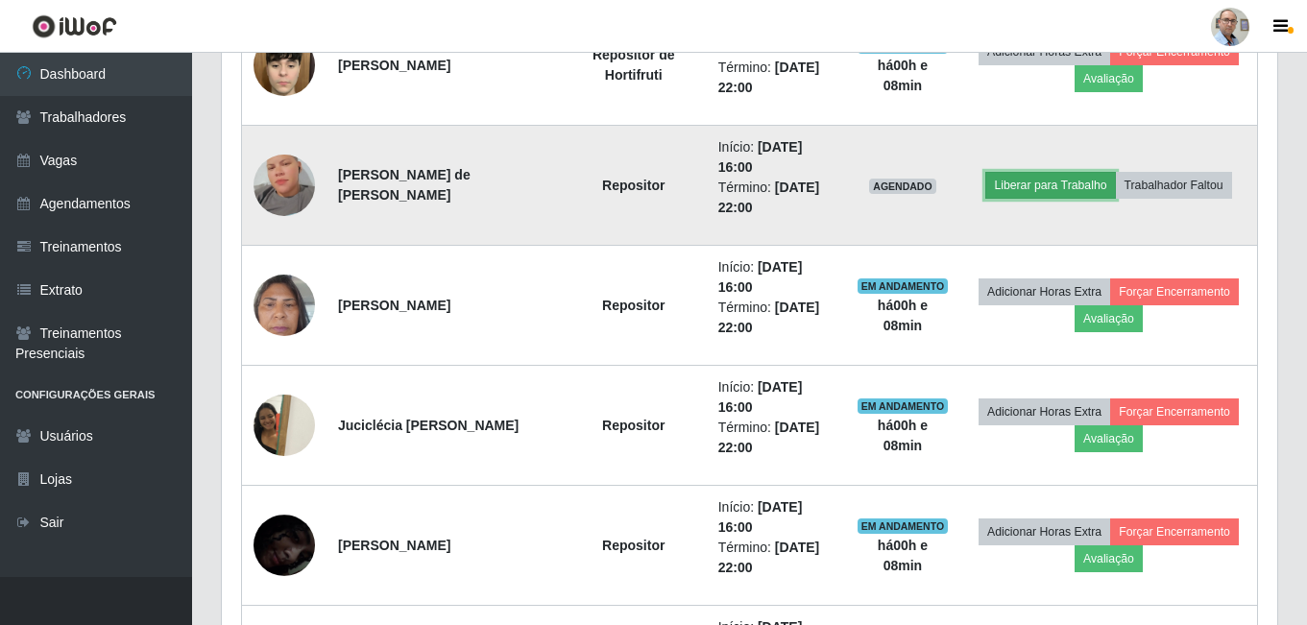
click at [1093, 183] on button "Liberar para Trabalho" at bounding box center [1050, 185] width 130 height 27
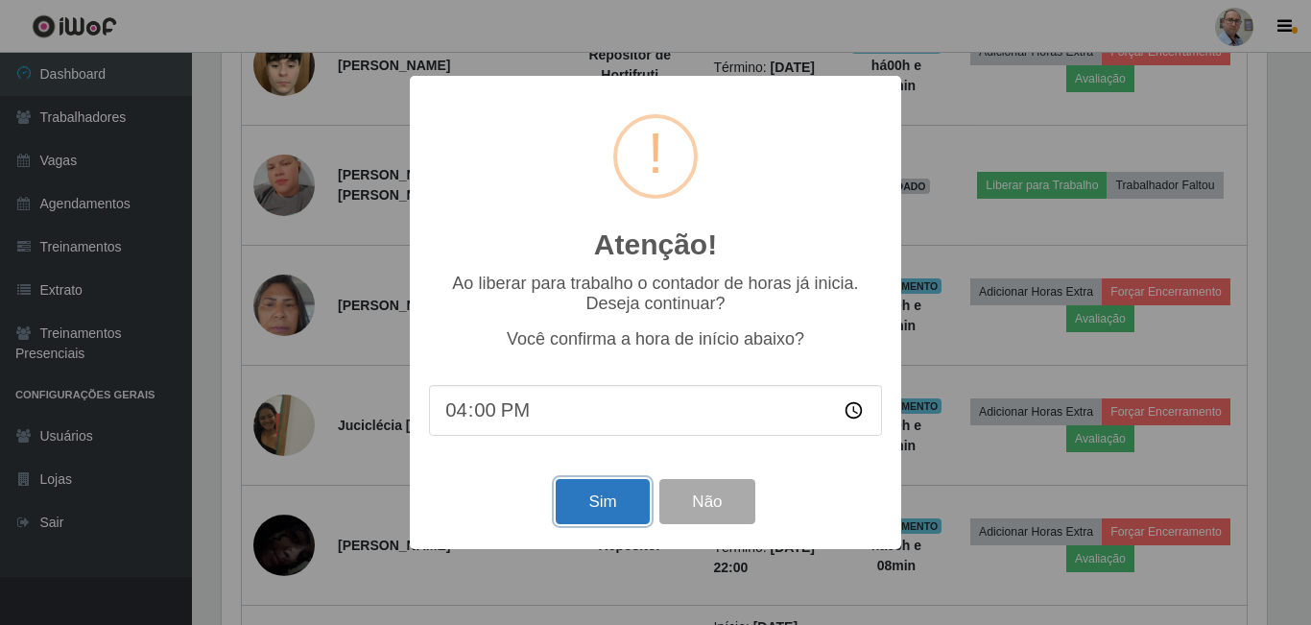
click at [608, 514] on button "Sim" at bounding box center [602, 501] width 93 height 45
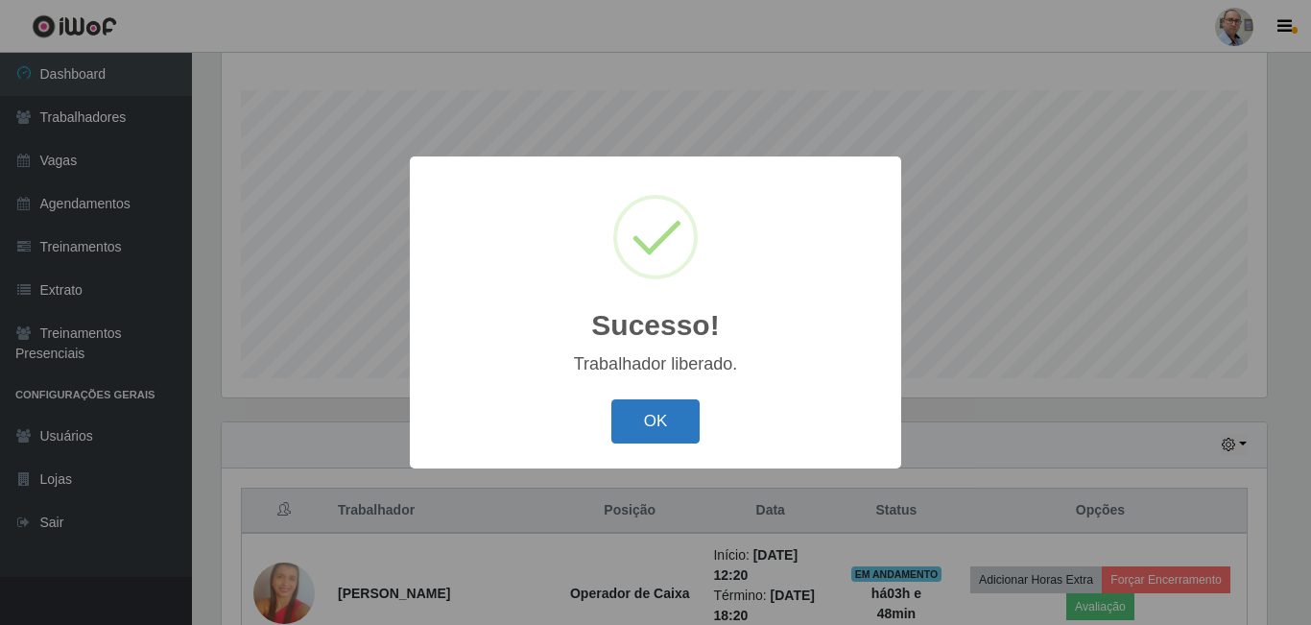
click at [680, 421] on button "OK" at bounding box center [656, 421] width 89 height 45
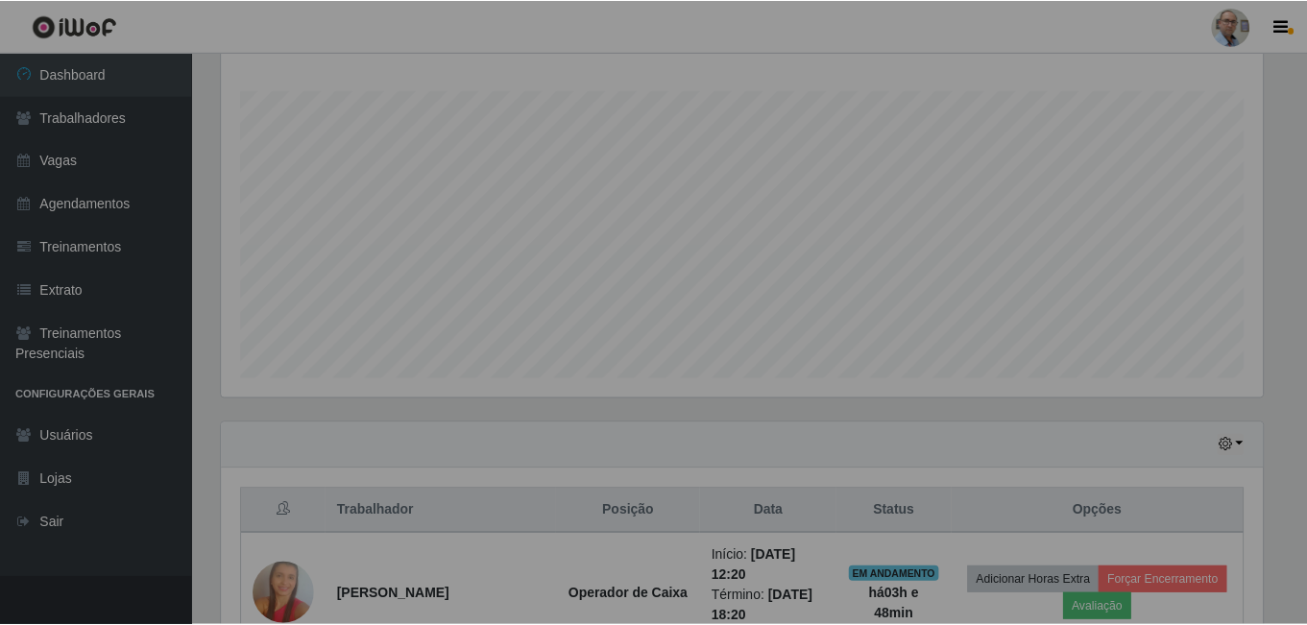
scroll to position [398, 1055]
